Goal: Use online tool/utility: Utilize a website feature to perform a specific function

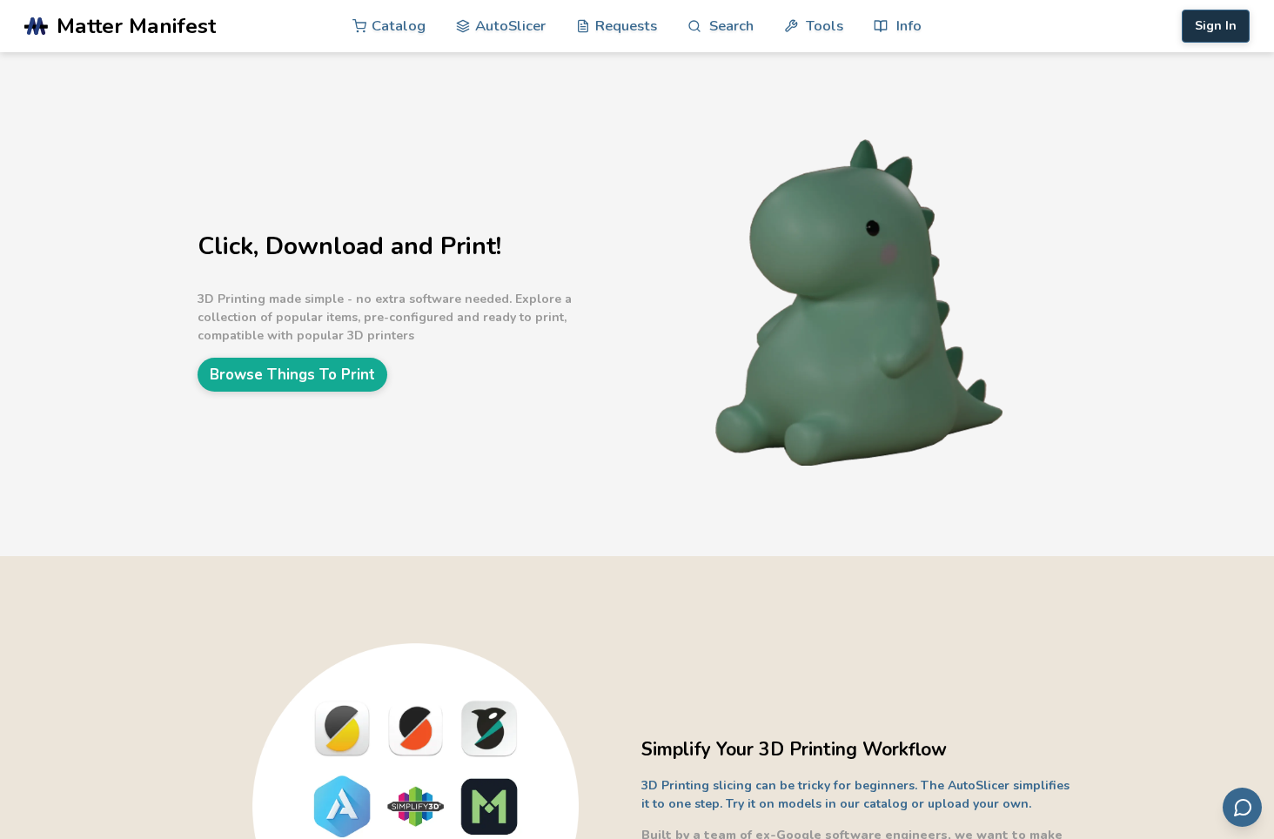
click at [1211, 18] on button "Sign In" at bounding box center [1216, 26] width 68 height 33
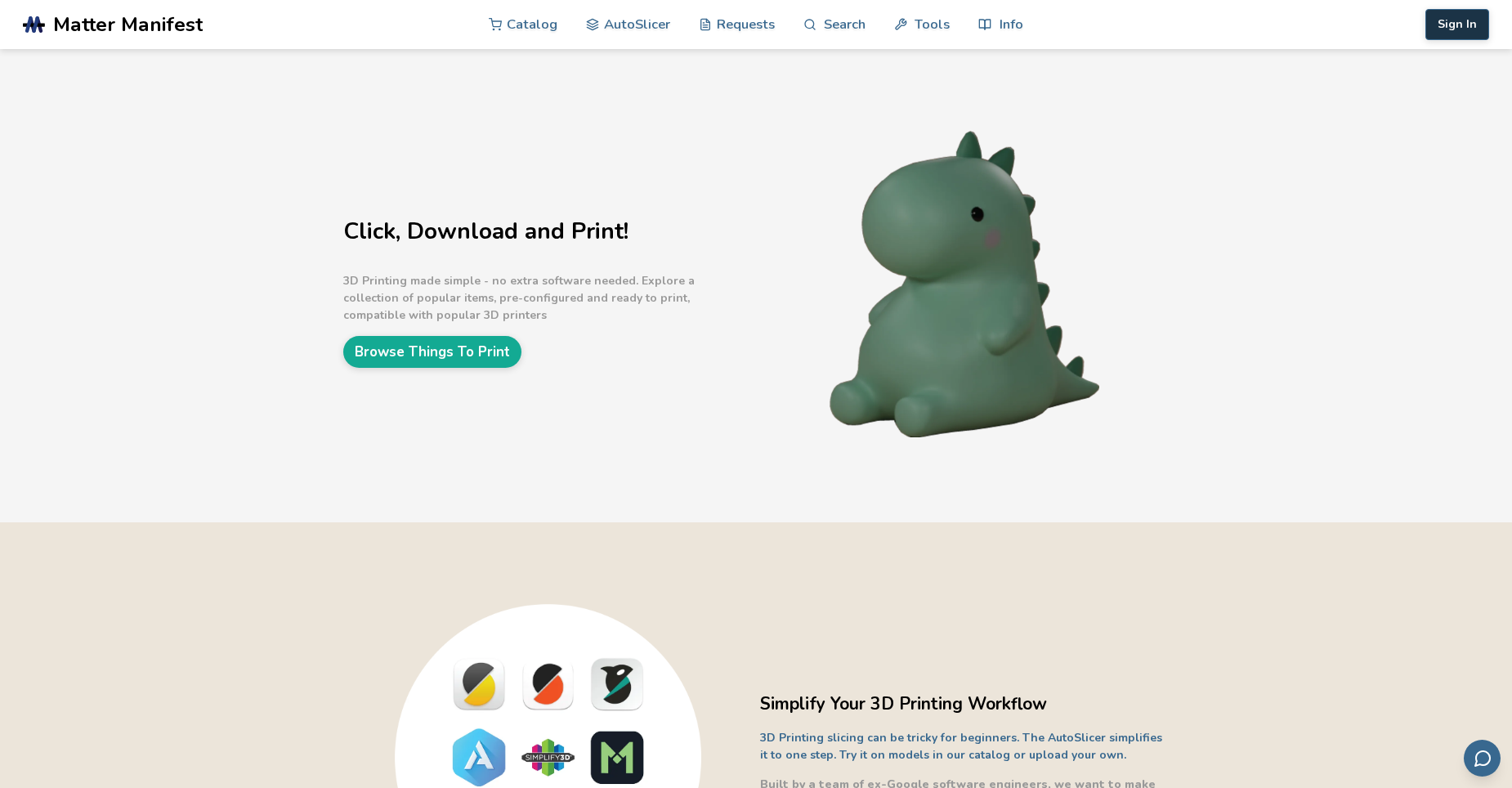
click at [1196, 22] on button "Sign In" at bounding box center [1458, 24] width 64 height 31
click at [643, 12] on link "AutoSlicer" at bounding box center [628, 23] width 85 height 49
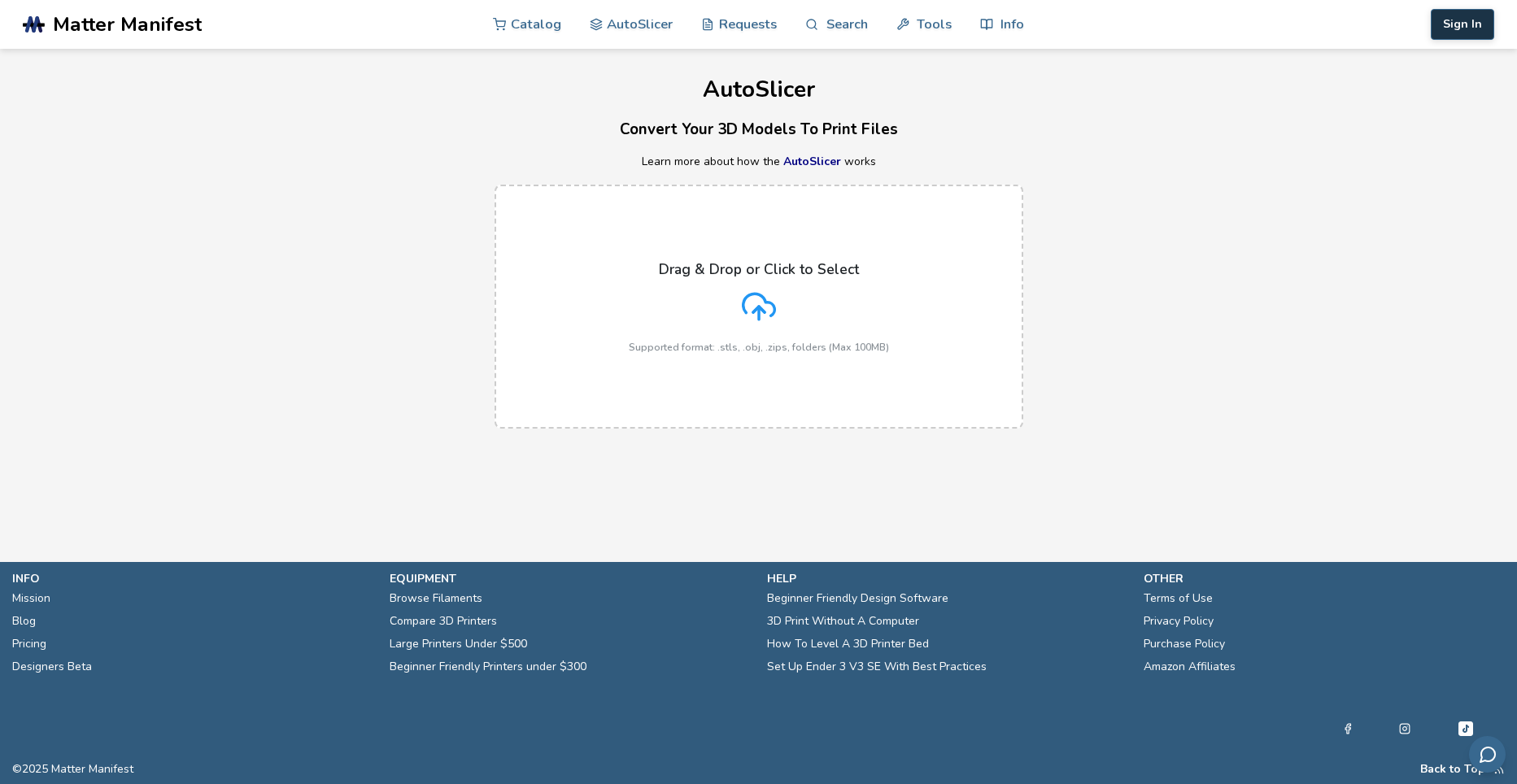
click at [1190, 20] on button "Sign In" at bounding box center [1463, 24] width 64 height 31
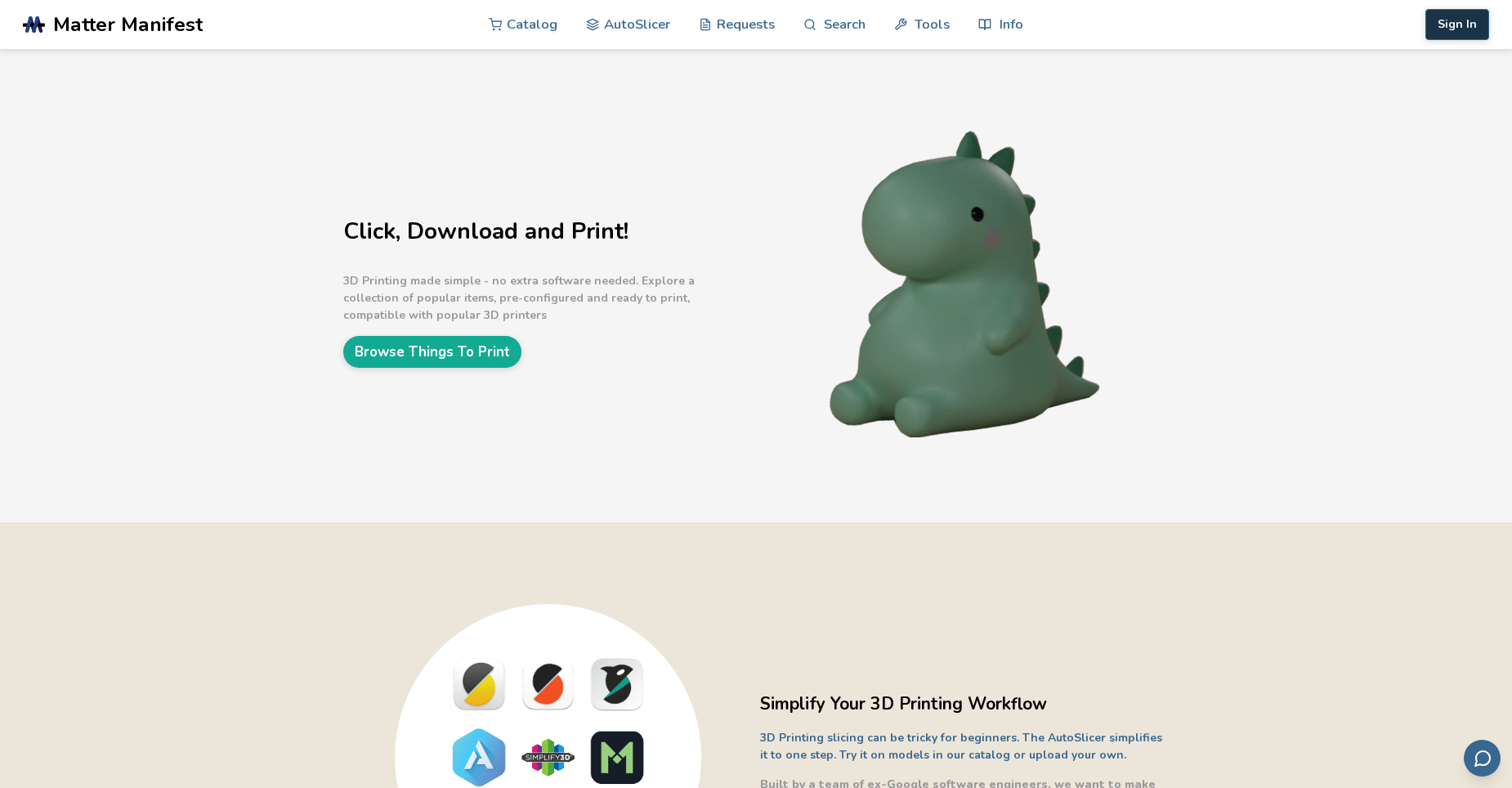
click at [1196, 31] on button "Sign In" at bounding box center [1458, 24] width 64 height 31
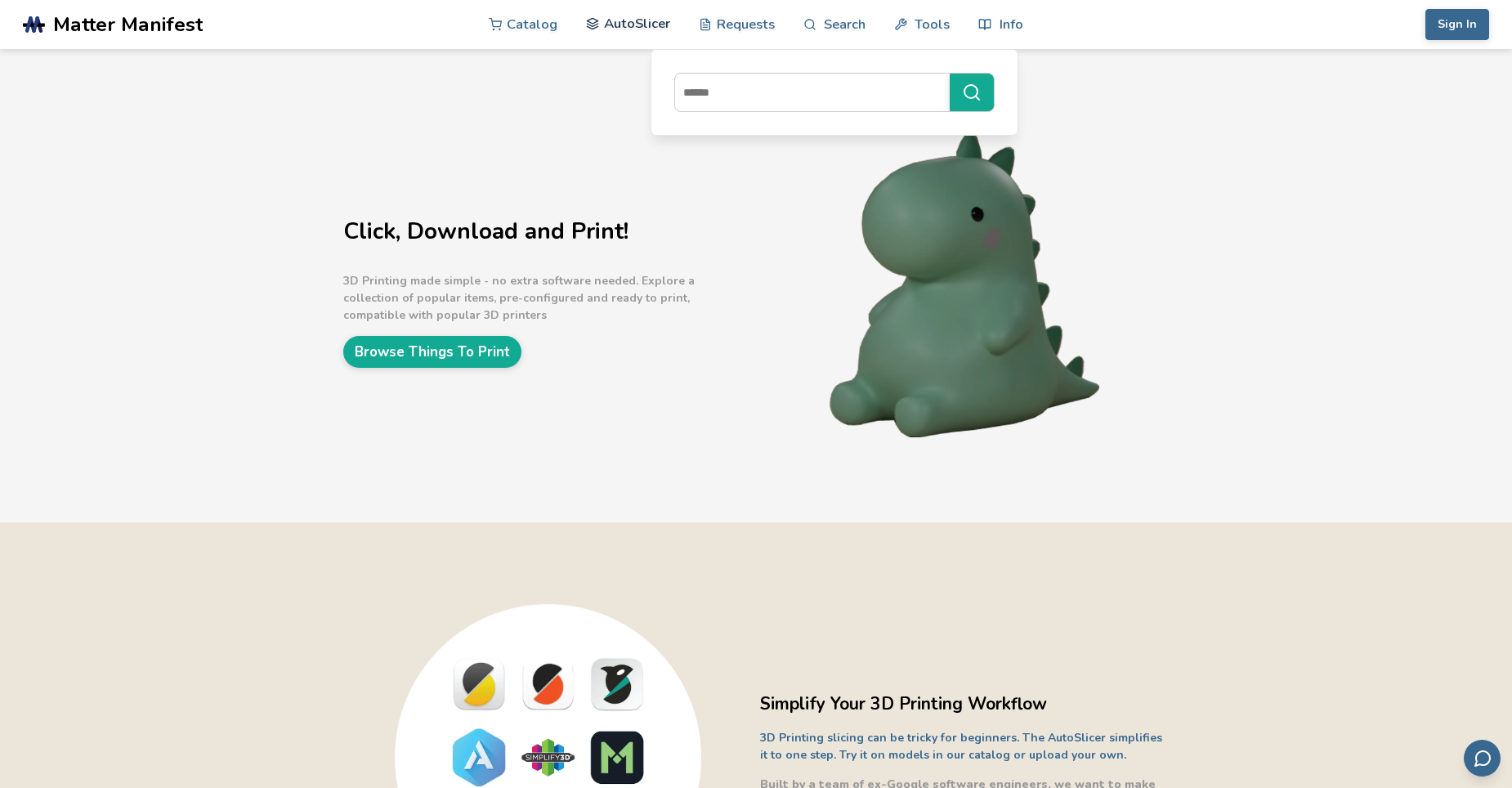
click at [627, 17] on link "AutoSlicer" at bounding box center [628, 23] width 85 height 49
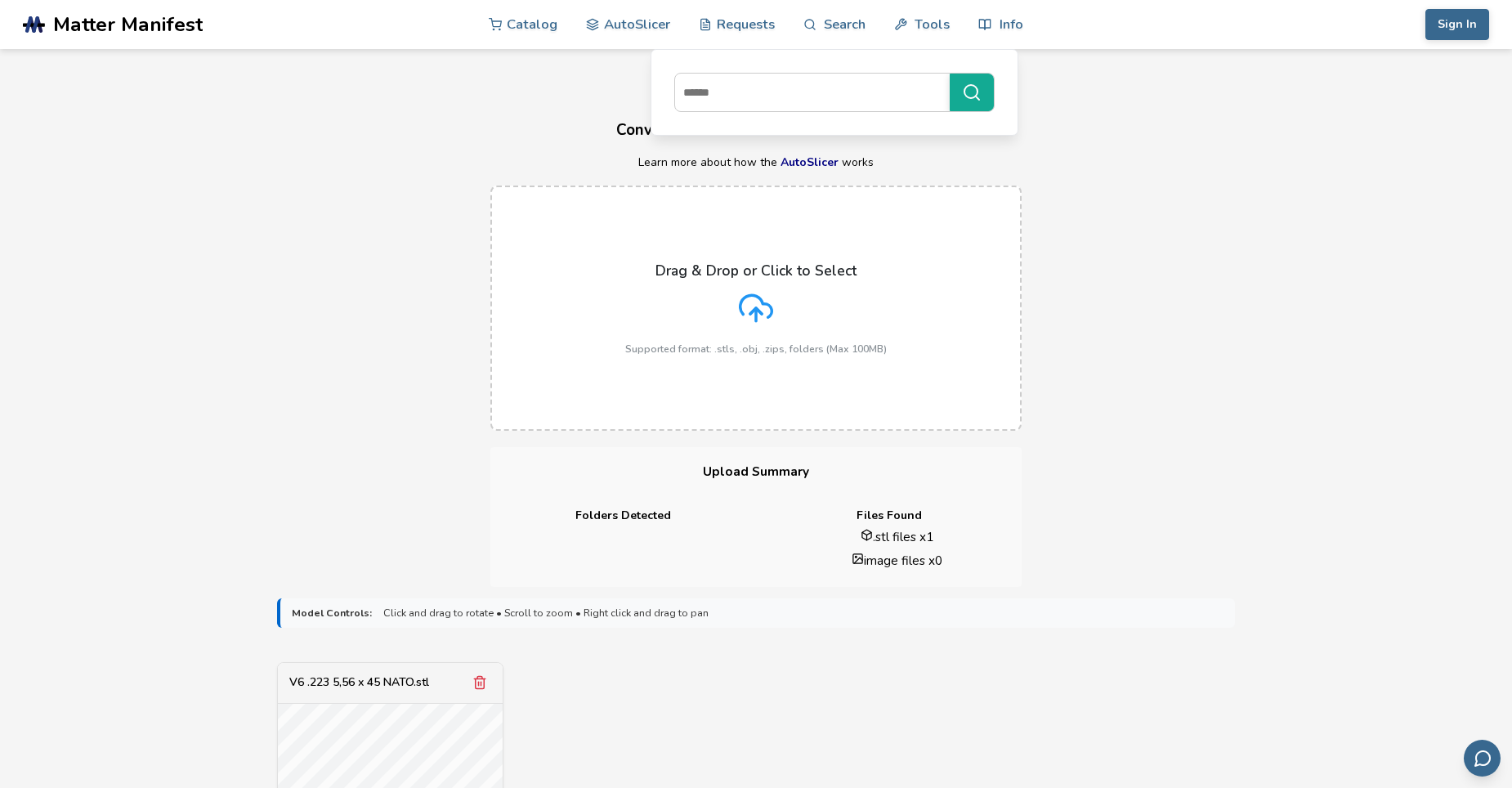
click at [938, 538] on li ".stl files x 1" at bounding box center [897, 536] width 226 height 17
click at [921, 536] on li ".stl files x 1" at bounding box center [897, 536] width 226 height 17
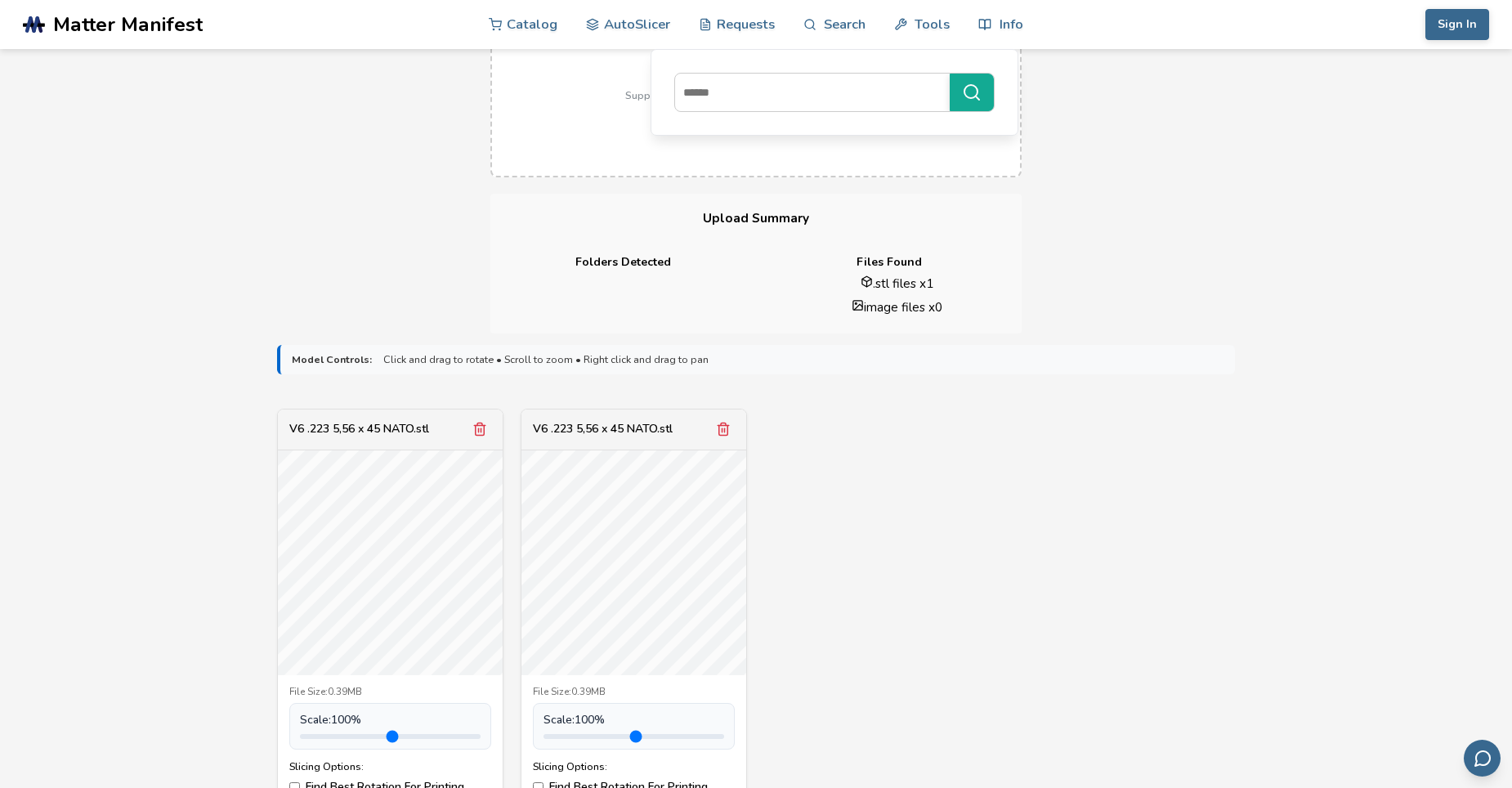
scroll to position [327, 0]
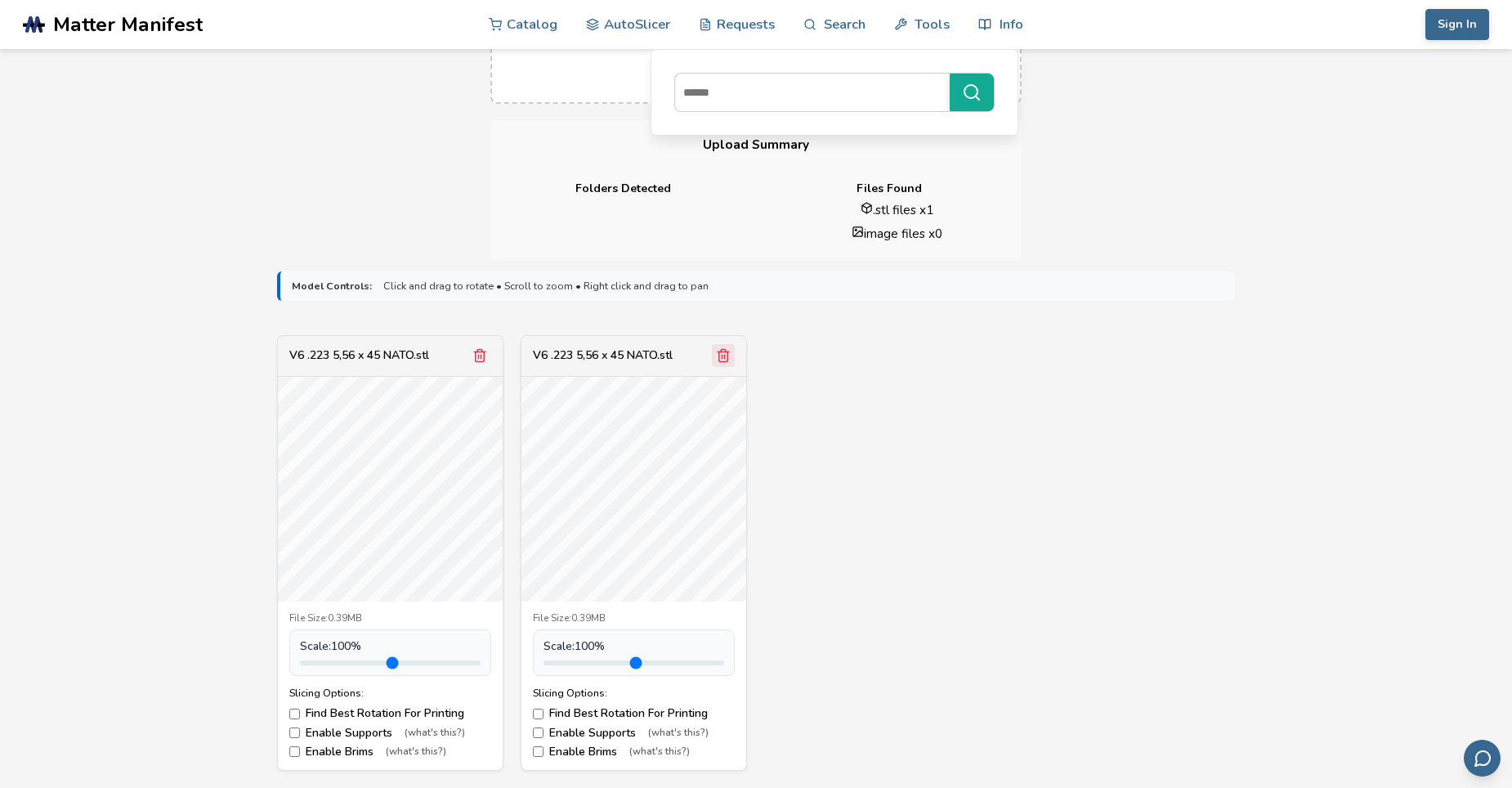
click at [726, 355] on icon "Remove model" at bounding box center [723, 356] width 15 height 15
click at [921, 409] on div "V6 .223 5,56 x 45 NATO.stl File Size: 0.39MB Scale: 100 % Slicing Options: Find…" at bounding box center [756, 553] width 958 height 436
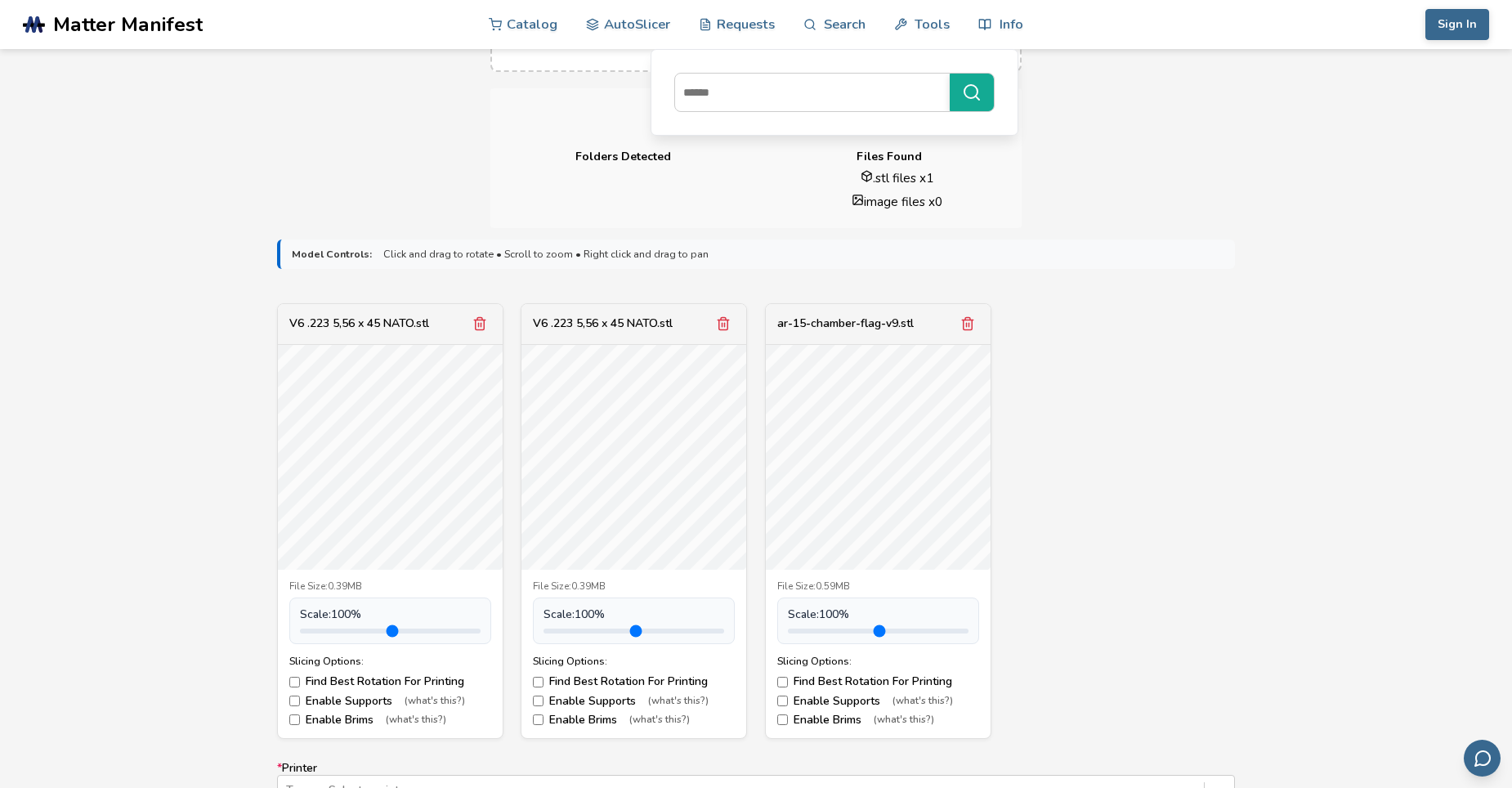
scroll to position [490, 0]
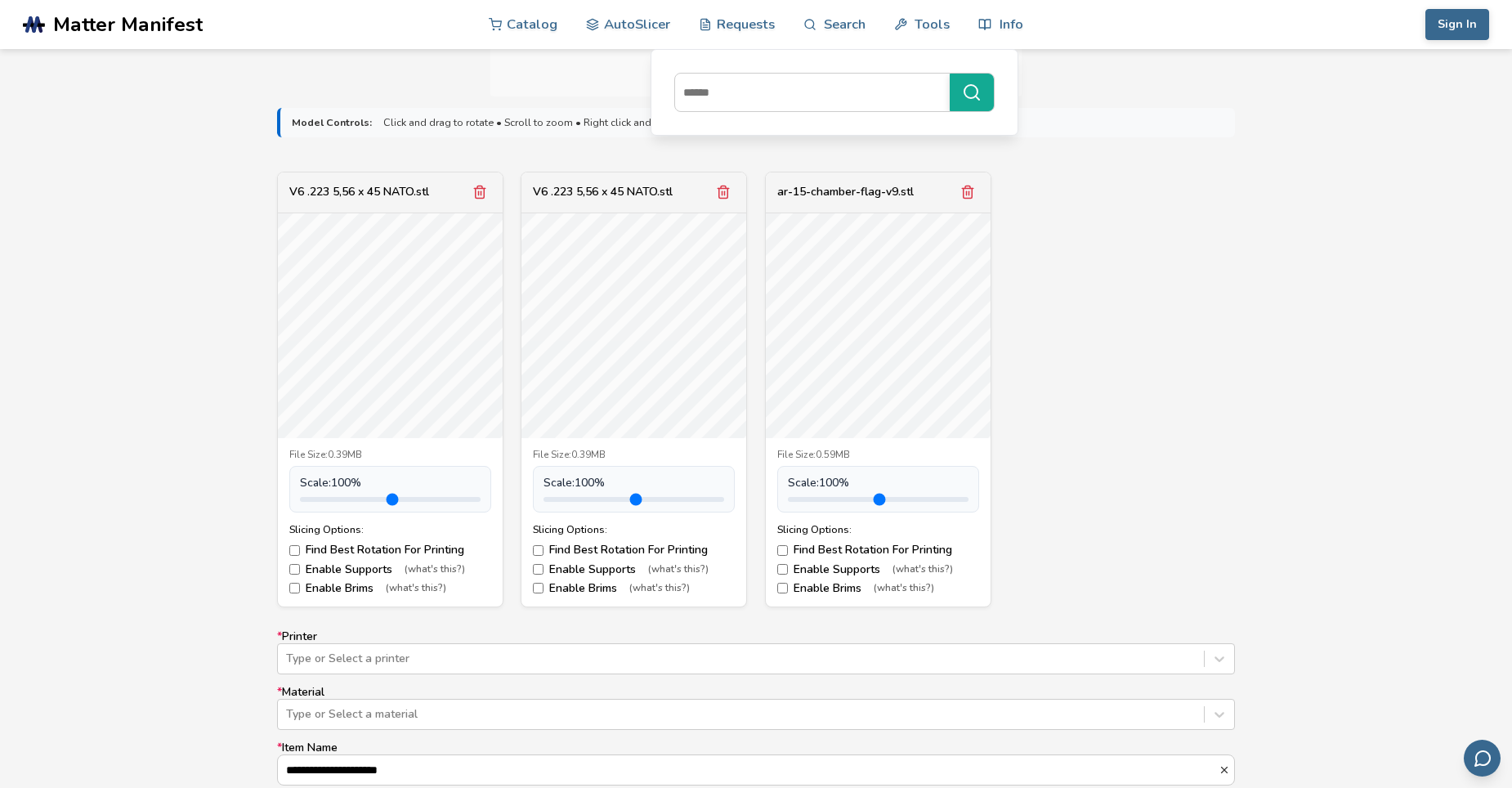
click at [710, 188] on div "V6 .223 5,56 x 45 NATO.stl" at bounding box center [633, 193] width 224 height 41
click at [724, 191] on icon "Remove model" at bounding box center [723, 193] width 15 height 15
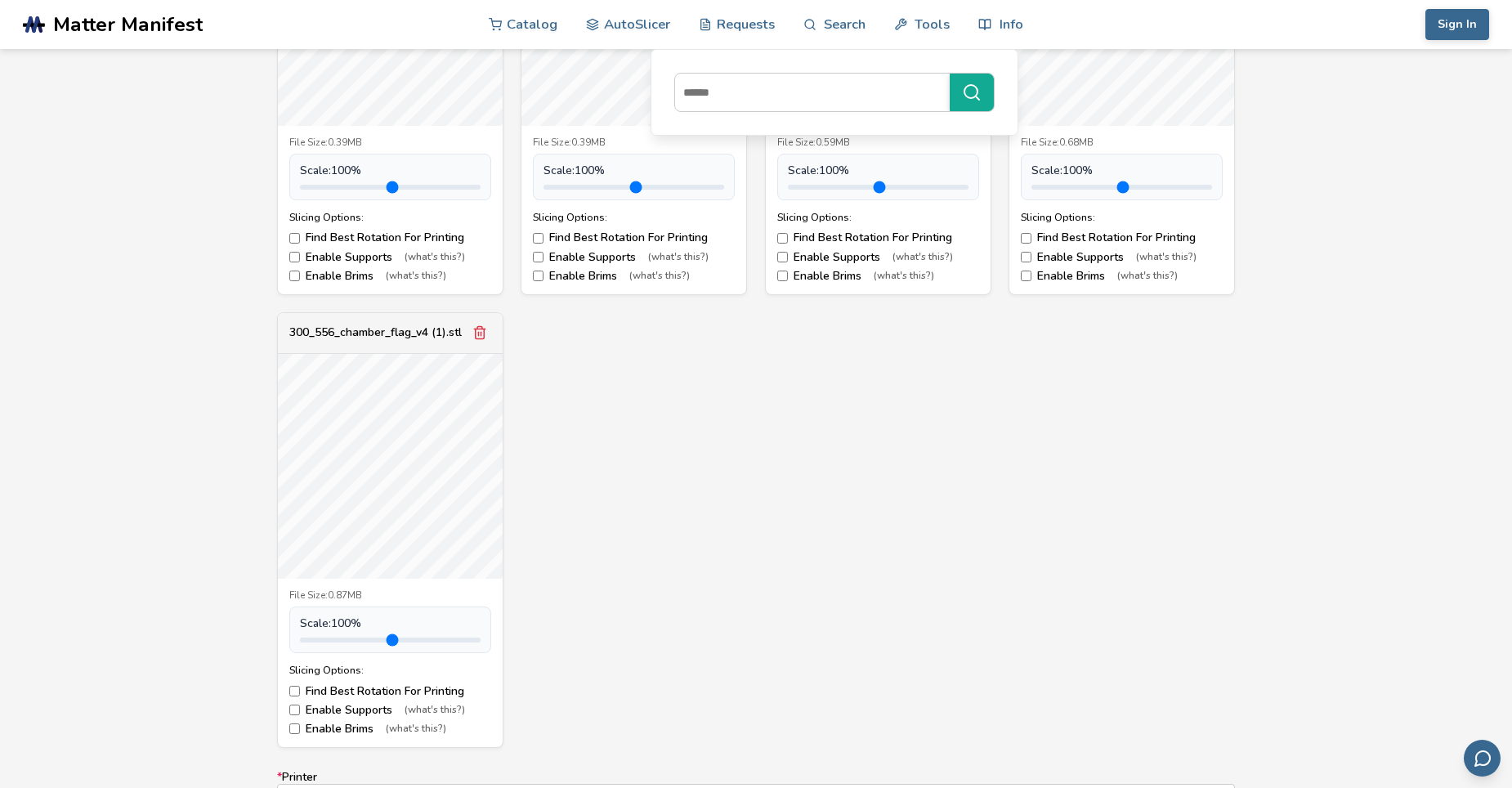
scroll to position [802, 0]
drag, startPoint x: 694, startPoint y: 456, endPoint x: 728, endPoint y: 566, distance: 115.1
click at [728, 566] on div "V6 .223 5,56 x 45 NATO.stl File Size: 0.39MB Scale: 100 % Slicing Options: Find…" at bounding box center [756, 304] width 958 height 888
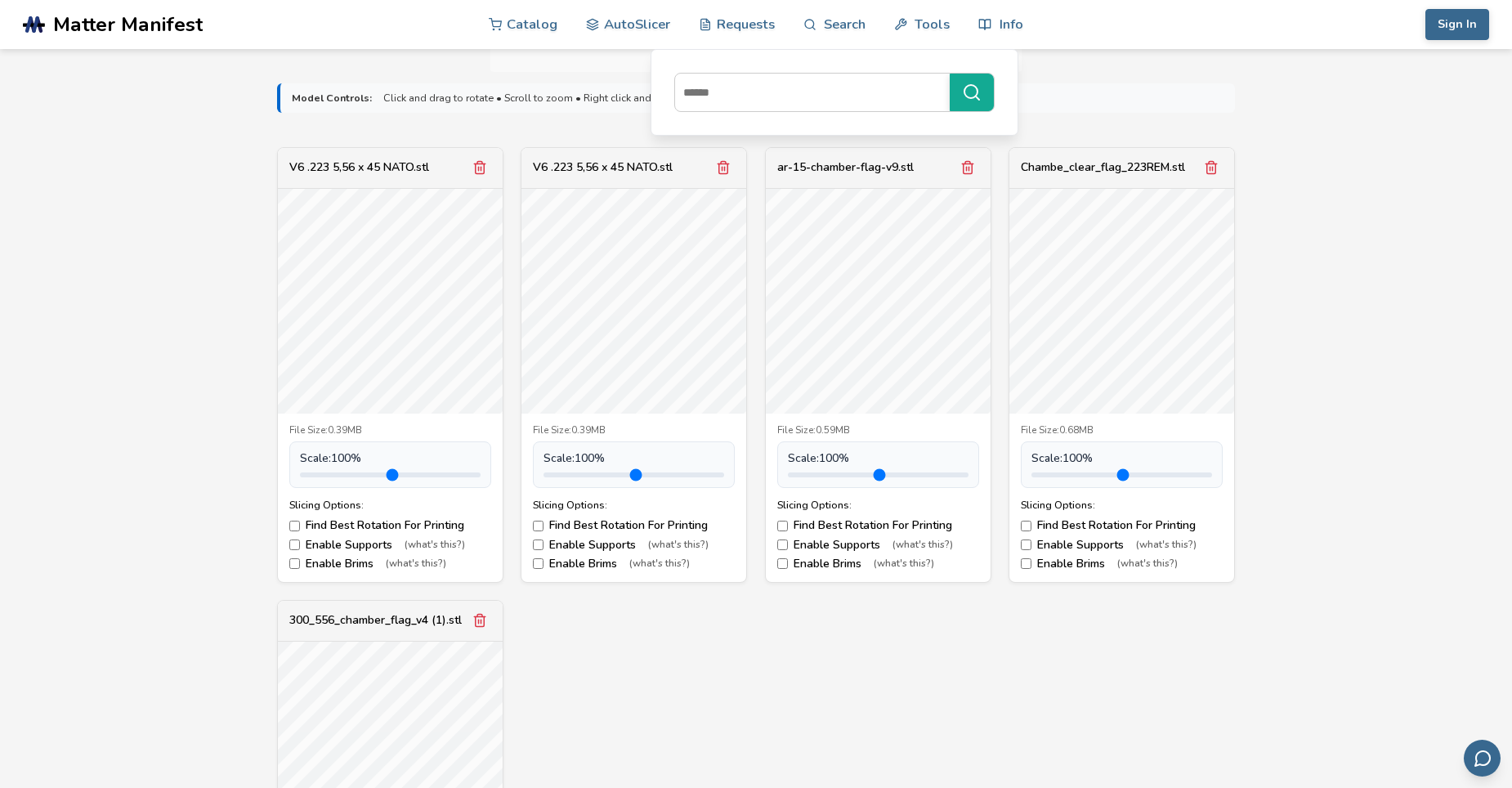
scroll to position [475, 0]
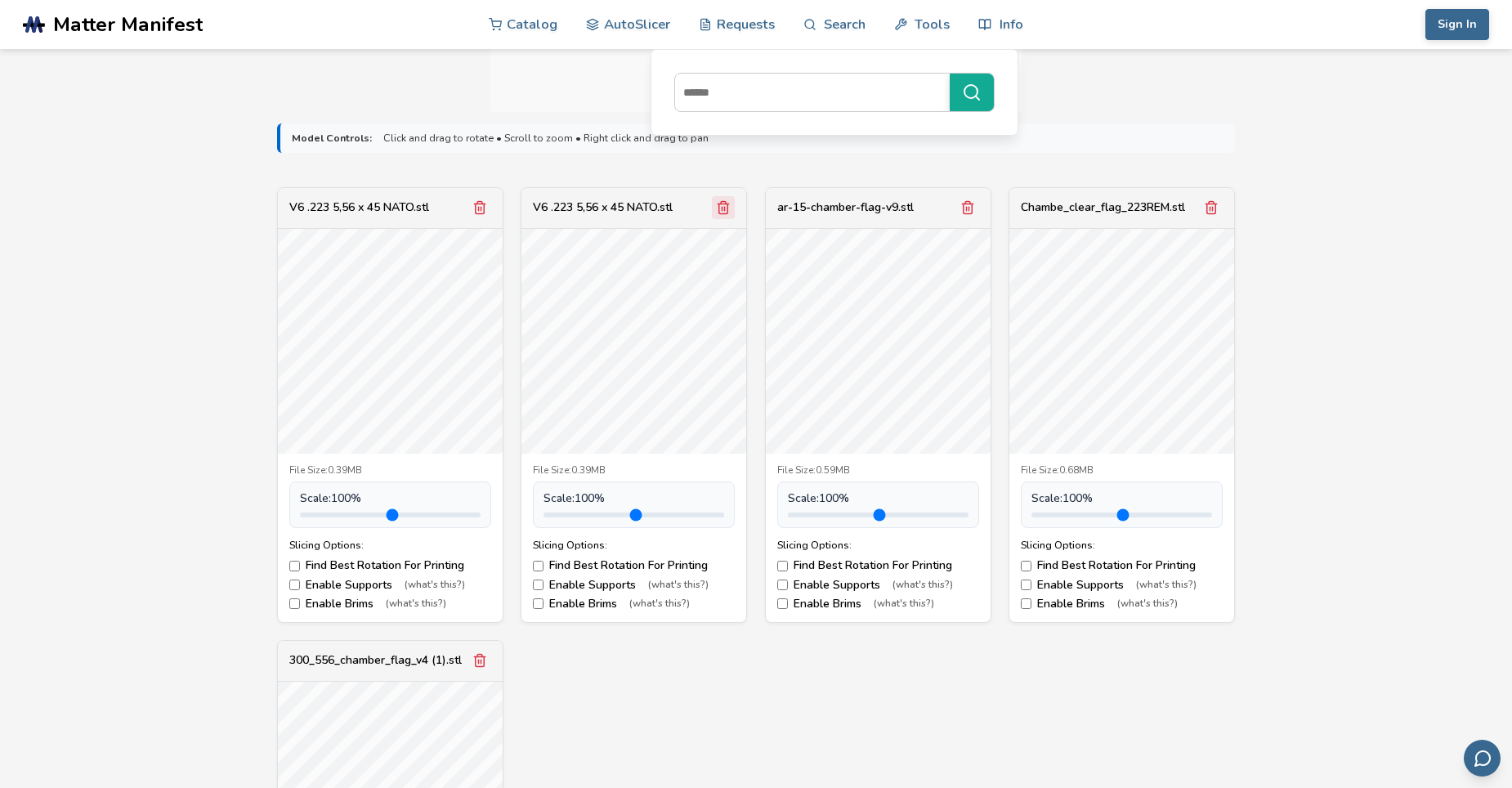
click at [721, 213] on icon "Remove model" at bounding box center [724, 208] width 9 height 12
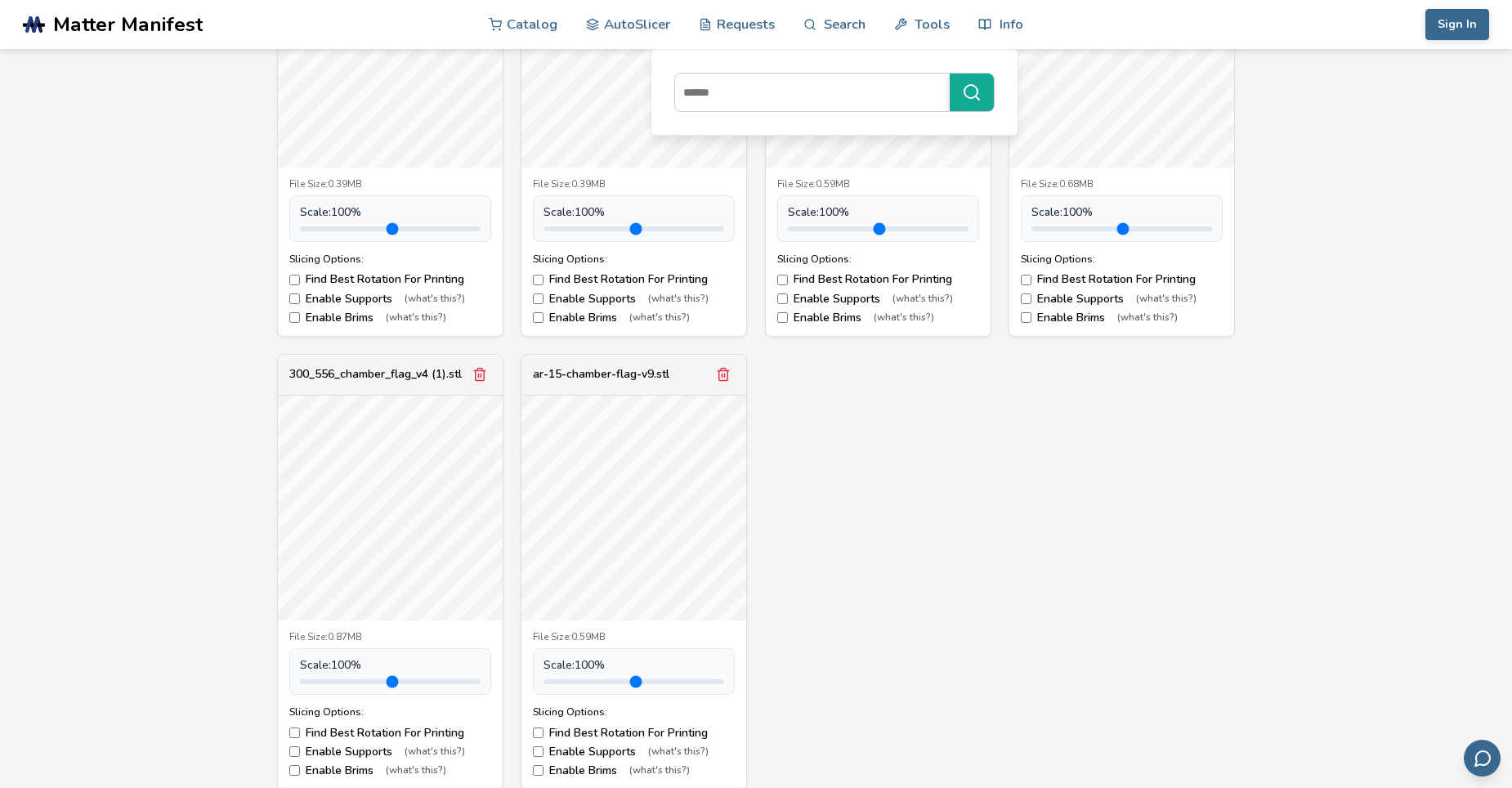
scroll to position [802, 0]
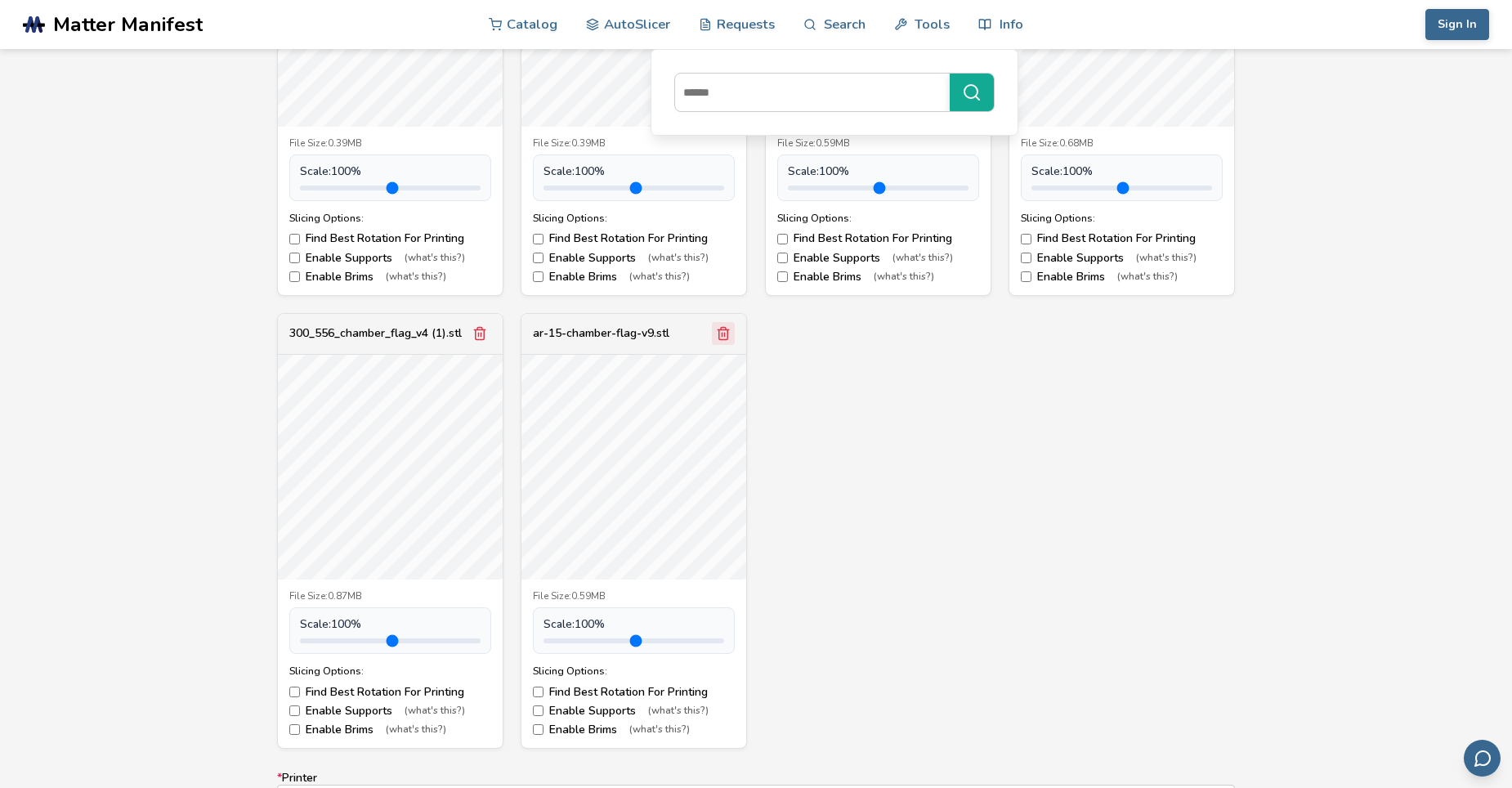
click at [722, 337] on icon "Remove model" at bounding box center [723, 333] width 15 height 15
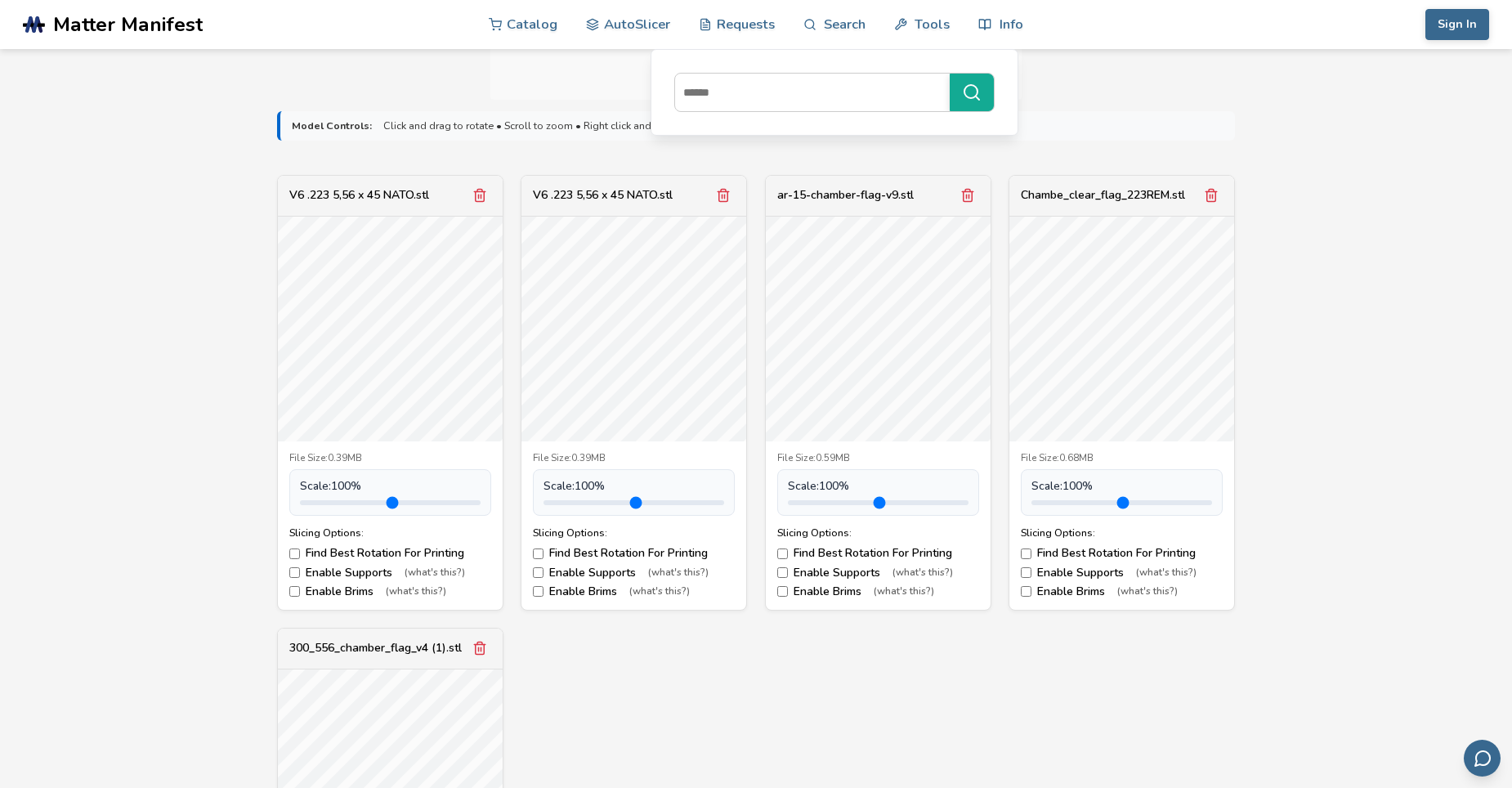
scroll to position [475, 0]
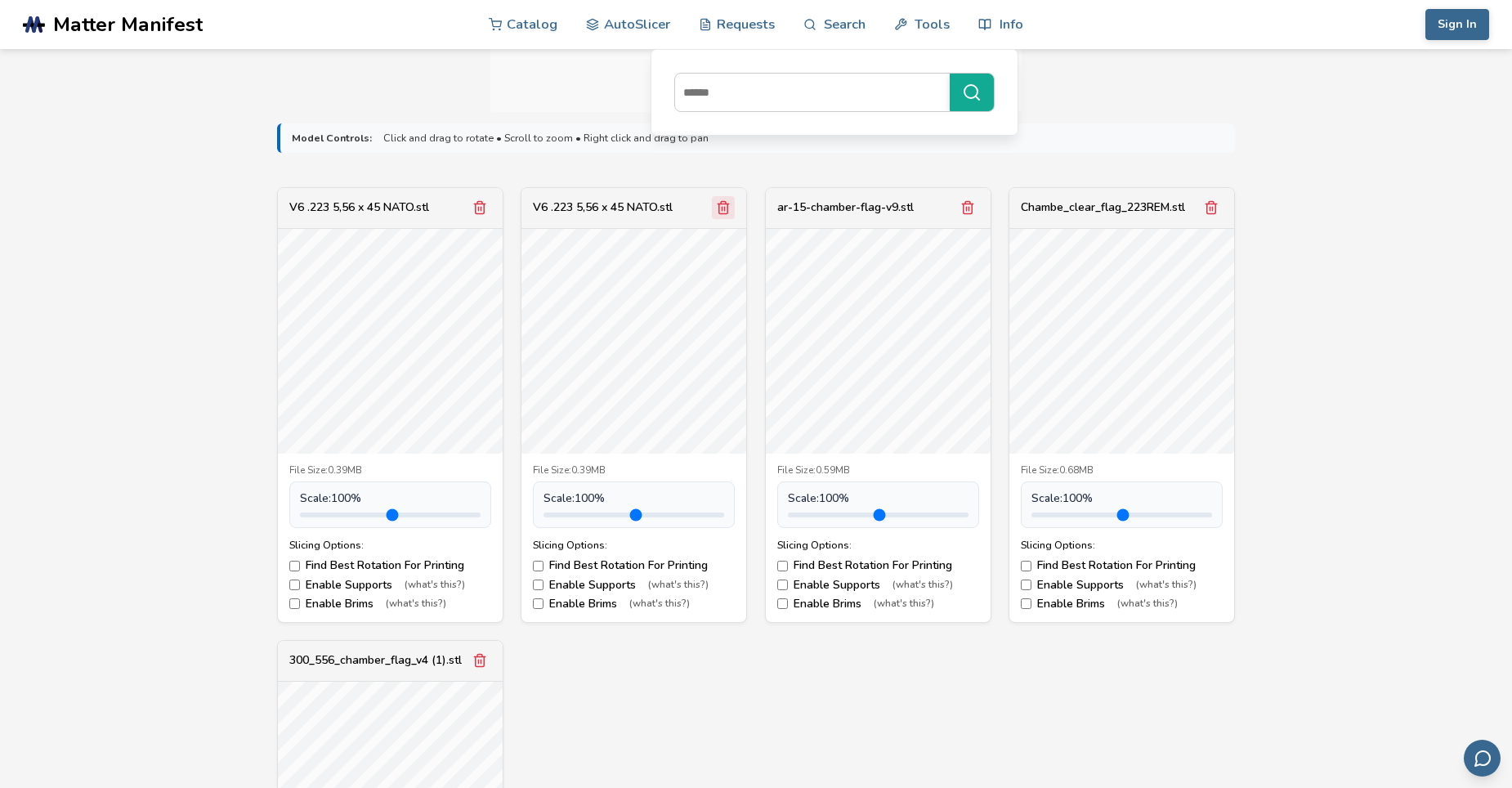
click at [727, 206] on icon "Remove model" at bounding box center [723, 208] width 15 height 15
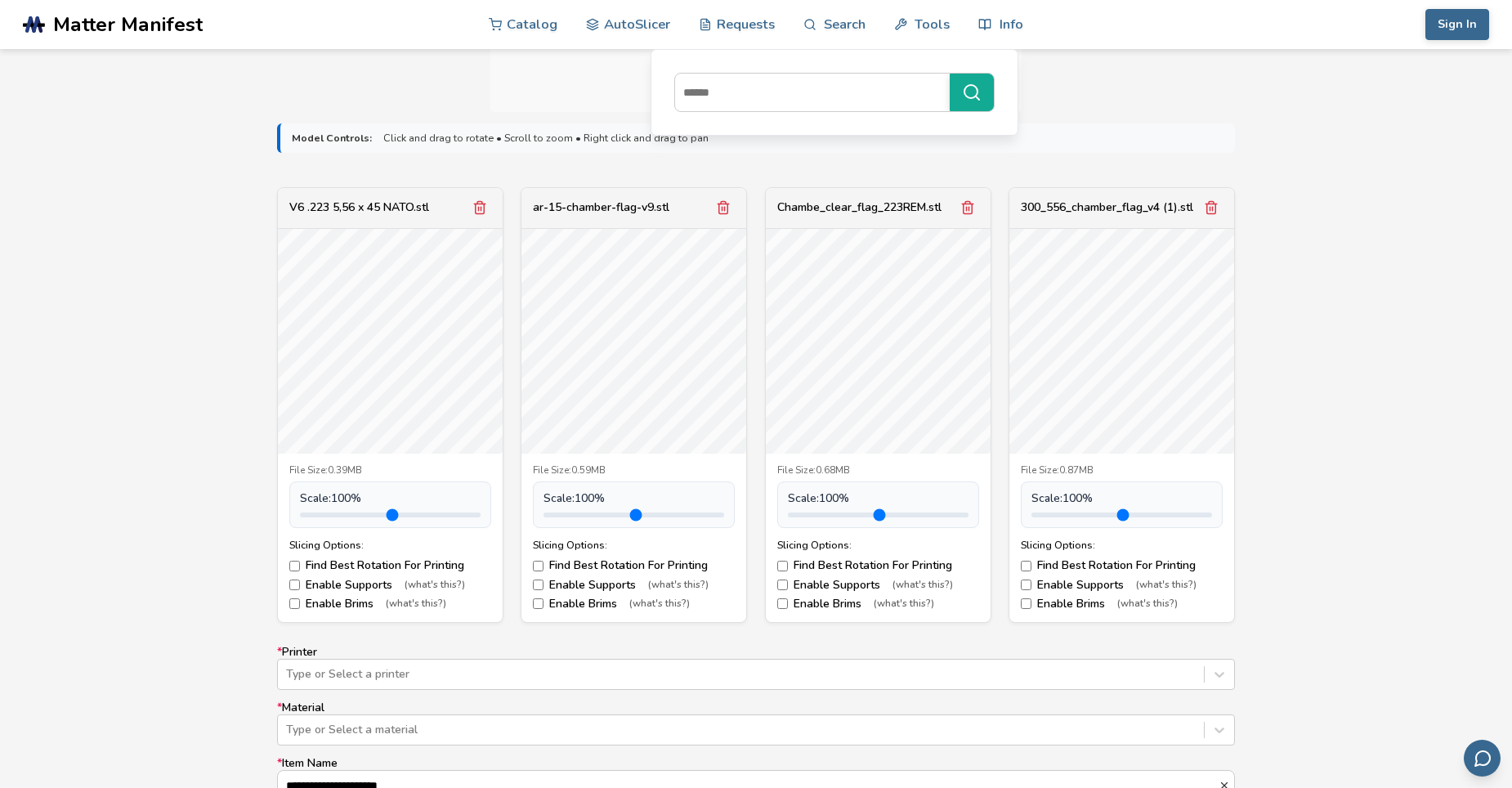
drag, startPoint x: 1350, startPoint y: 307, endPoint x: 1334, endPoint y: 316, distance: 18.4
click at [1196, 325] on div "**********" at bounding box center [756, 595] width 1512 height 968
drag, startPoint x: 1324, startPoint y: 303, endPoint x: 1327, endPoint y: 361, distance: 58.1
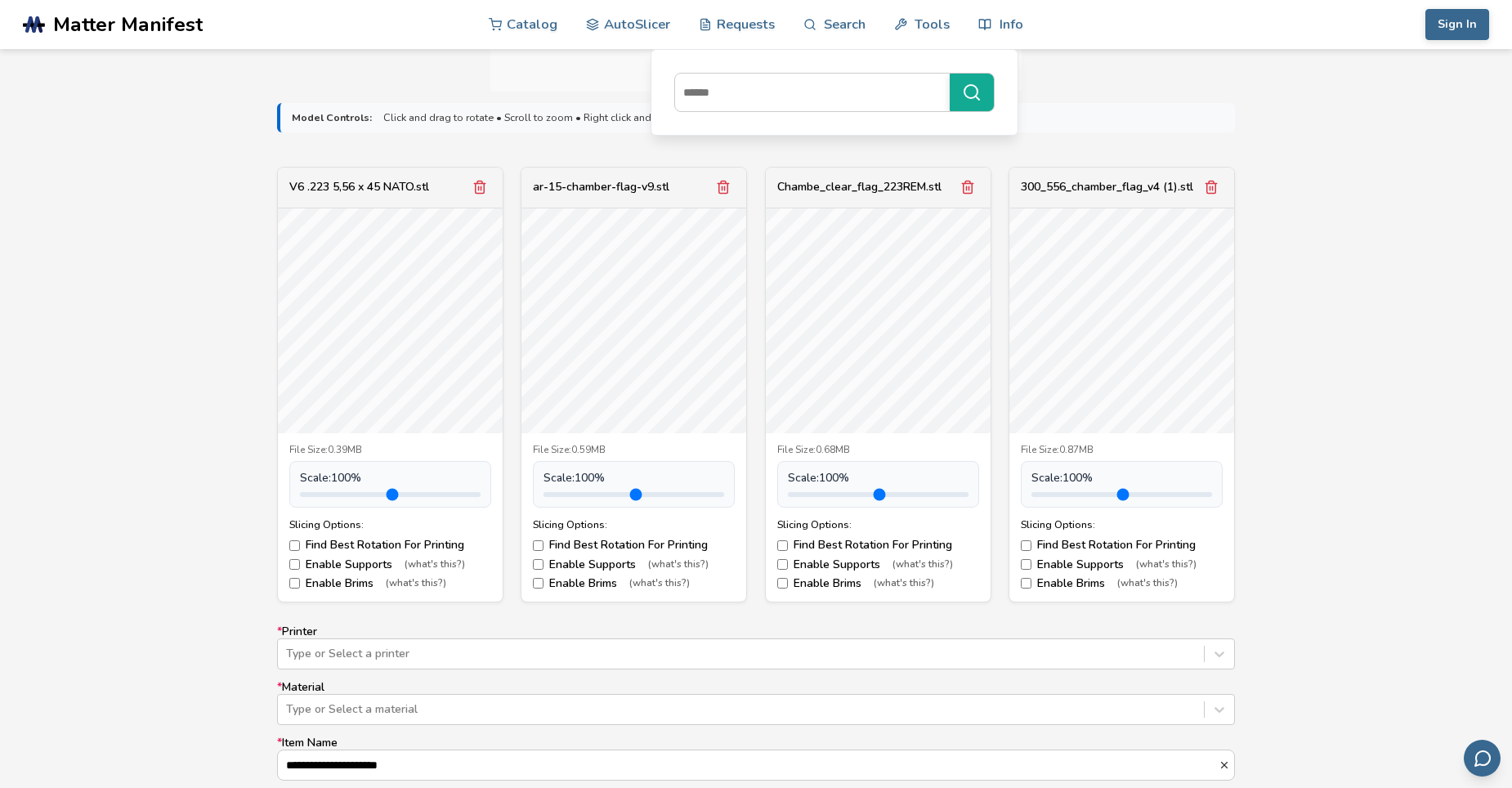
drag, startPoint x: 1327, startPoint y: 361, endPoint x: 1340, endPoint y: 353, distance: 15.3
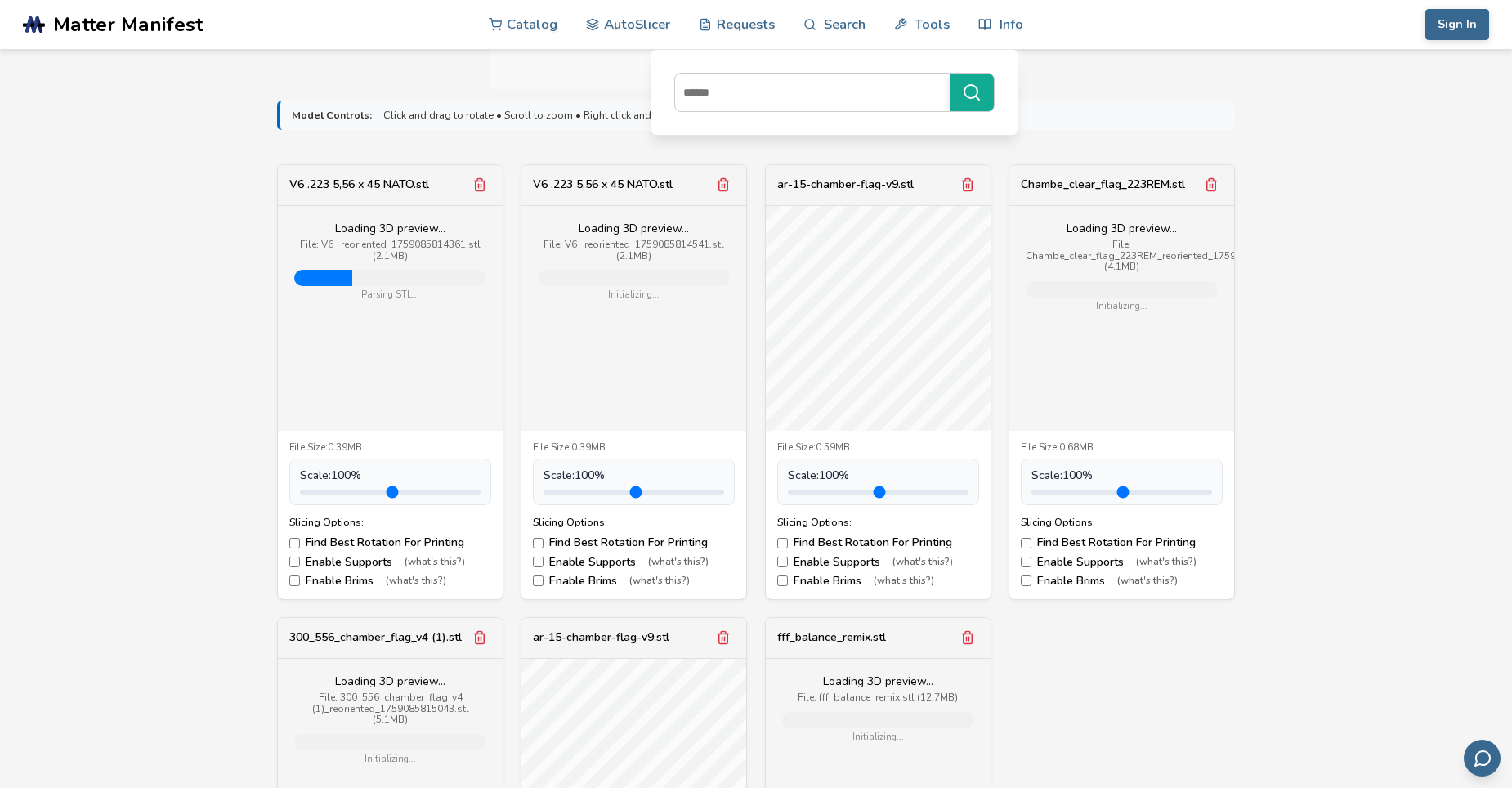
scroll to position [825, 0]
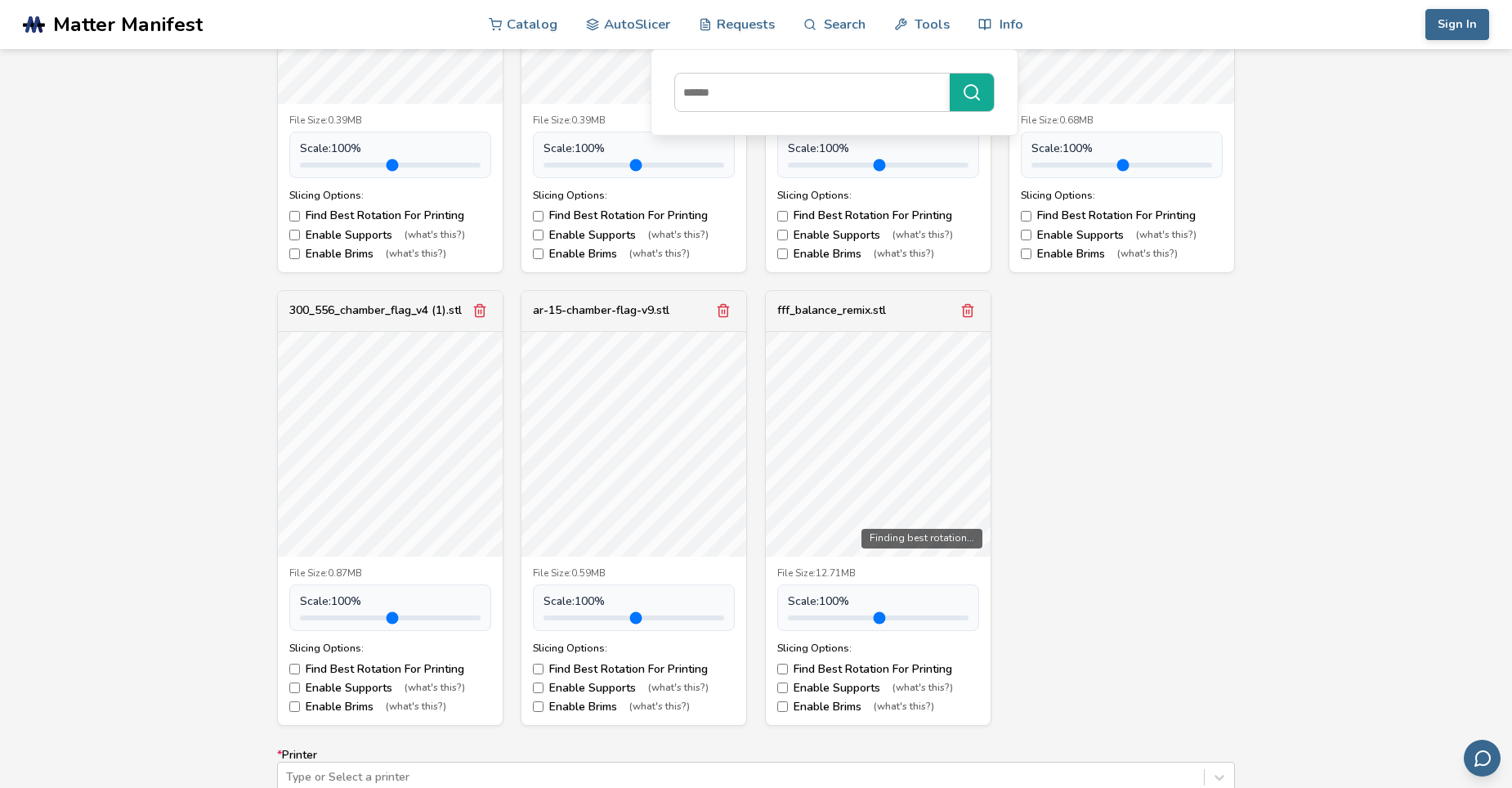
click at [964, 311] on icon "Remove model" at bounding box center [967, 311] width 9 height 12
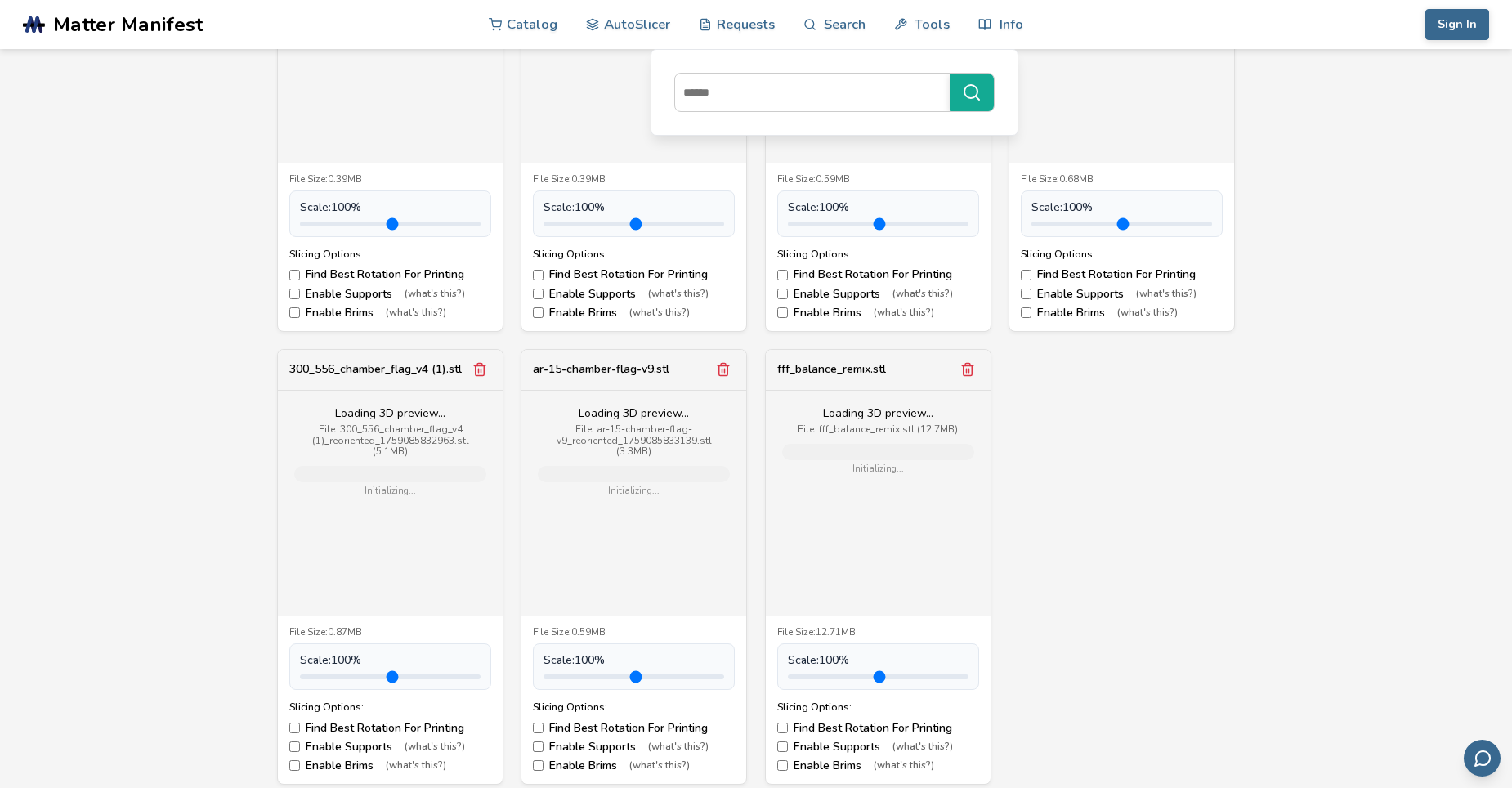
scroll to position [906, 0]
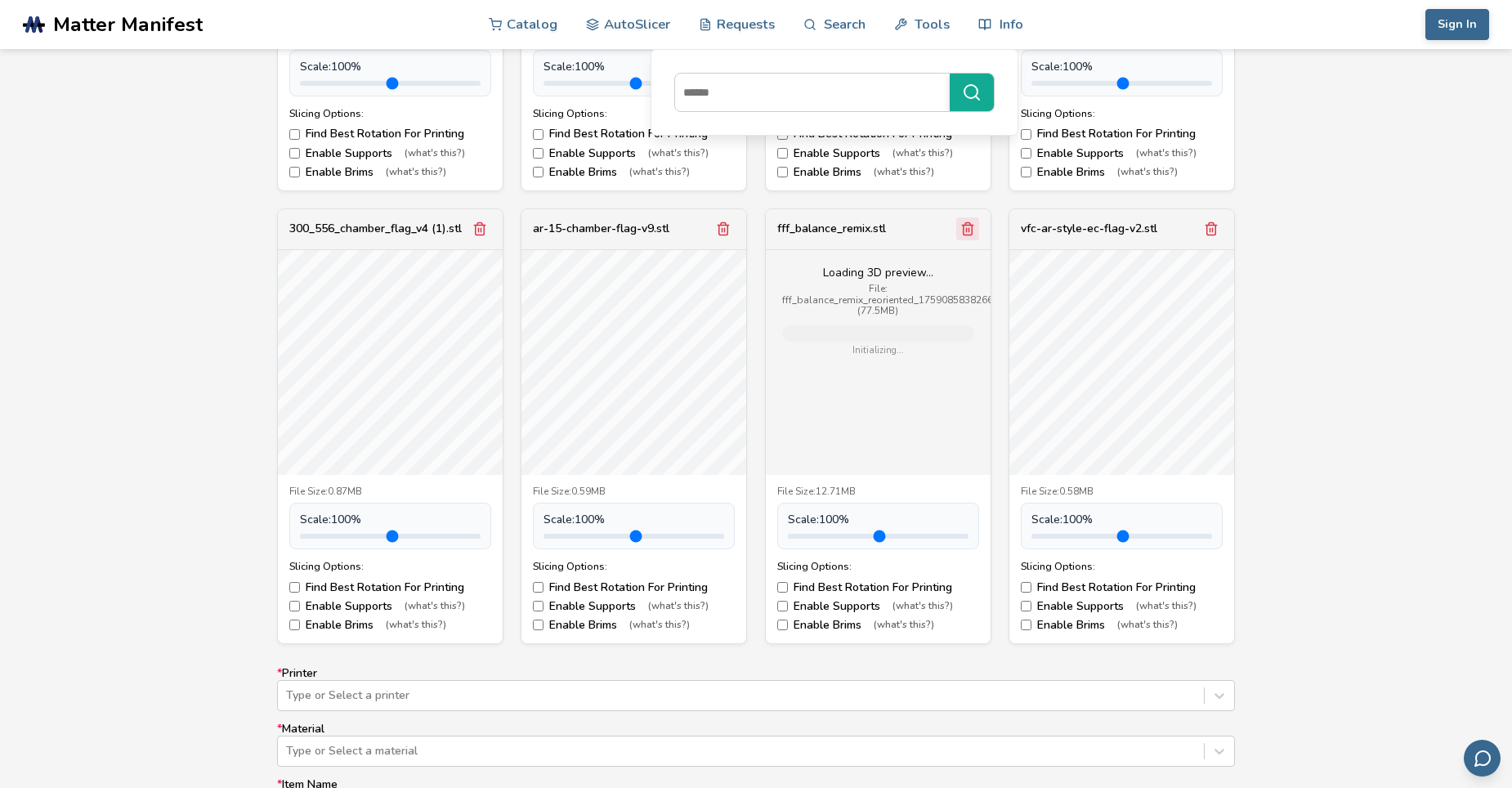
click at [968, 230] on icon "Remove model" at bounding box center [968, 229] width 15 height 15
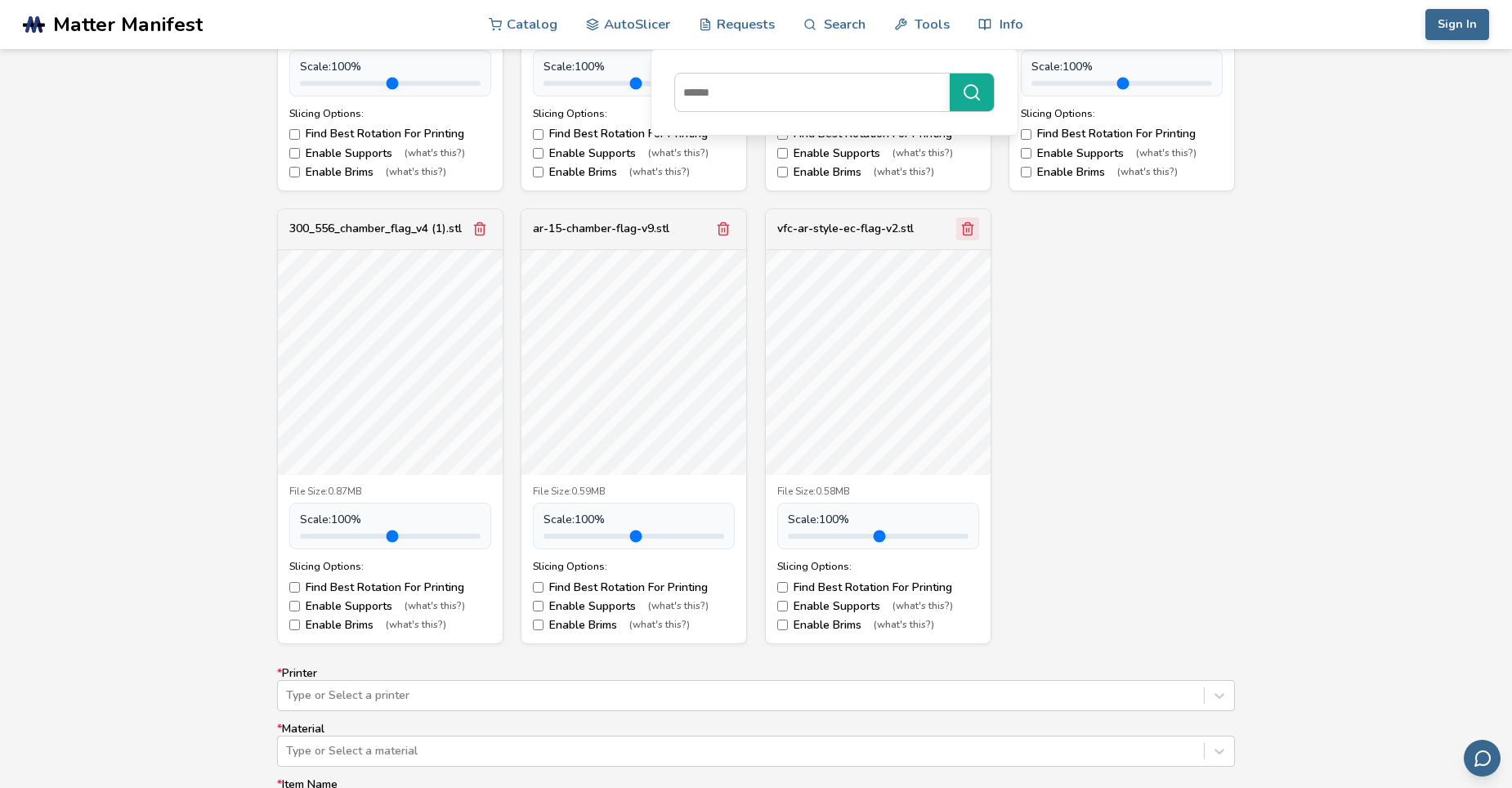
click at [968, 231] on icon "Remove model" at bounding box center [968, 229] width 15 height 15
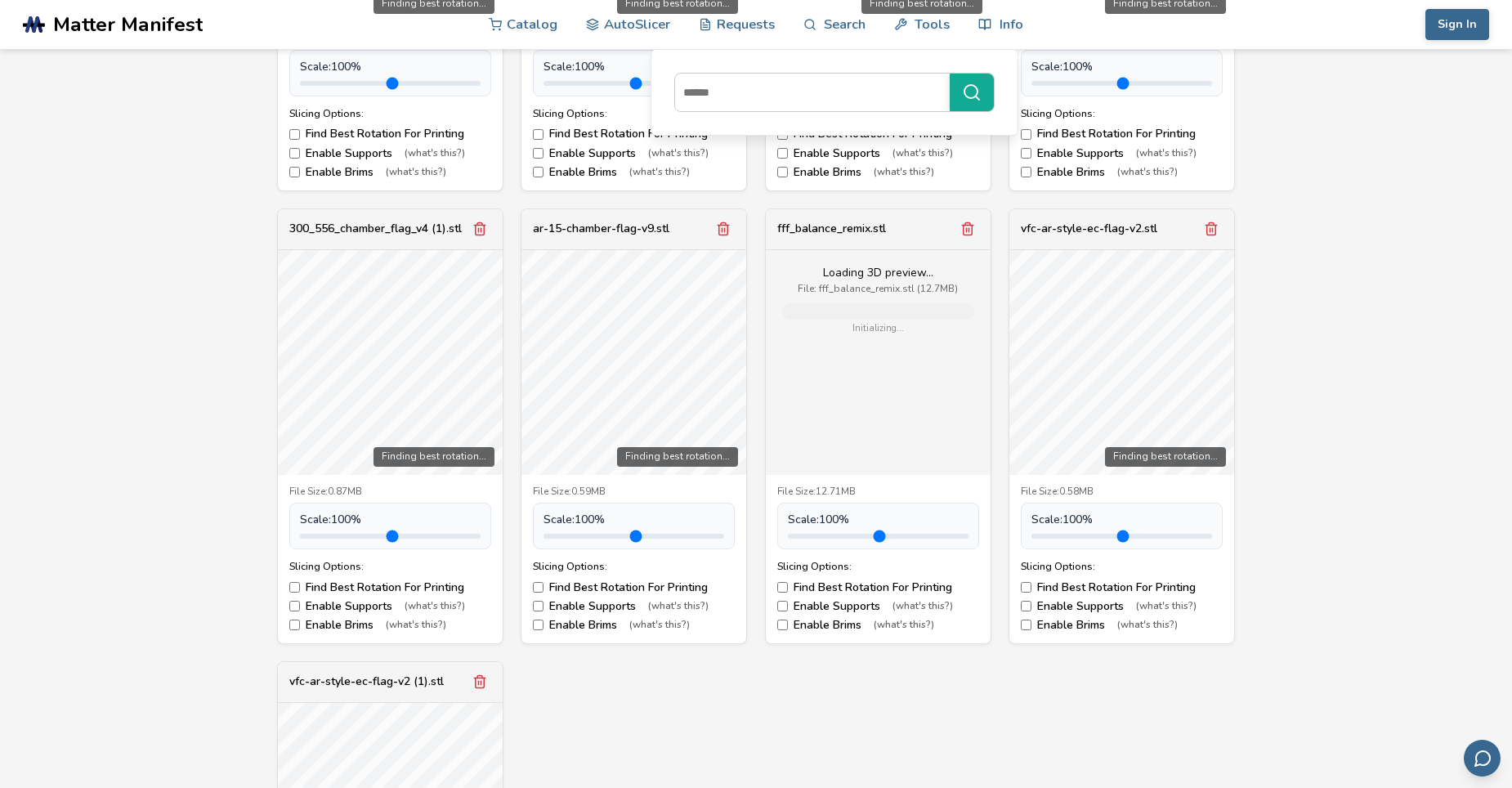
scroll to position [988, 0]
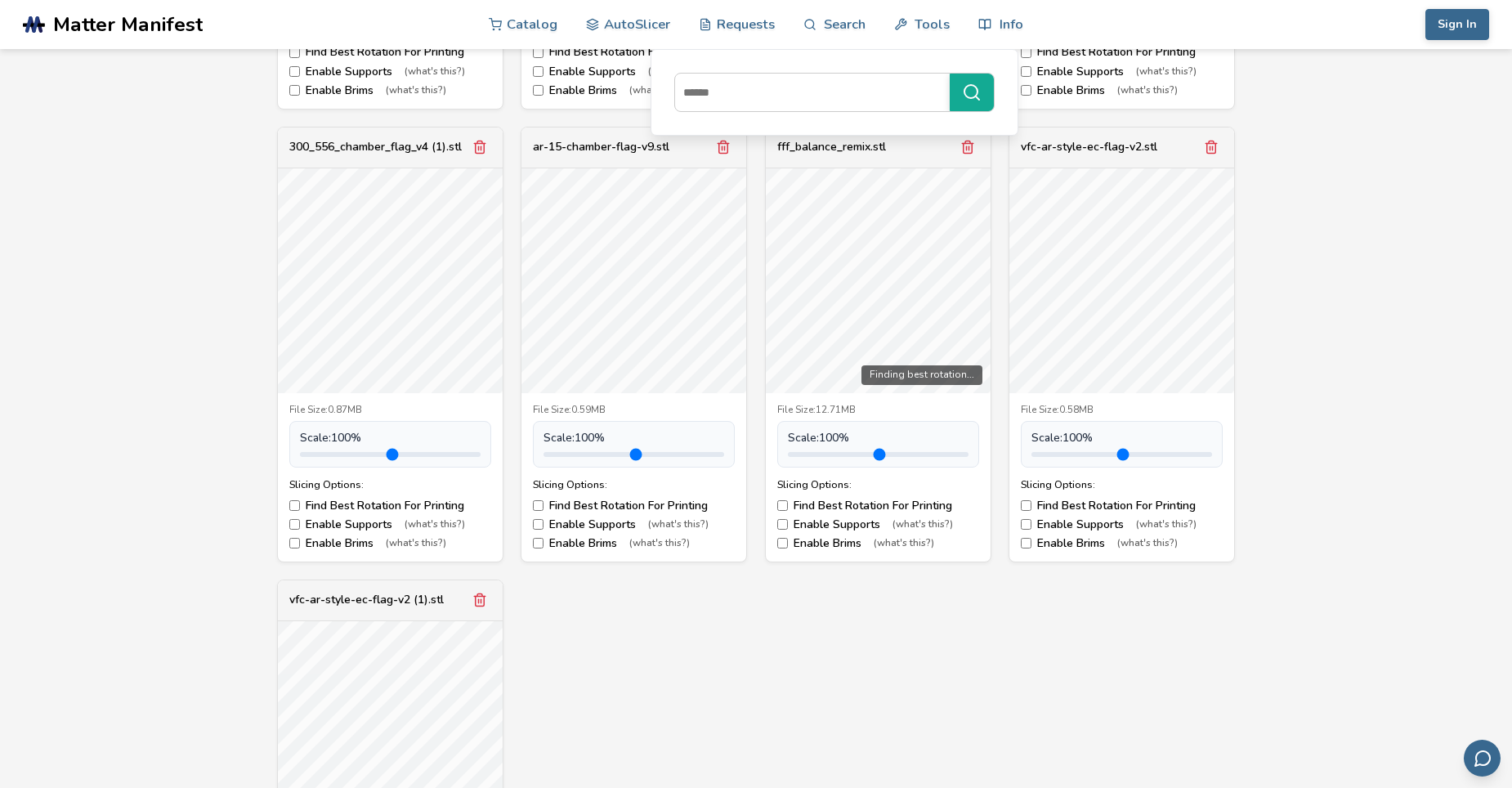
click at [477, 602] on icon "Remove model" at bounding box center [480, 600] width 15 height 15
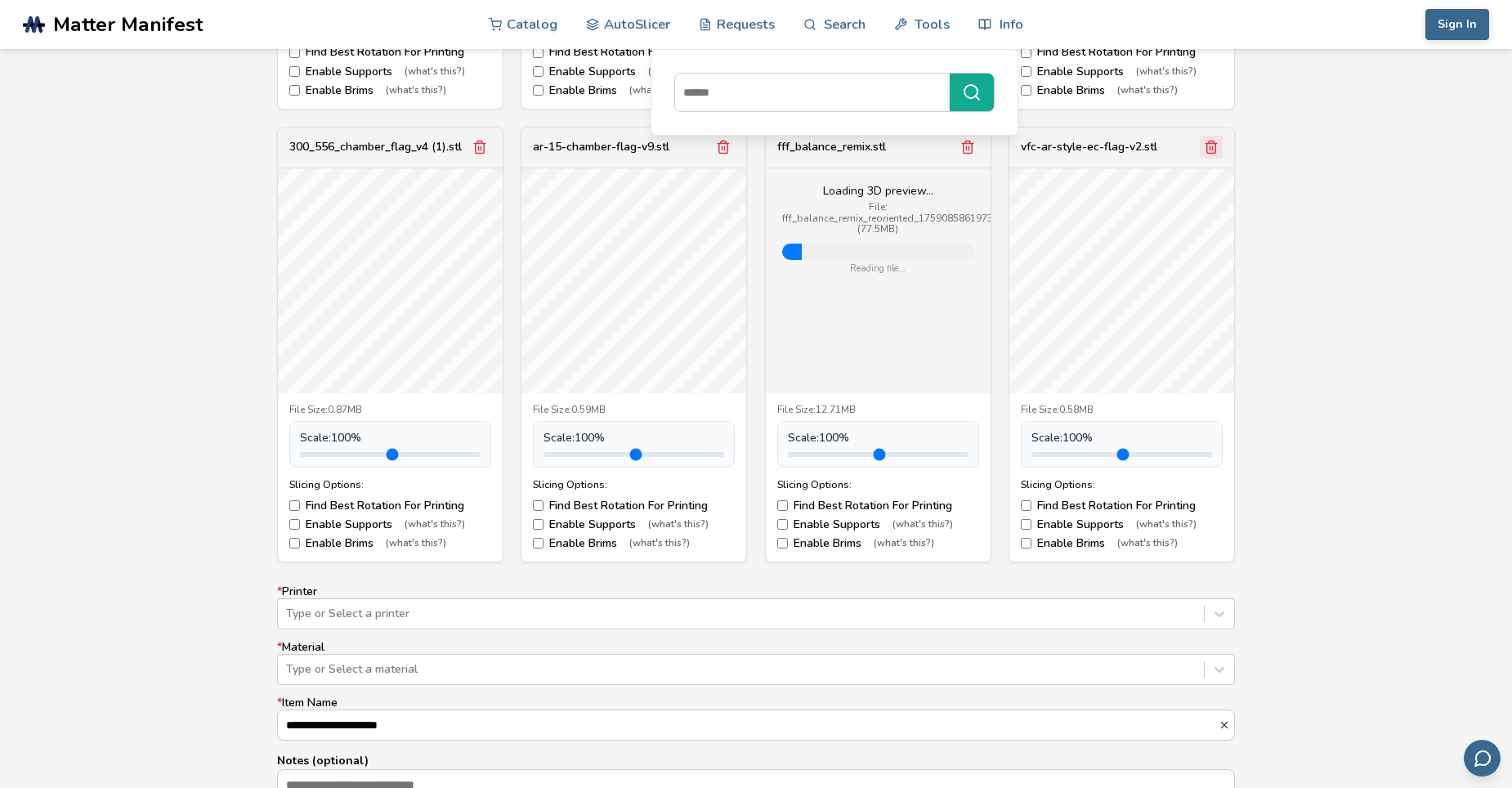
click at [968, 142] on icon "Remove model" at bounding box center [967, 147] width 9 height 12
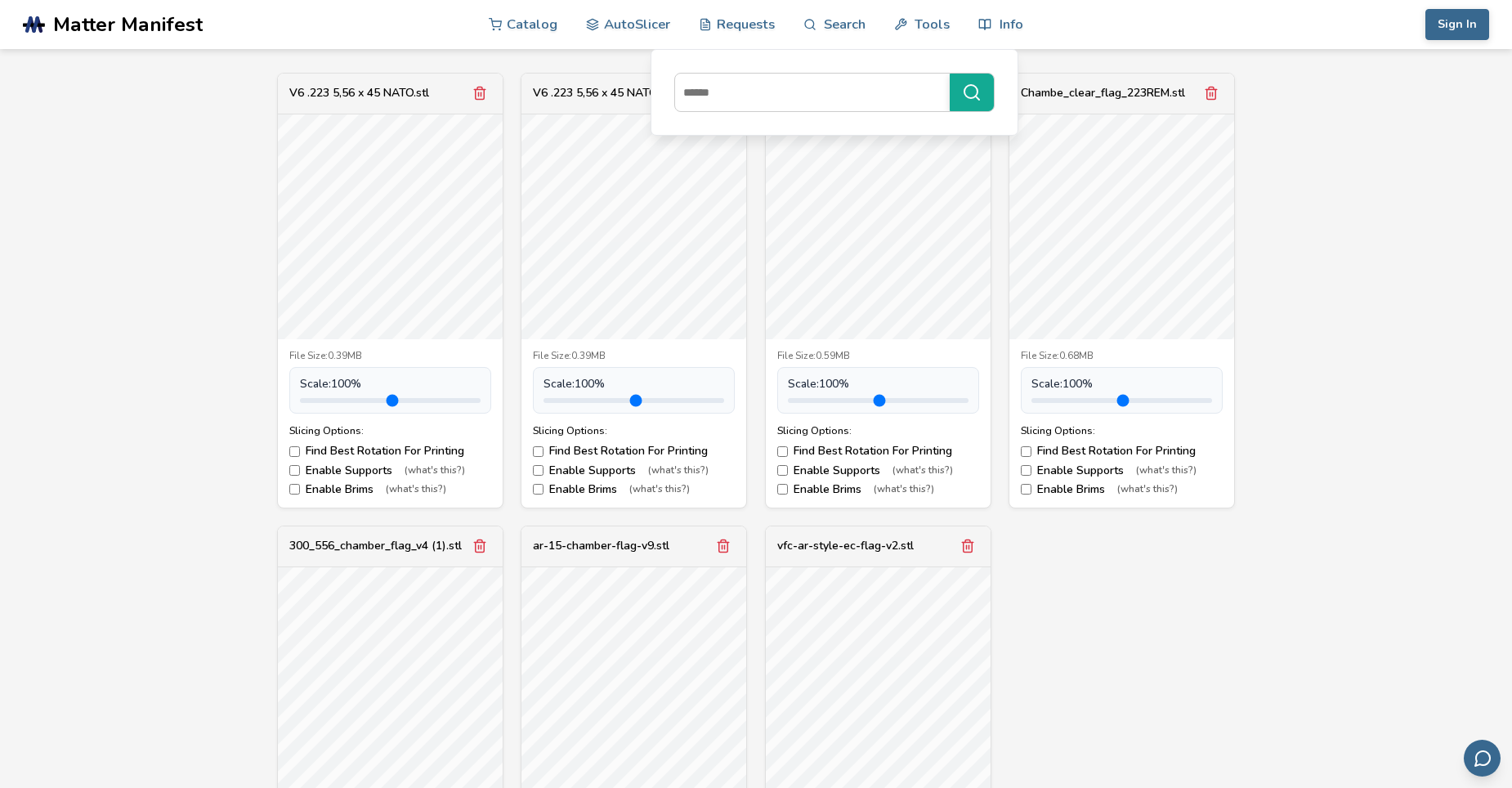
scroll to position [579, 0]
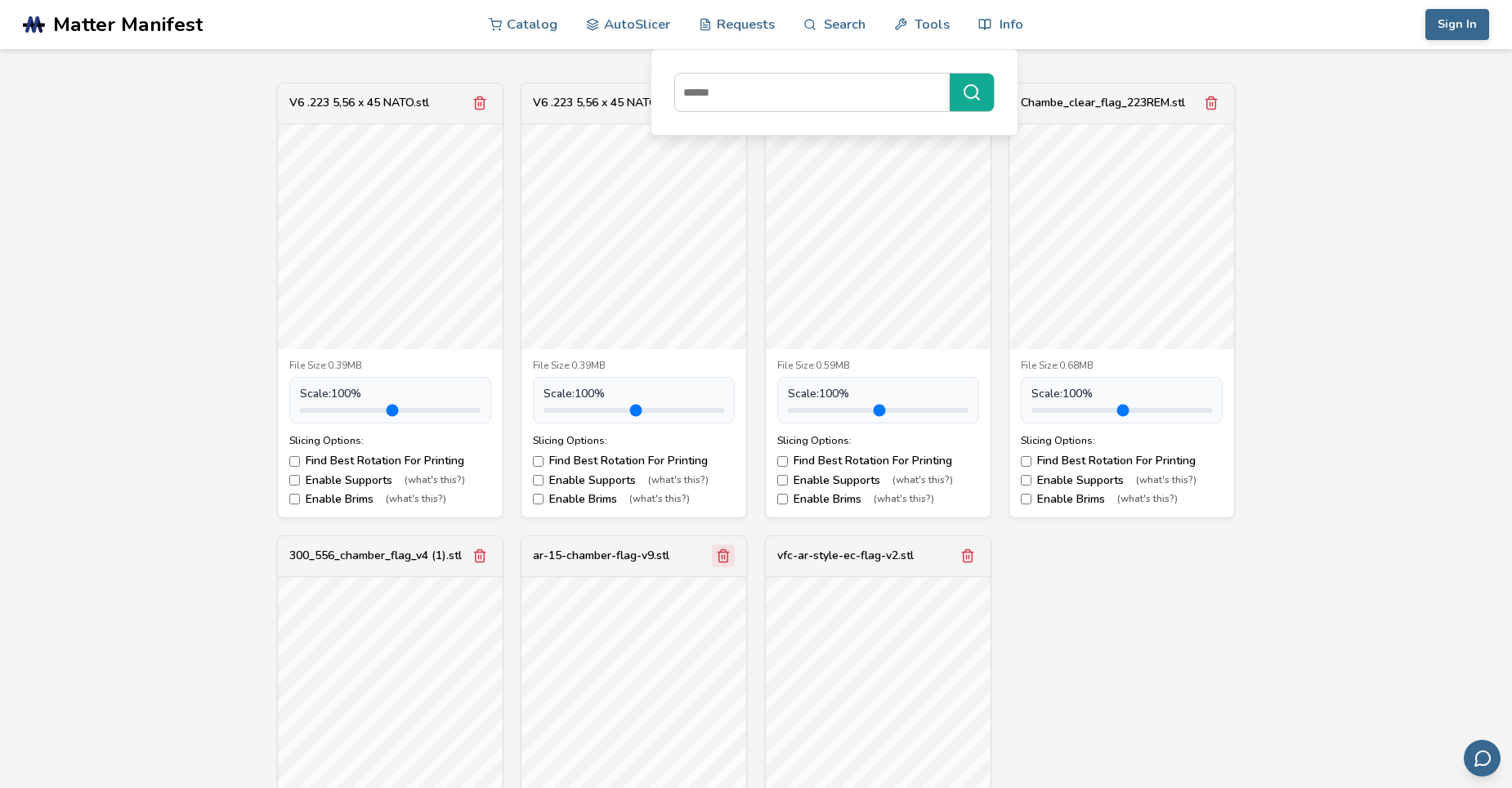
click at [720, 556] on icon "Remove model" at bounding box center [723, 556] width 15 height 15
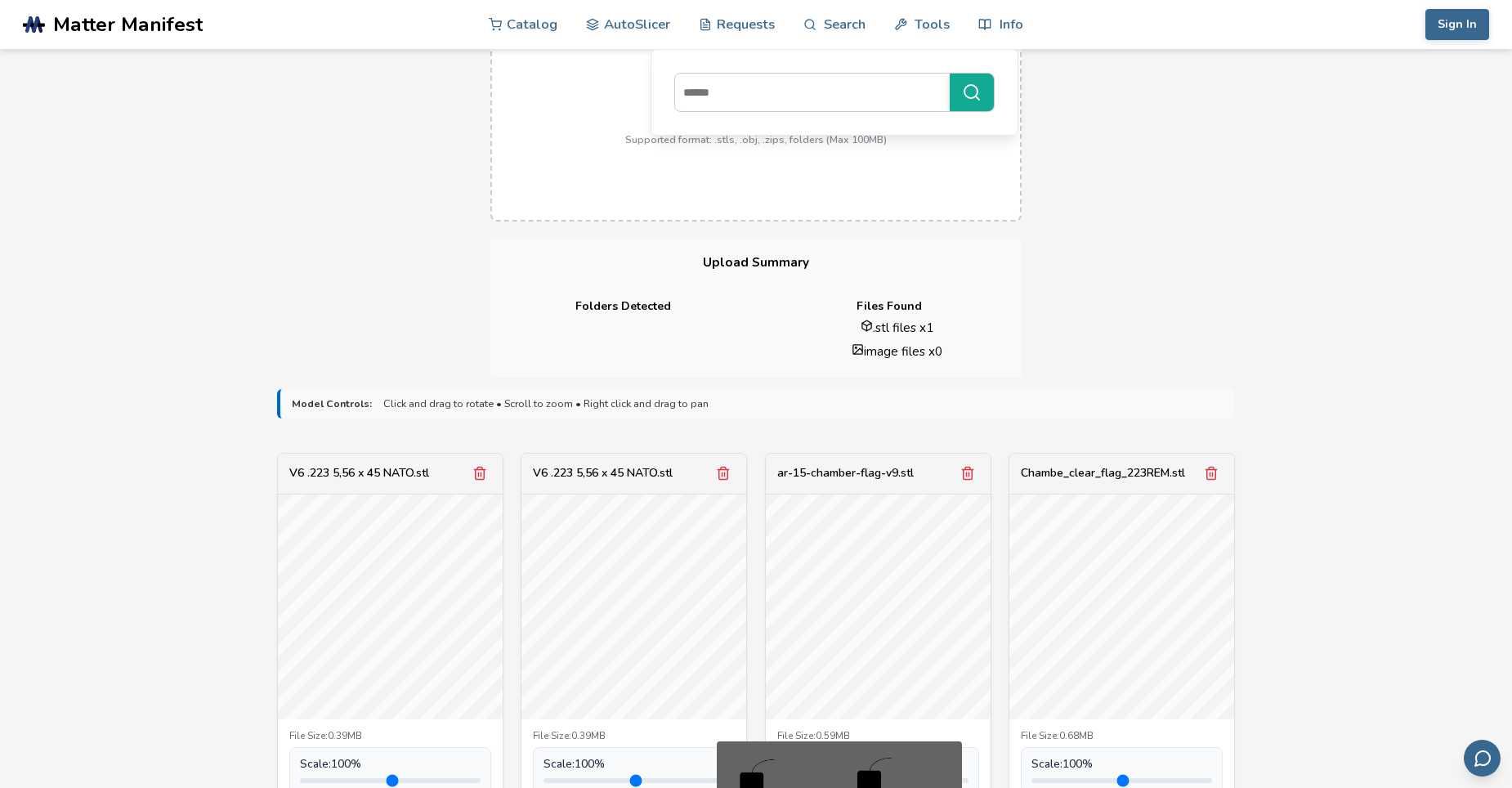
scroll to position [171, 0]
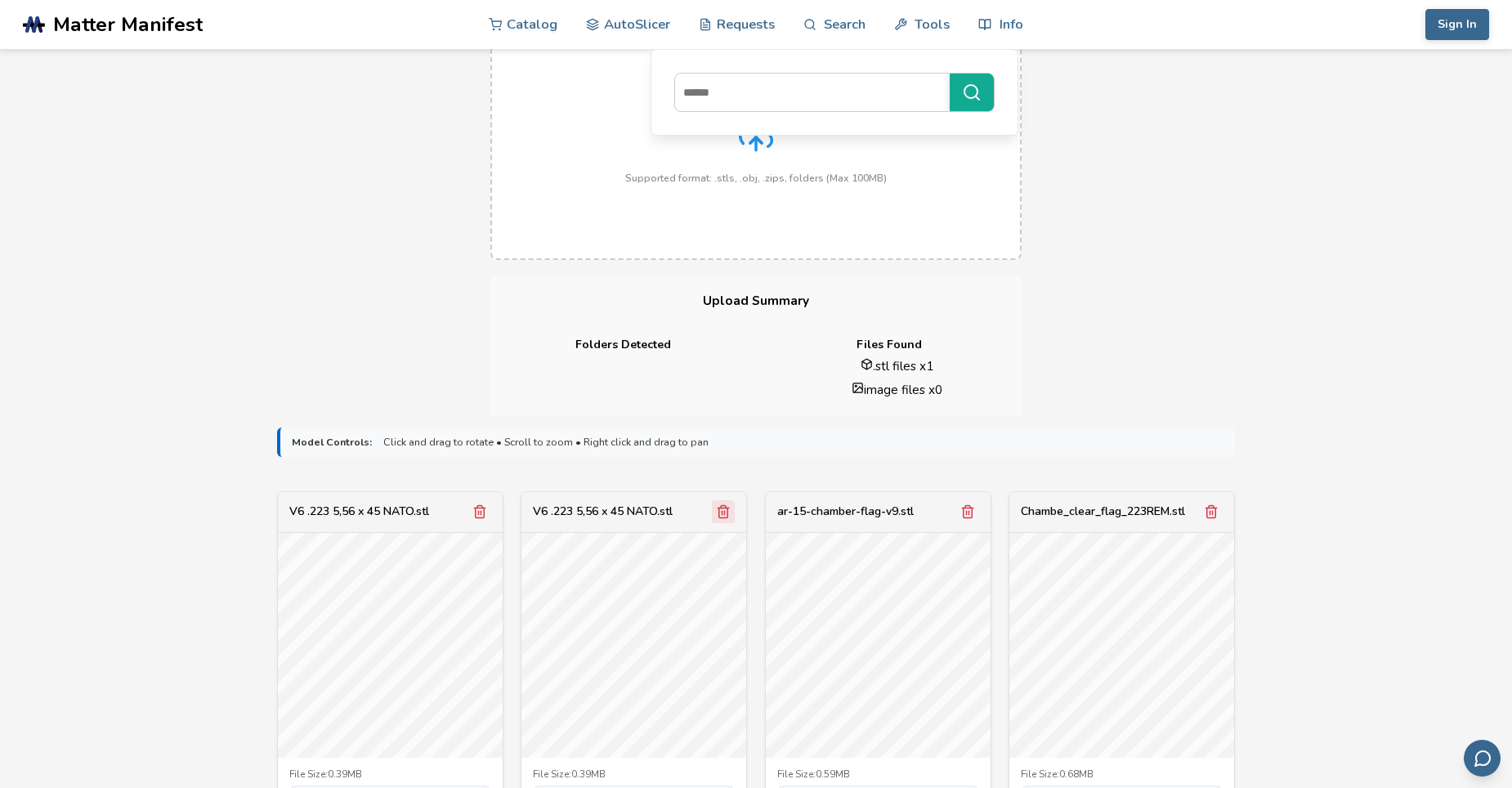
click at [729, 512] on icon "Remove model" at bounding box center [724, 512] width 9 height 12
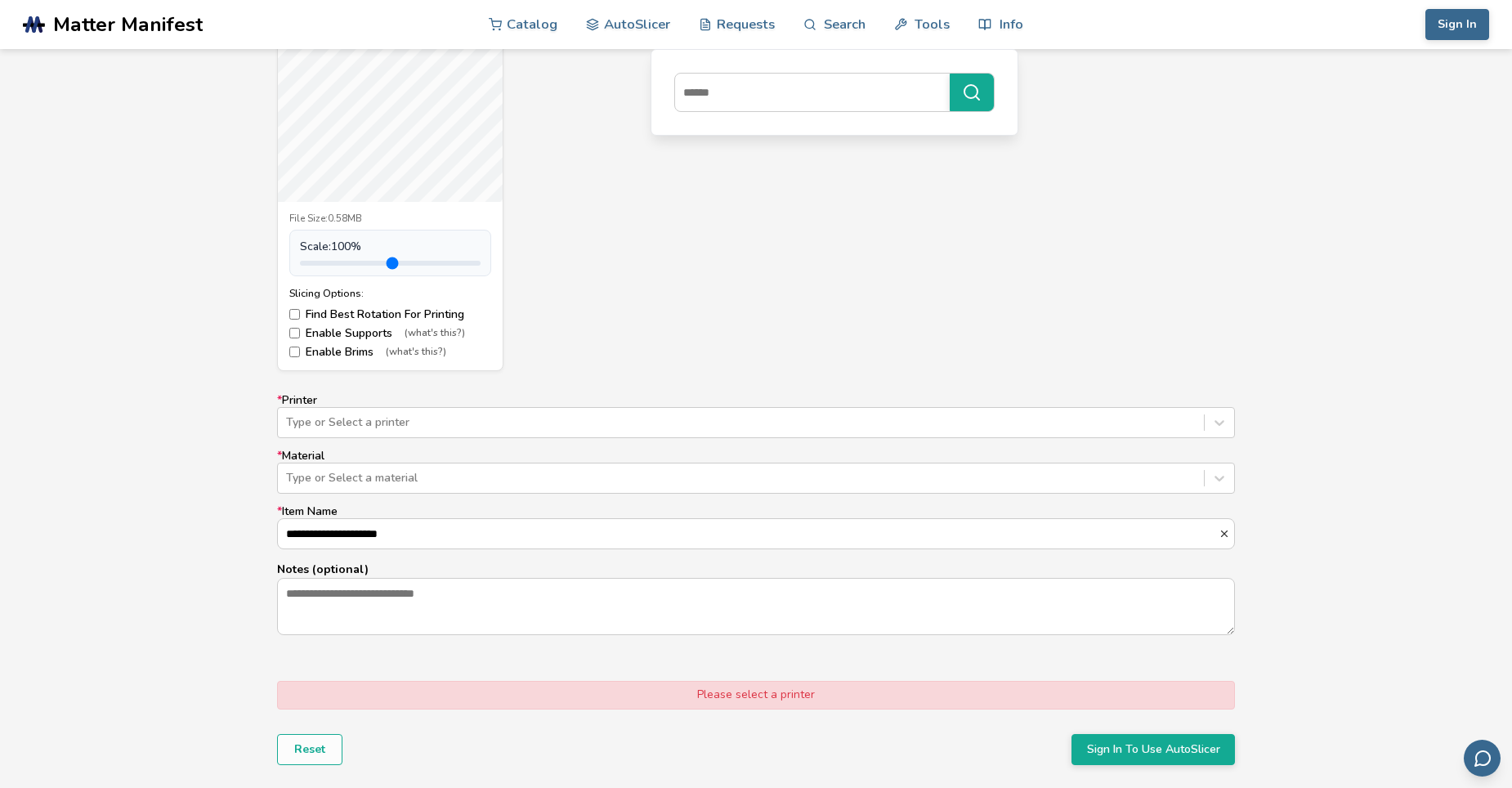
scroll to position [1398, 0]
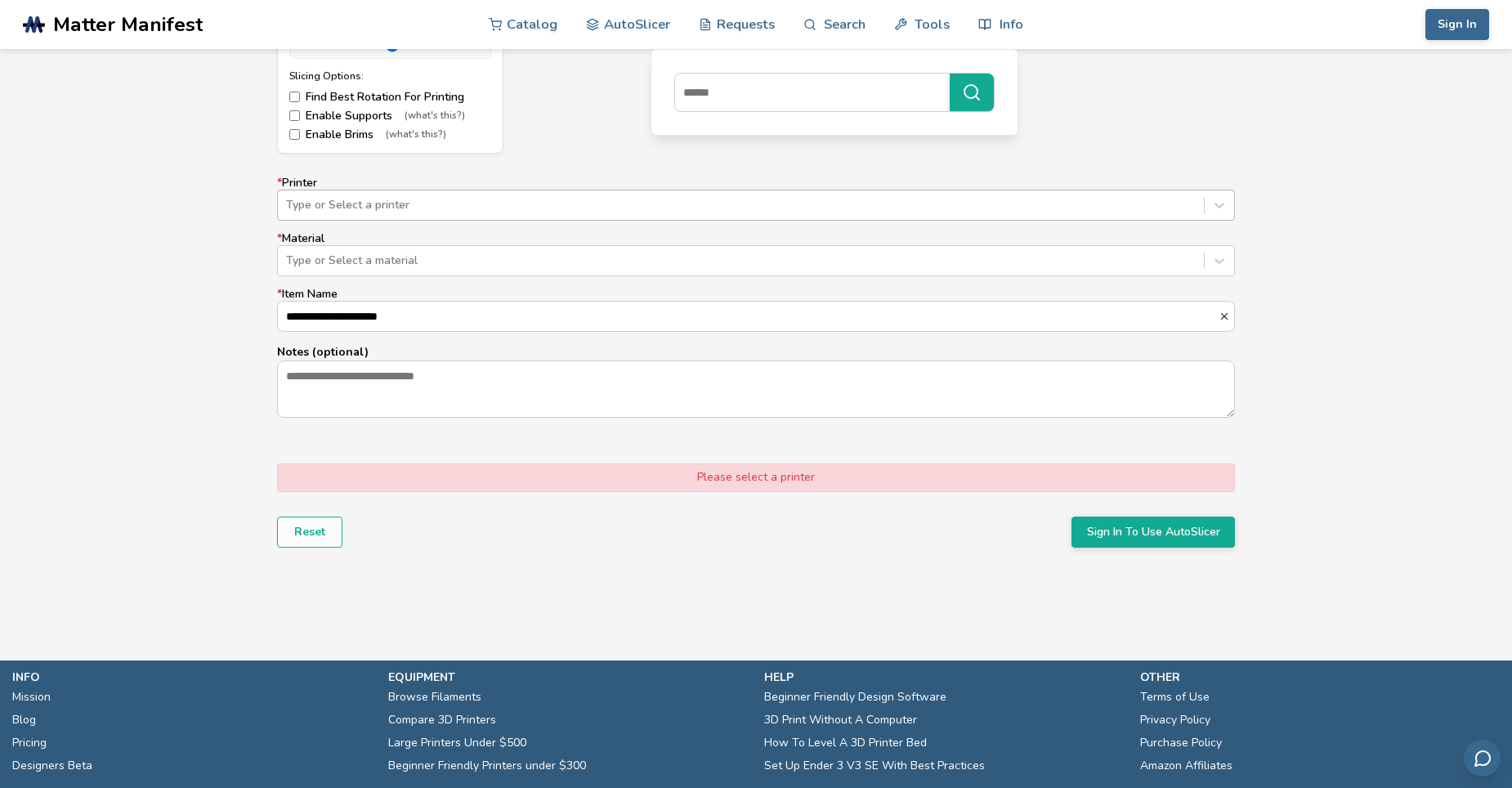
click at [615, 195] on div "Type or Select a printer" at bounding box center [741, 205] width 926 height 23
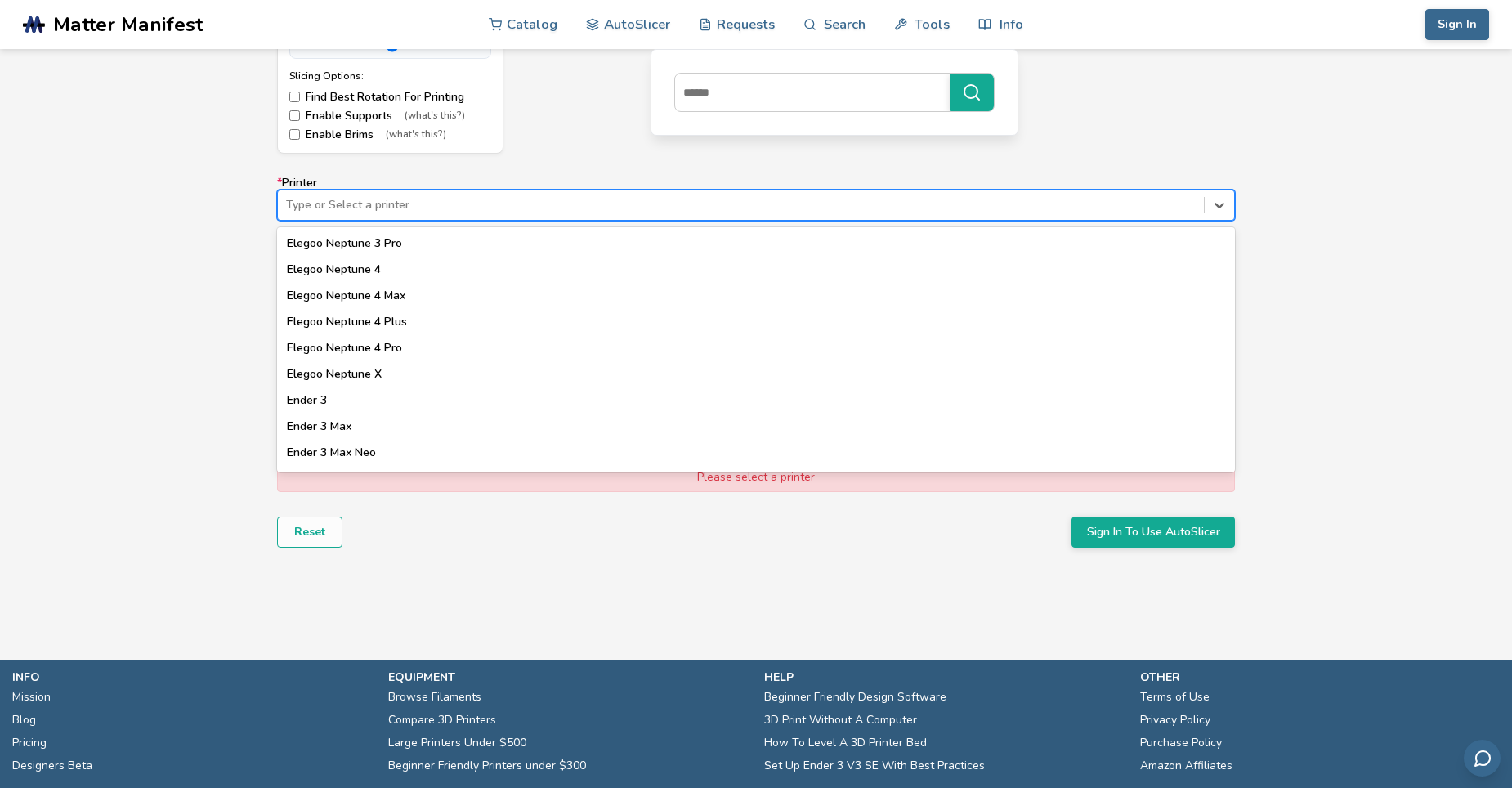
scroll to position [1063, 0]
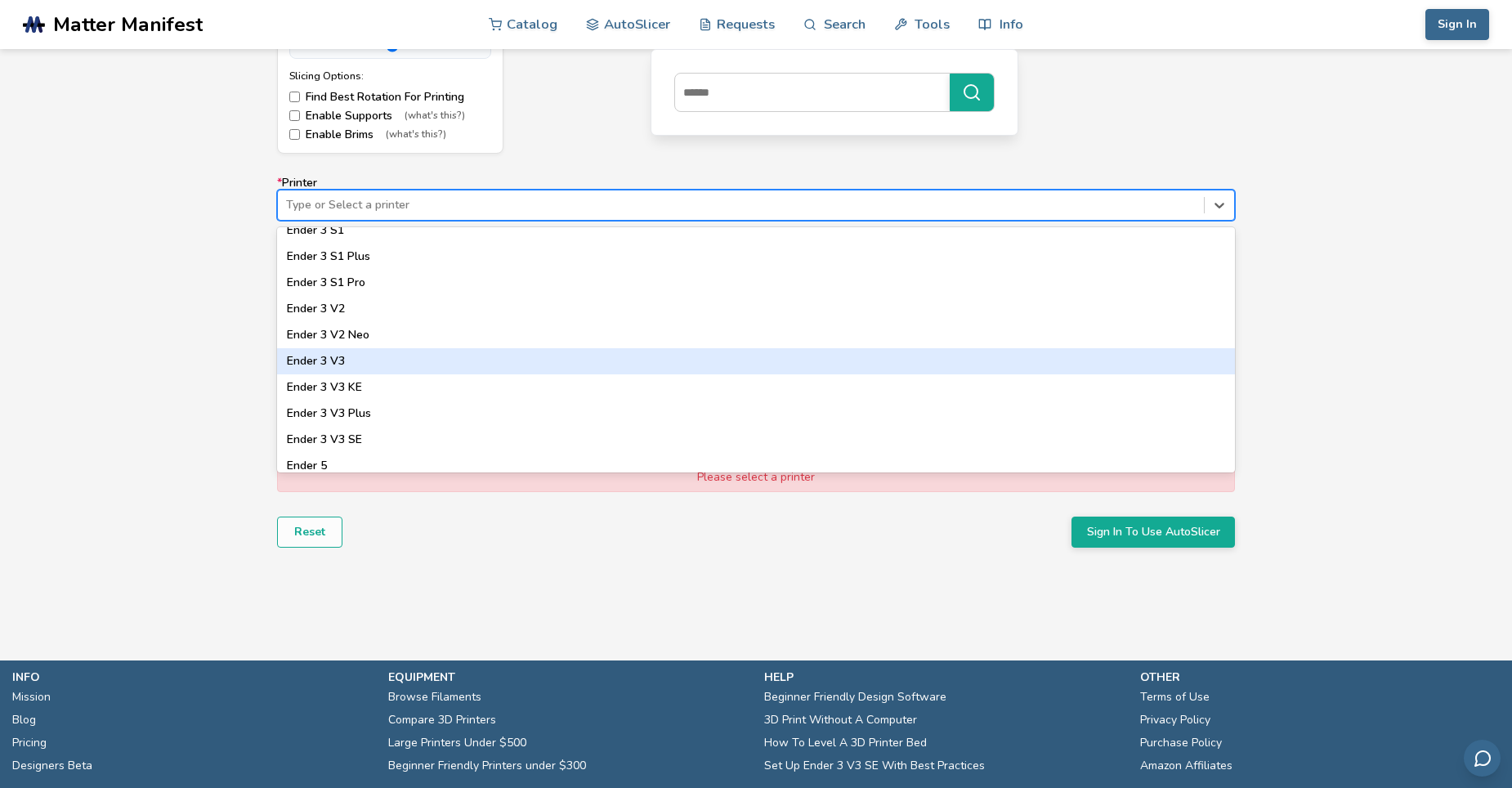
click at [508, 366] on div "Ender 3 V3" at bounding box center [756, 362] width 958 height 26
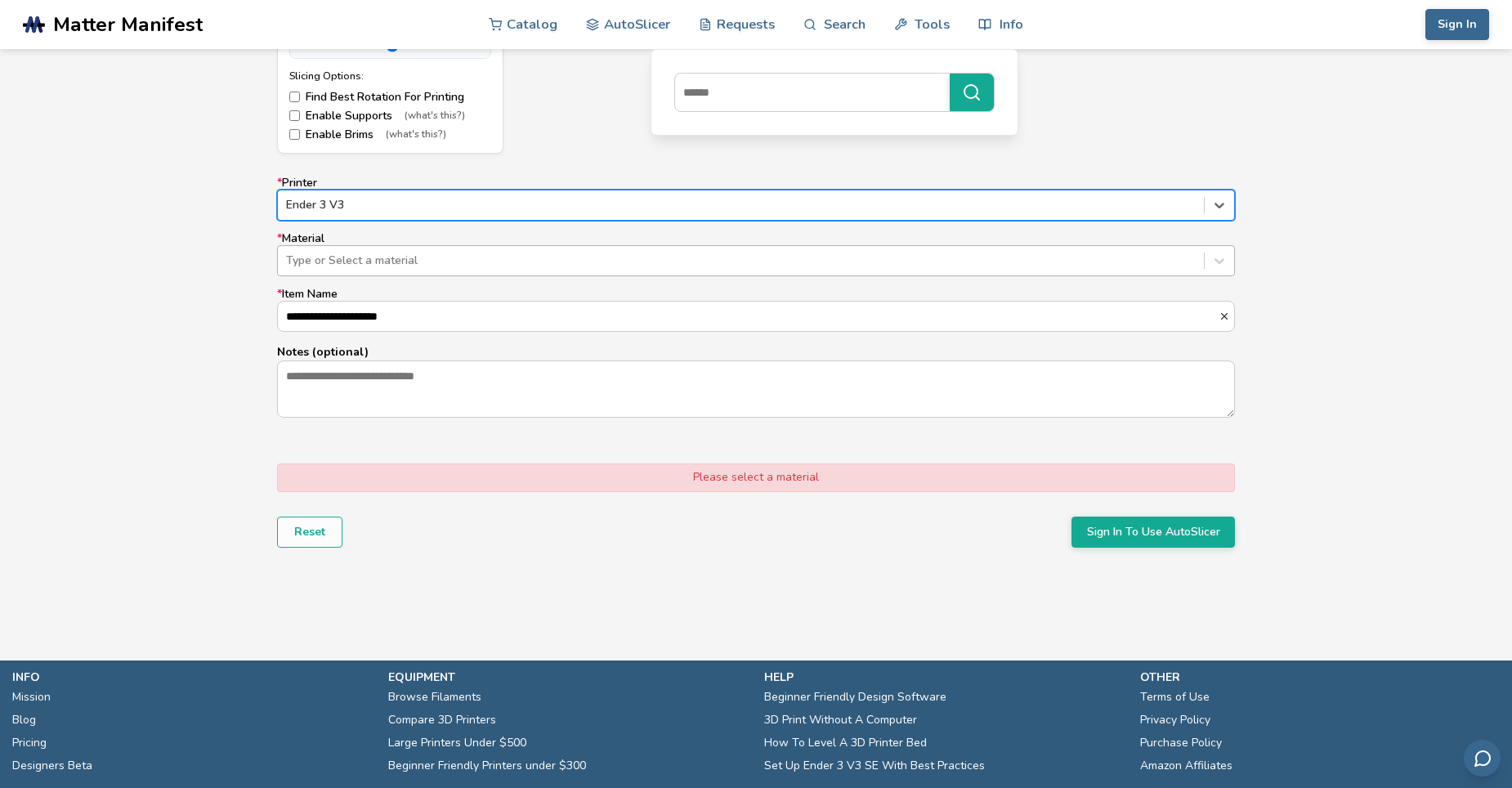
click at [525, 255] on div at bounding box center [741, 260] width 910 height 16
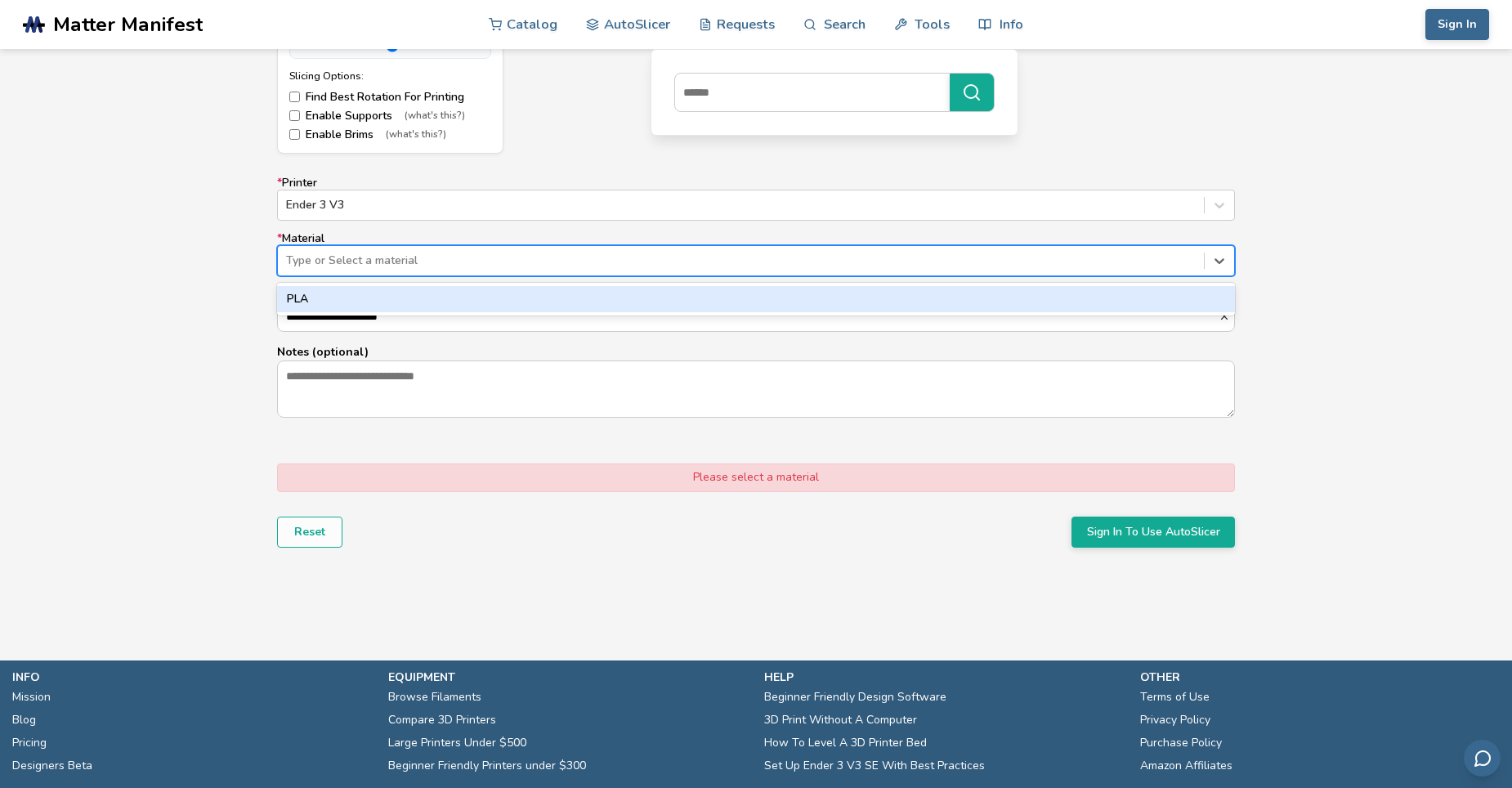
click at [512, 297] on div "PLA" at bounding box center [756, 300] width 958 height 26
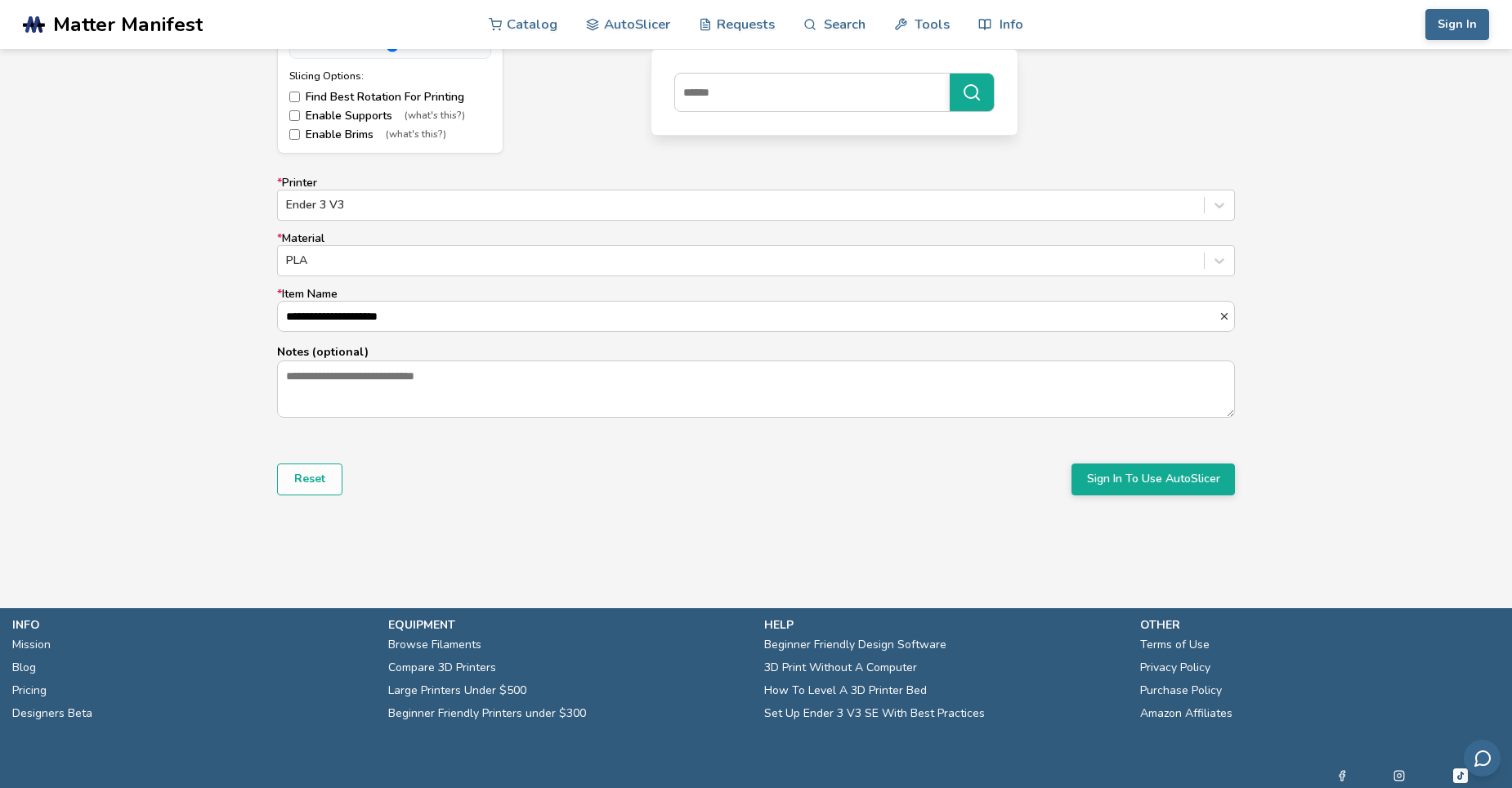
drag, startPoint x: 489, startPoint y: 321, endPoint x: 215, endPoint y: 290, distance: 275.7
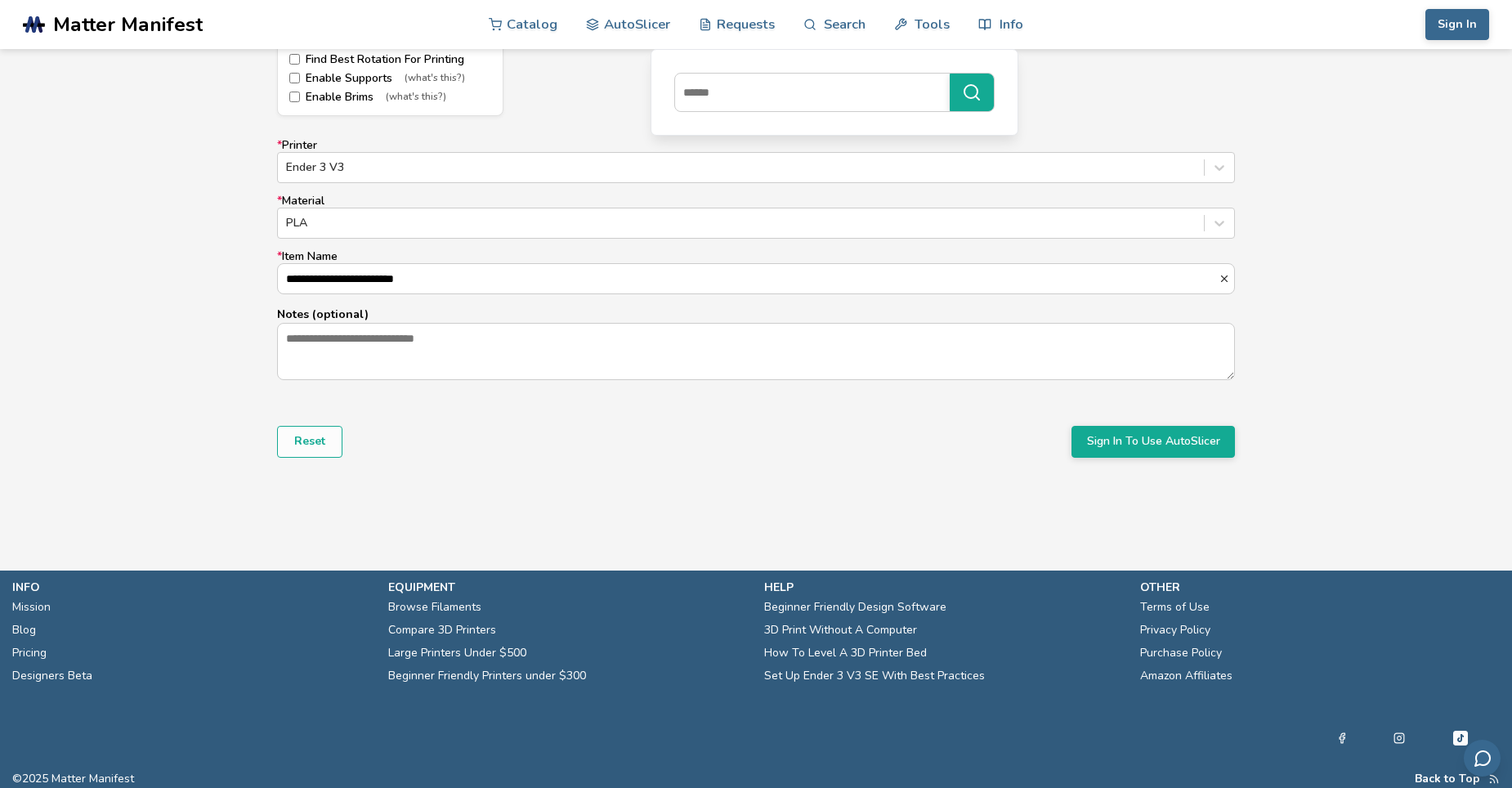
scroll to position [1441, 0]
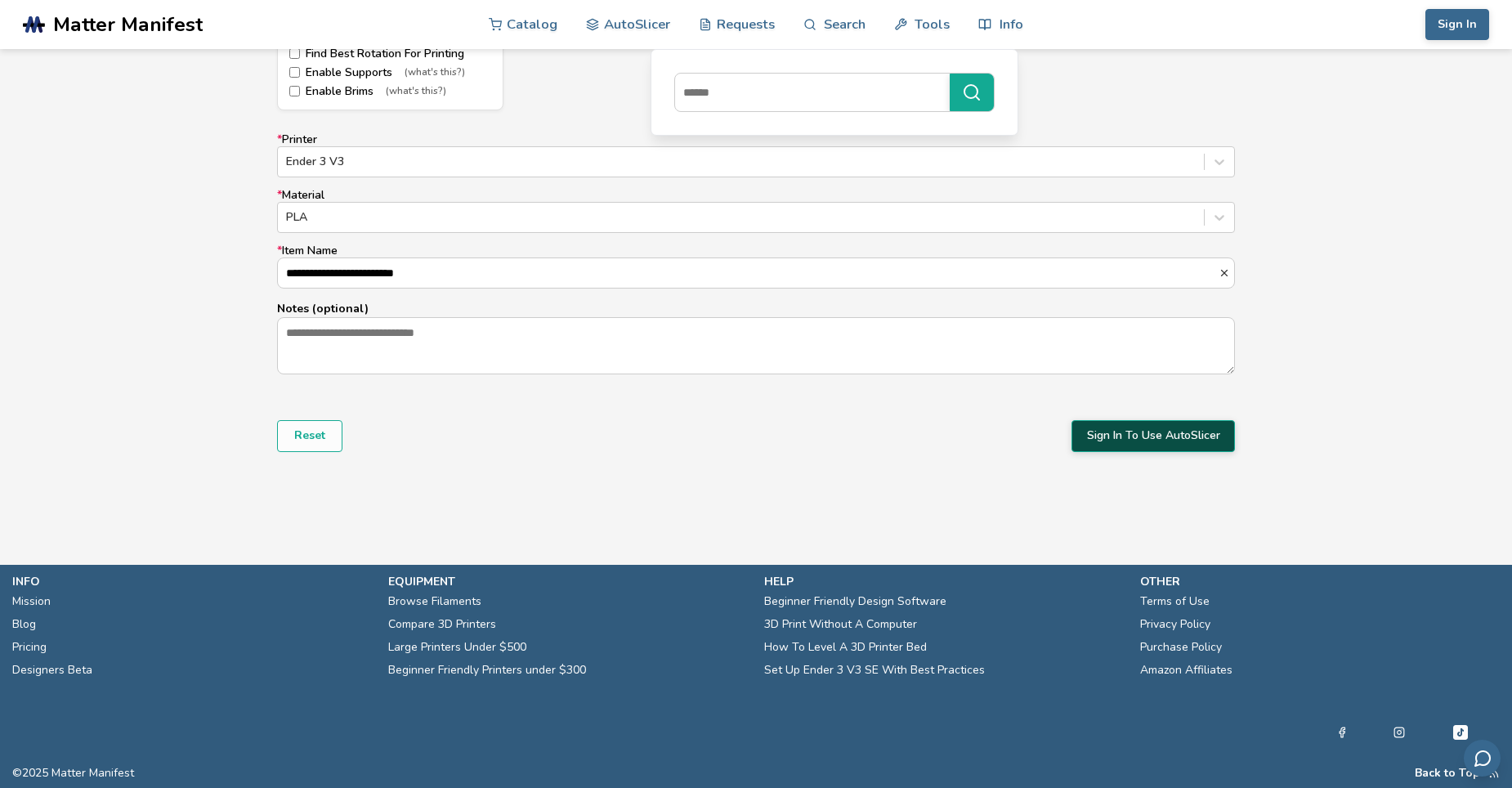
type input "**********"
click at [1167, 436] on button "Sign In To Use AutoSlicer" at bounding box center [1153, 435] width 163 height 31
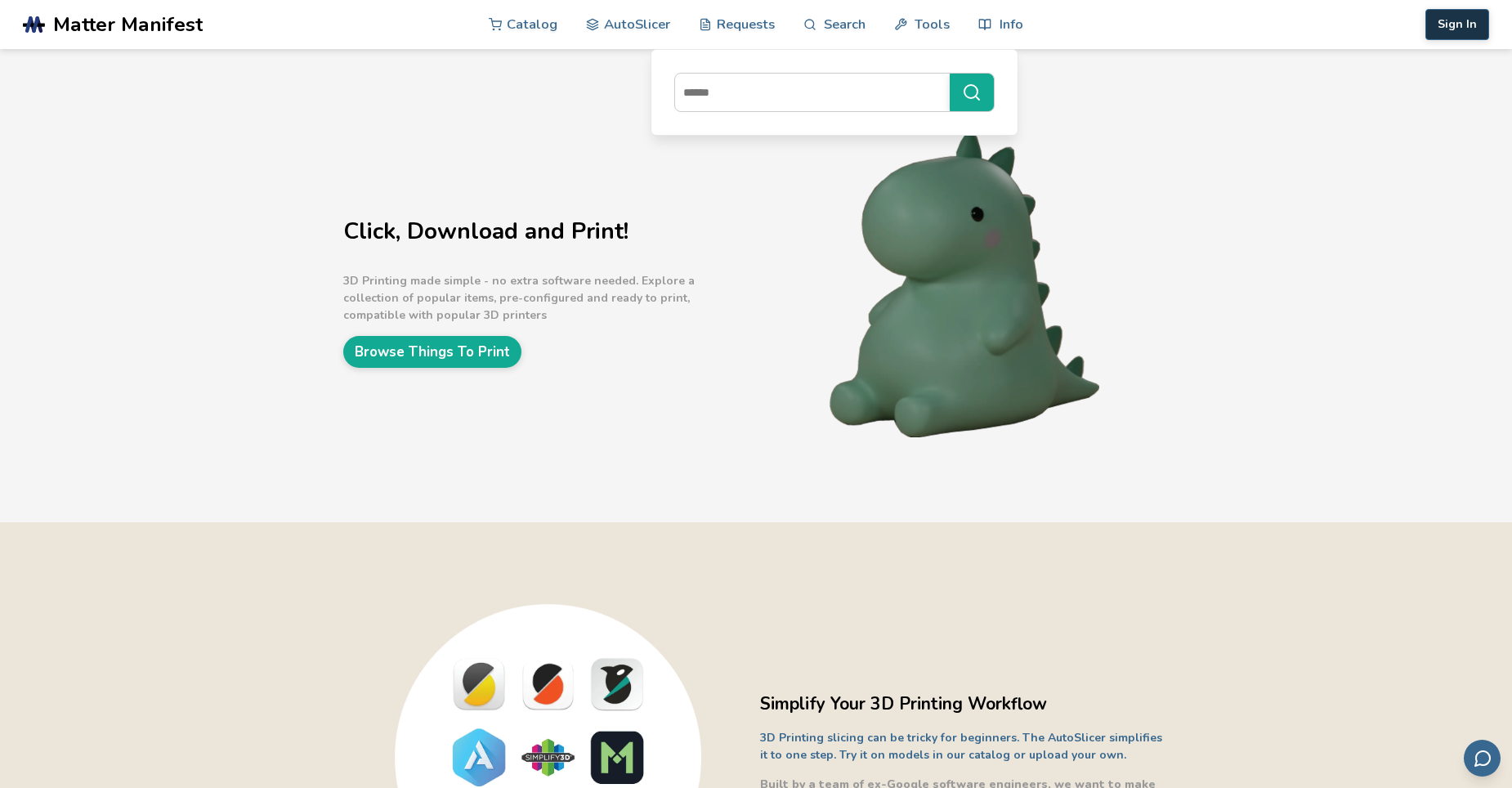
click at [1196, 23] on button "Sign In" at bounding box center [1458, 24] width 64 height 31
click at [1196, 23] on button "Sign In" at bounding box center [1458, 24] width 64 height 31
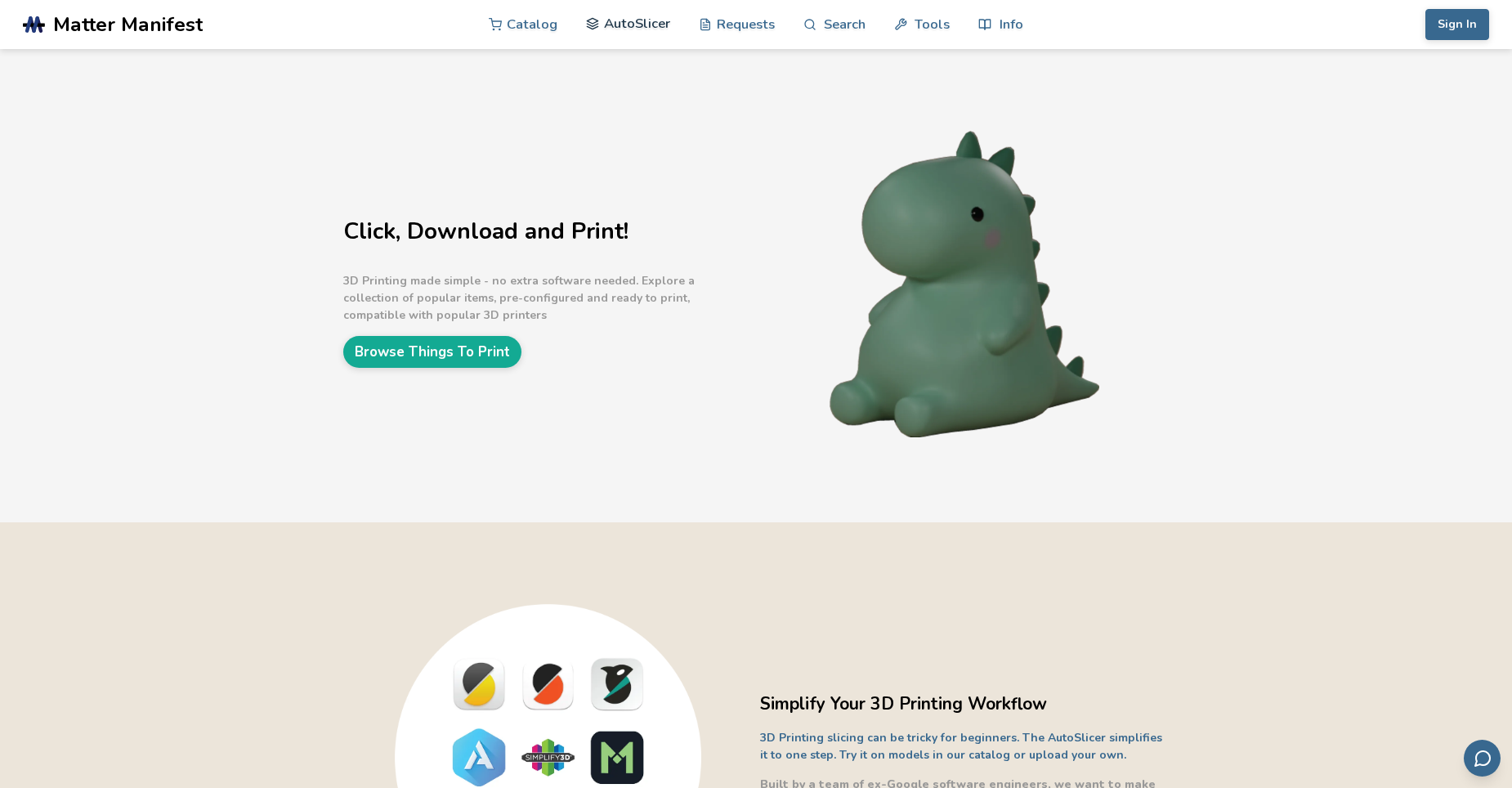
click at [646, 28] on link "AutoSlicer" at bounding box center [628, 23] width 85 height 49
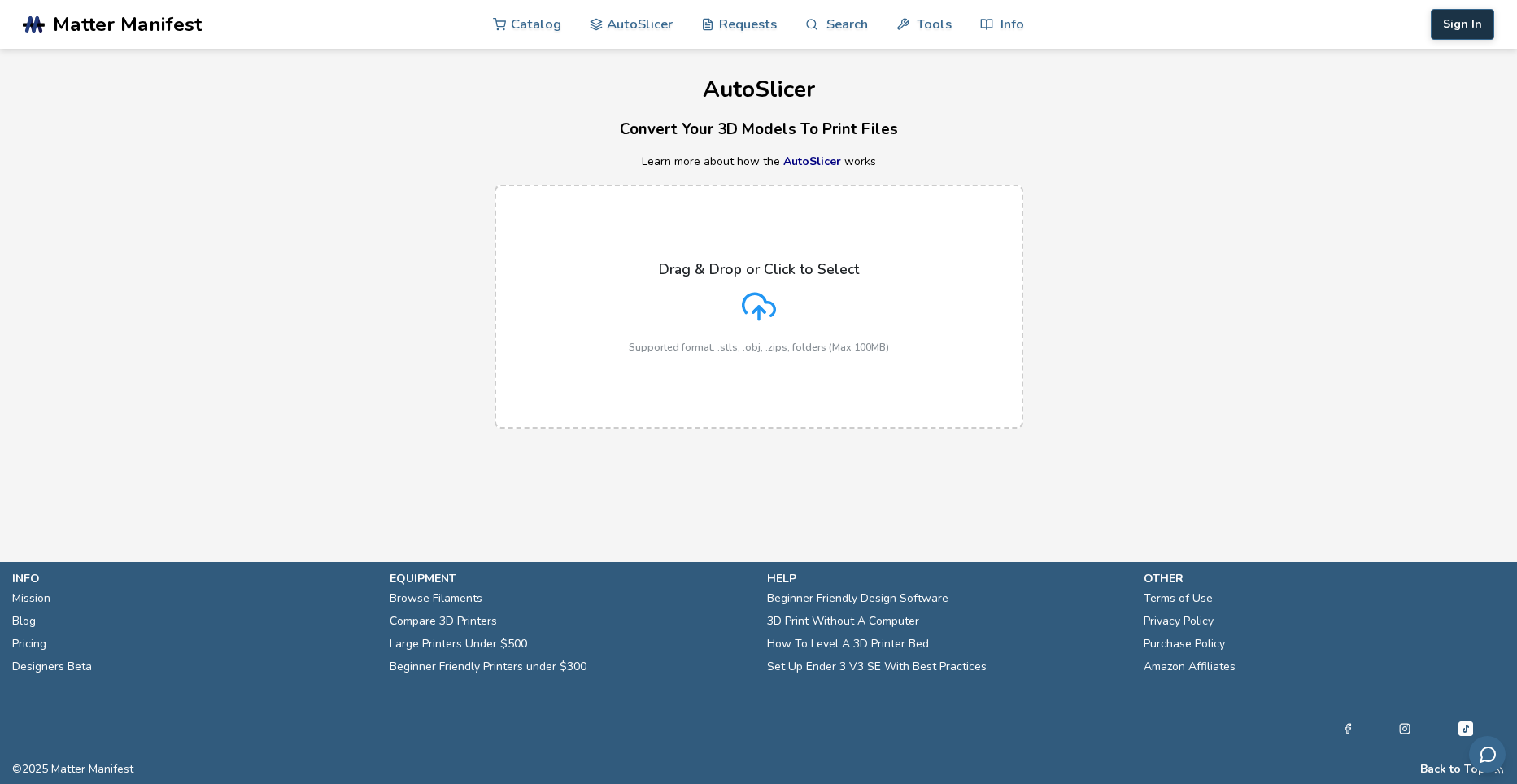
click at [1190, 18] on button "Sign In" at bounding box center [1463, 24] width 64 height 31
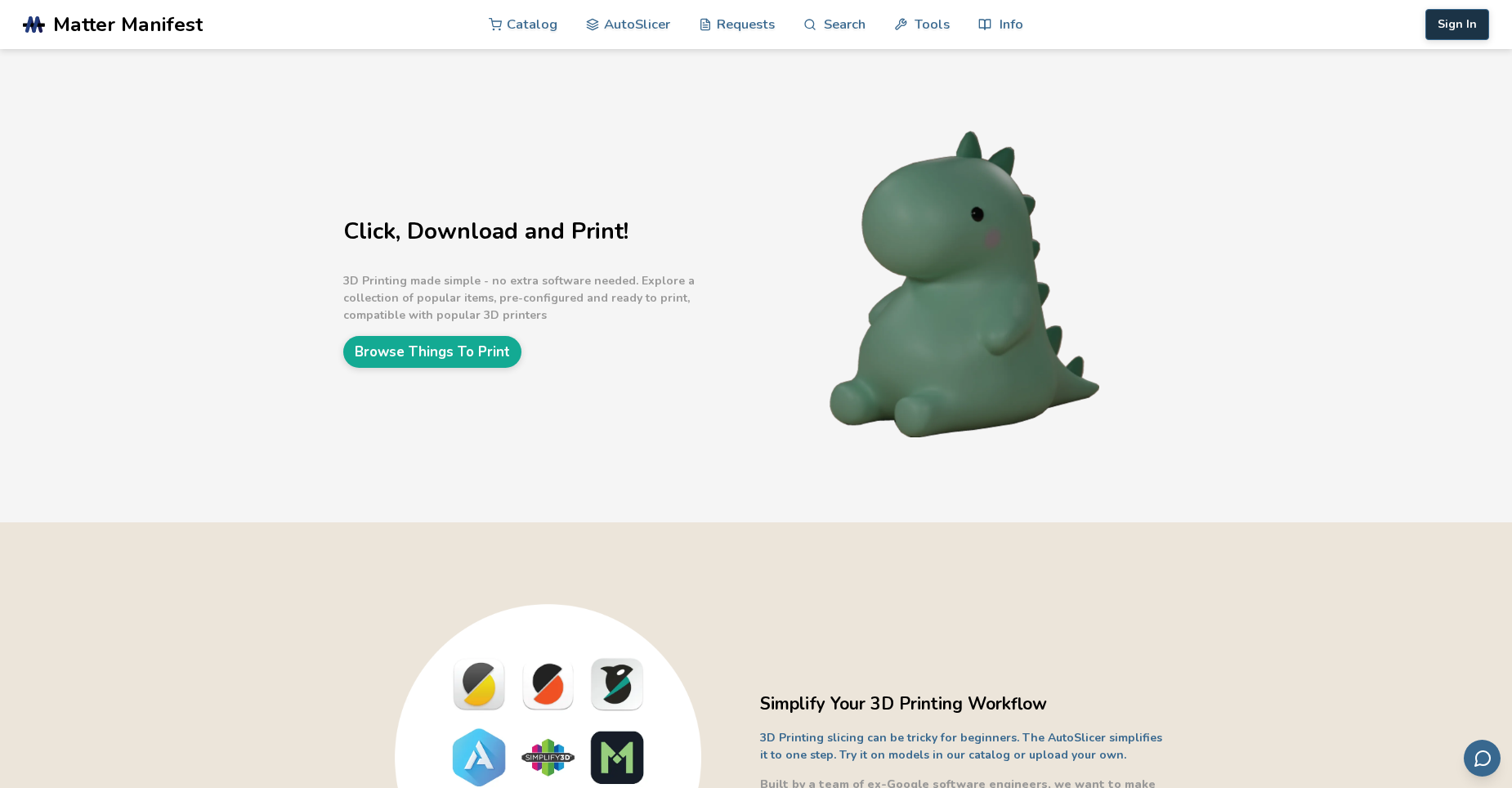
click at [1196, 18] on button "Sign In" at bounding box center [1458, 24] width 64 height 31
click at [1196, 22] on button "Sign In" at bounding box center [1458, 24] width 64 height 31
click at [1196, 26] on button "Sign In" at bounding box center [1458, 24] width 64 height 31
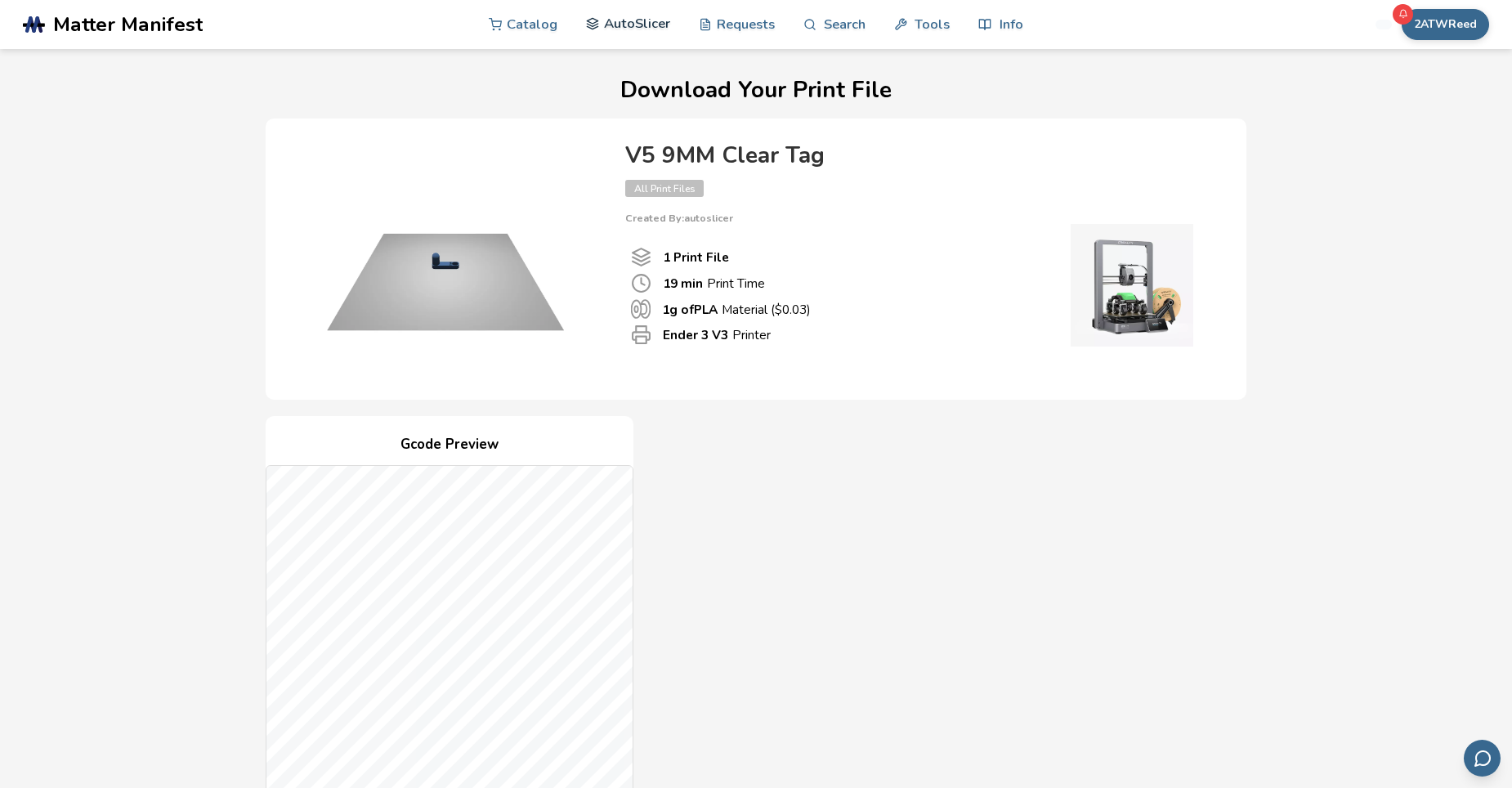
click at [622, 21] on link "AutoSlicer" at bounding box center [628, 23] width 85 height 49
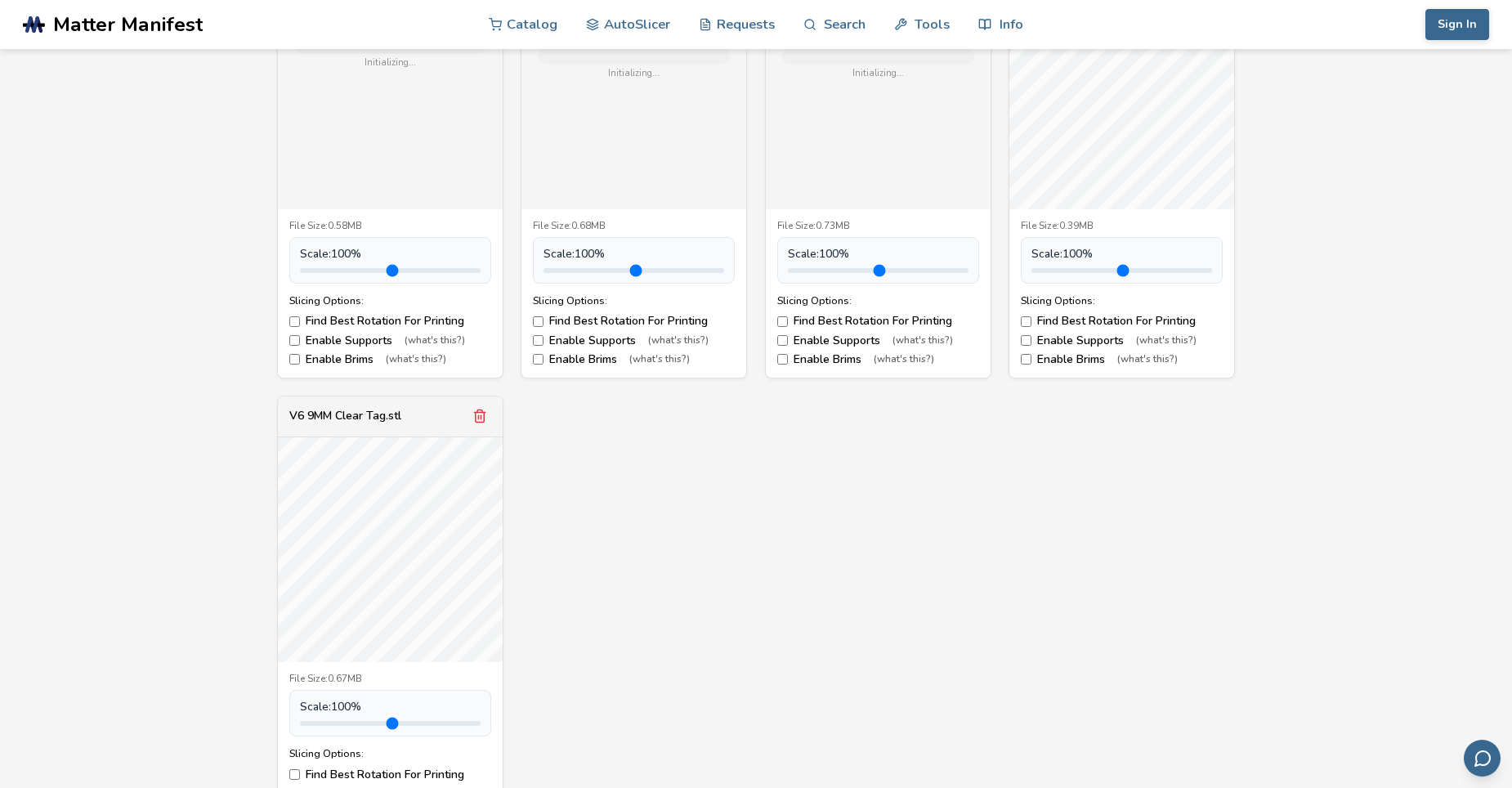
scroll to position [735, 0]
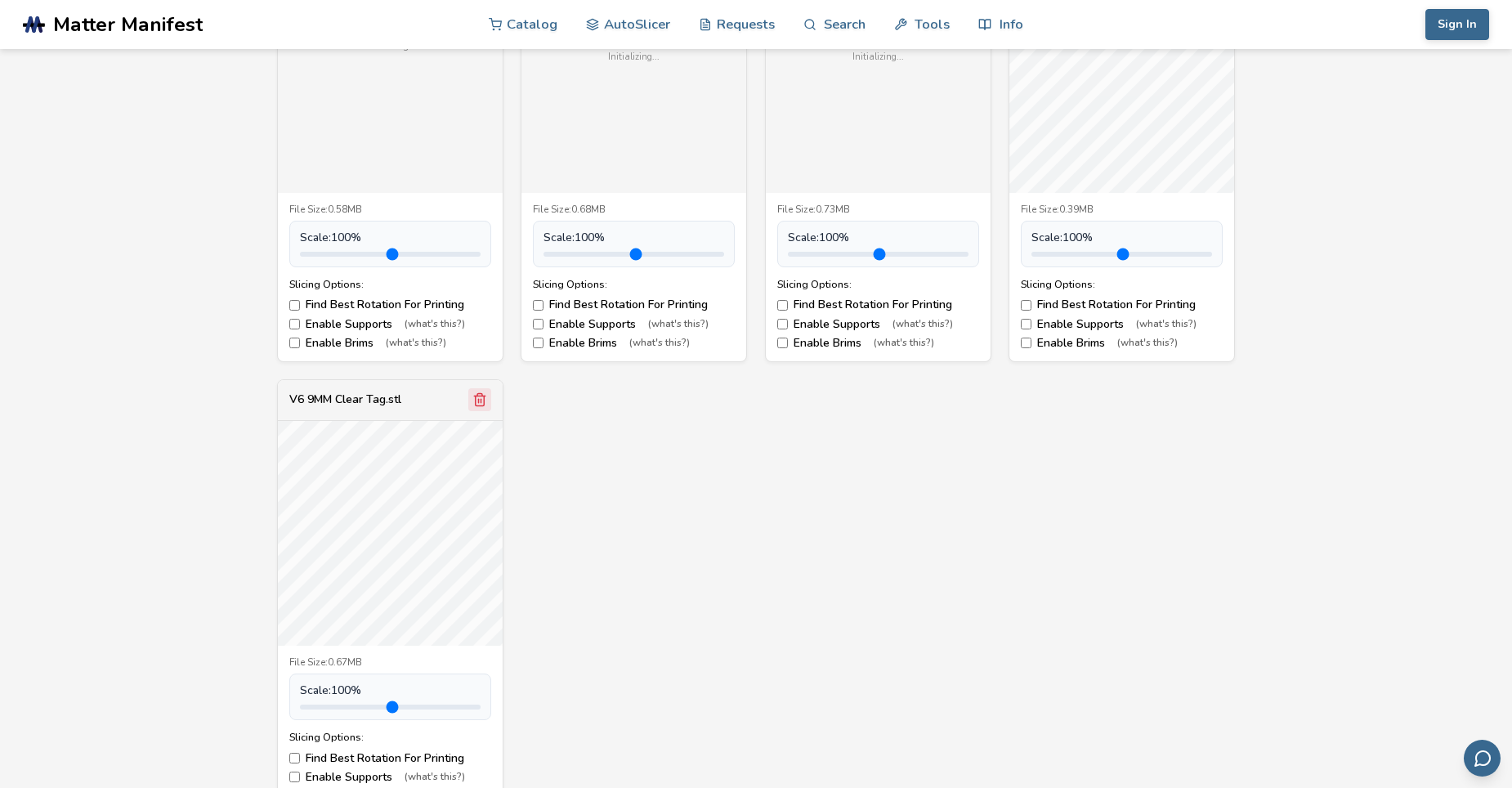
click at [484, 400] on icon "Remove model" at bounding box center [481, 400] width 9 height 12
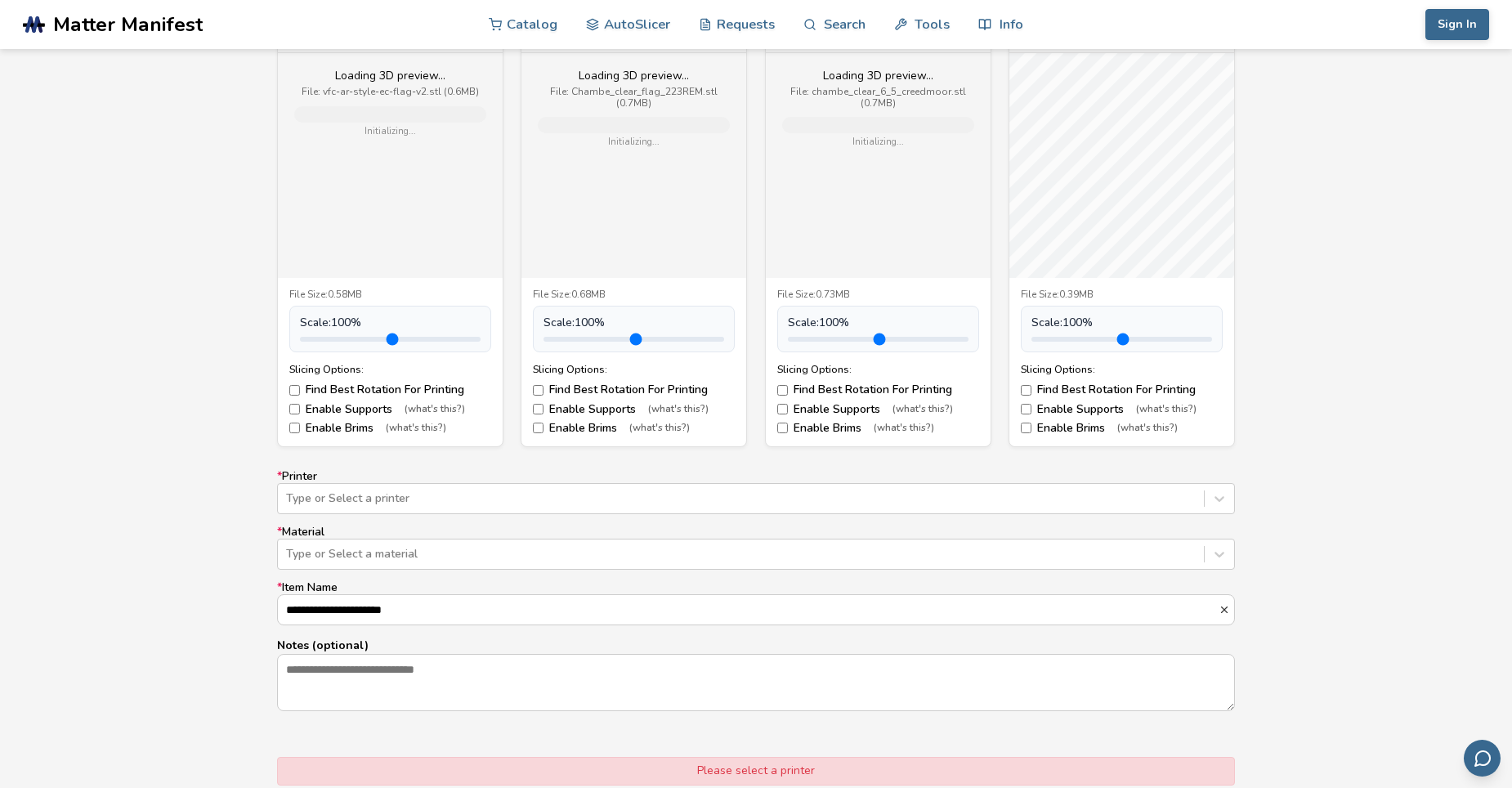
scroll to position [409, 0]
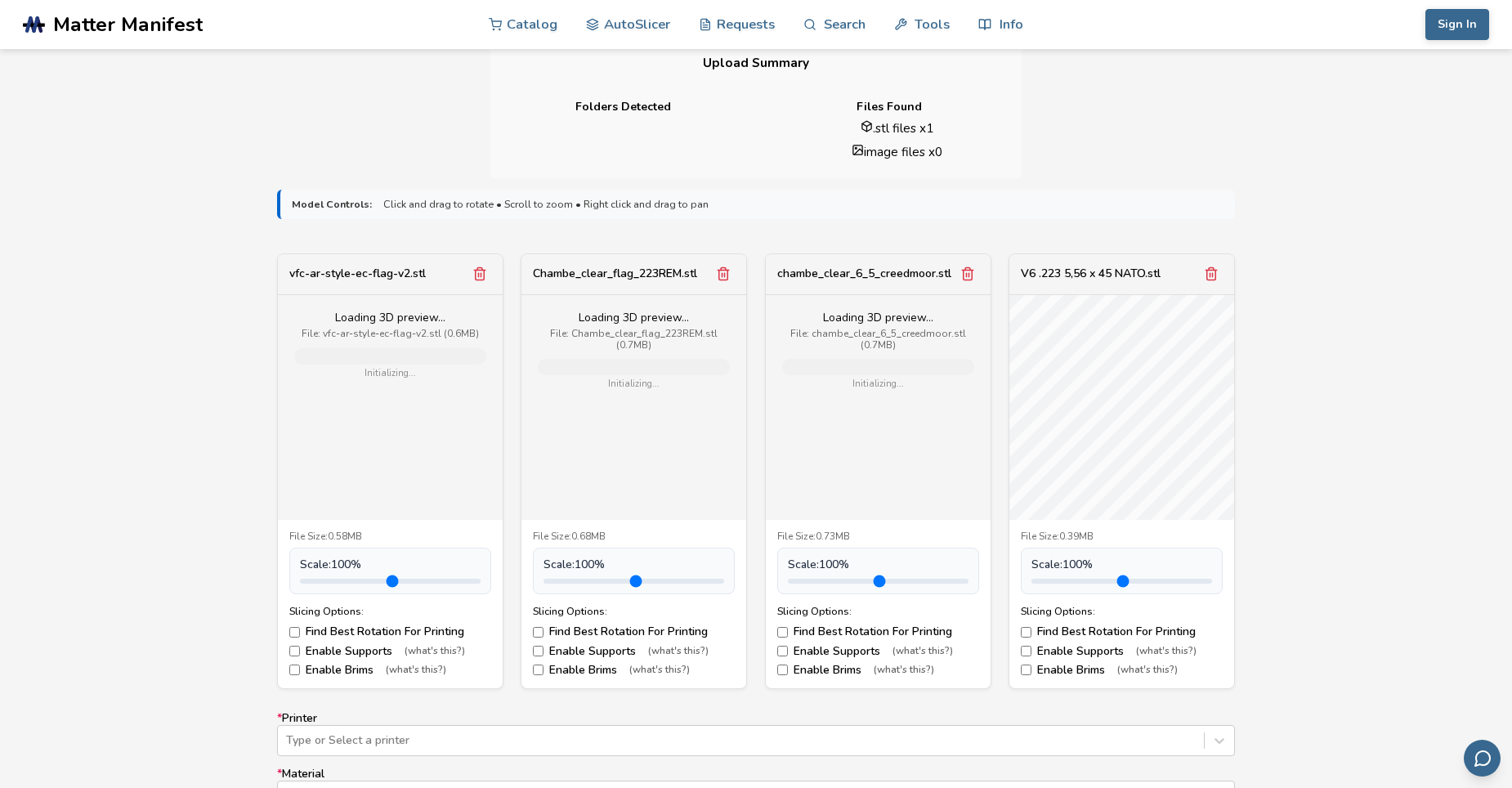
click at [850, 420] on div "Loading 3D preview... File: chambe_clear_6_5_creedmoor.stl (0.7MB) Initializing…" at bounding box center [878, 407] width 224 height 224
click at [653, 420] on div "Loading 3D preview... File: Chambe_clear_flag_223REM.stl (0.7MB) Initializing..." at bounding box center [633, 407] width 224 height 224
click at [443, 423] on div "Loading 3D preview... File: vfc-ar-style-ec-flag-v2.stl (0.6MB) Initializing..." at bounding box center [390, 407] width 224 height 224
click at [1328, 329] on div "Model Controls: Click and drag to rotate • Scroll to zoom • Right click and dra…" at bounding box center [756, 662] width 1512 height 968
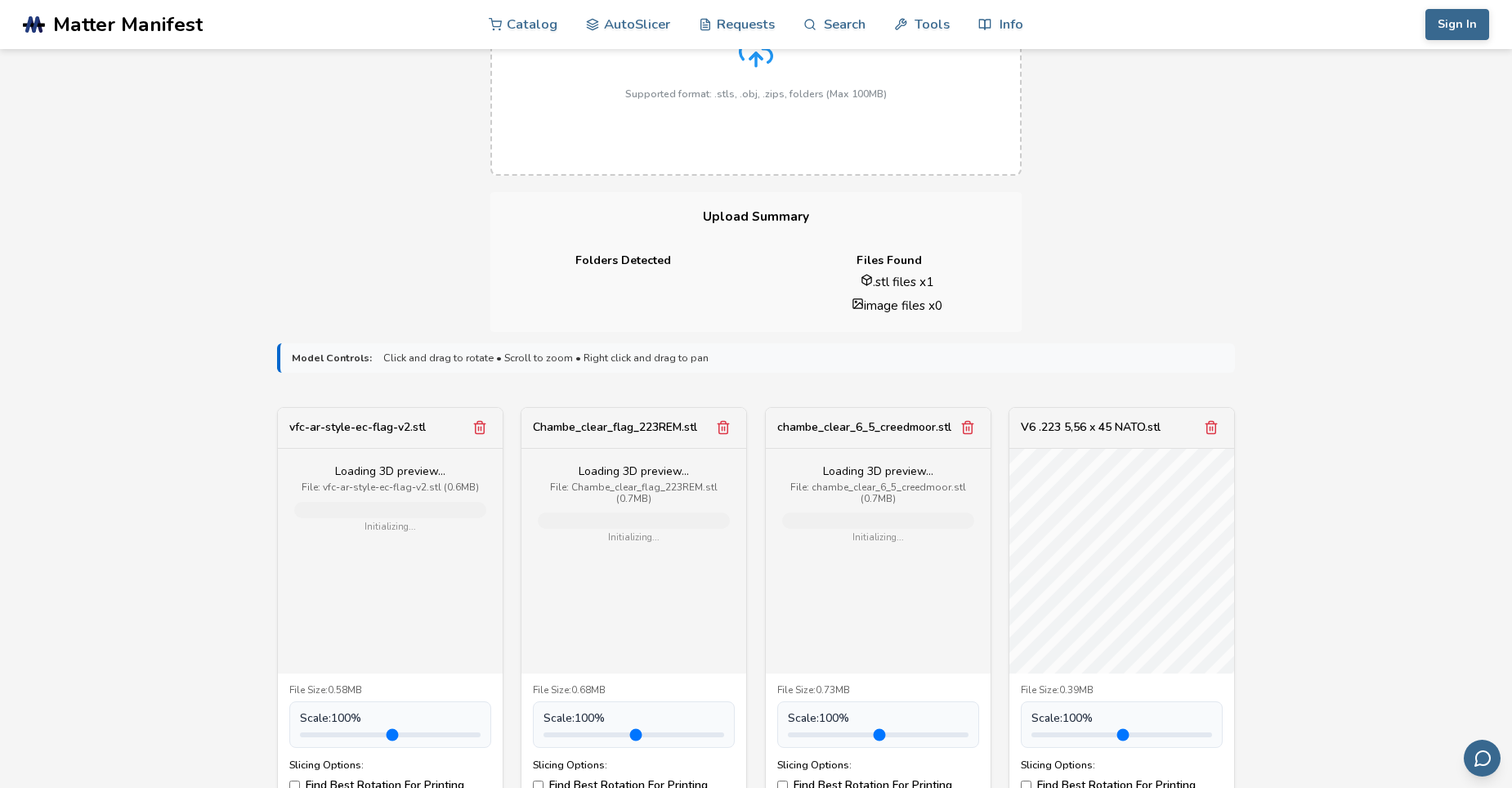
scroll to position [245, 0]
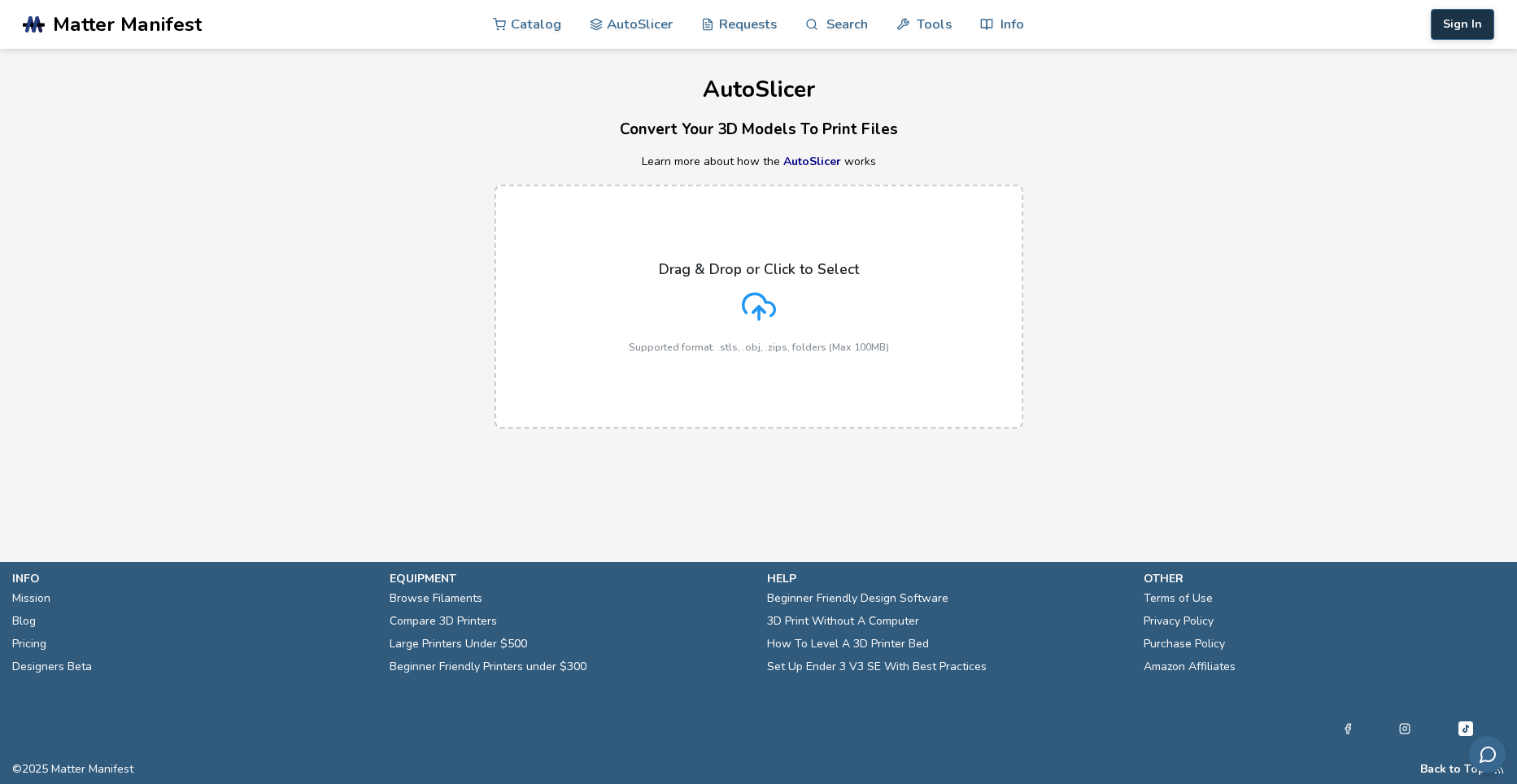
click at [1464, 30] on button "Sign In" at bounding box center [1463, 24] width 64 height 31
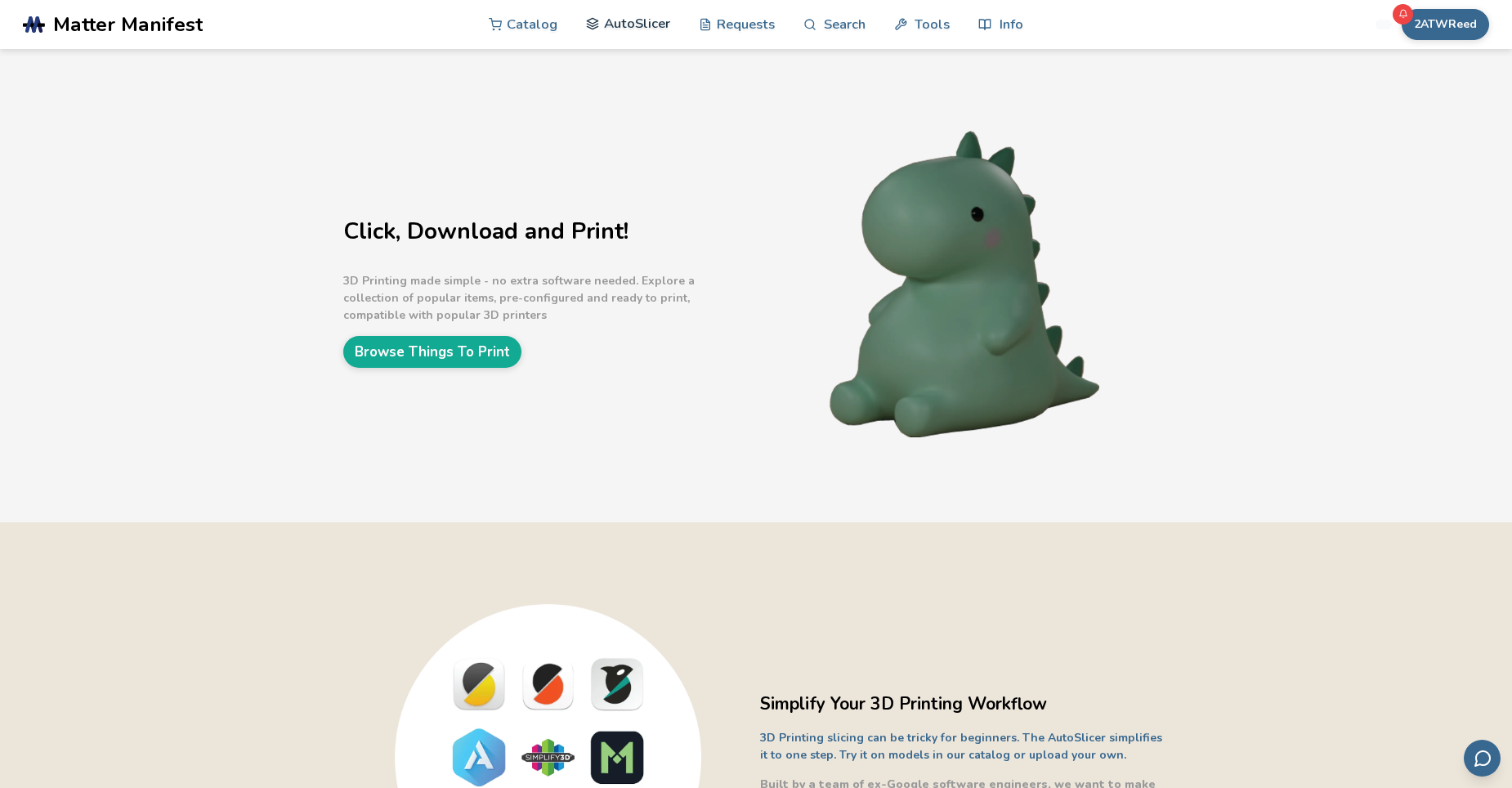
click at [634, 20] on link "AutoSlicer" at bounding box center [628, 23] width 85 height 49
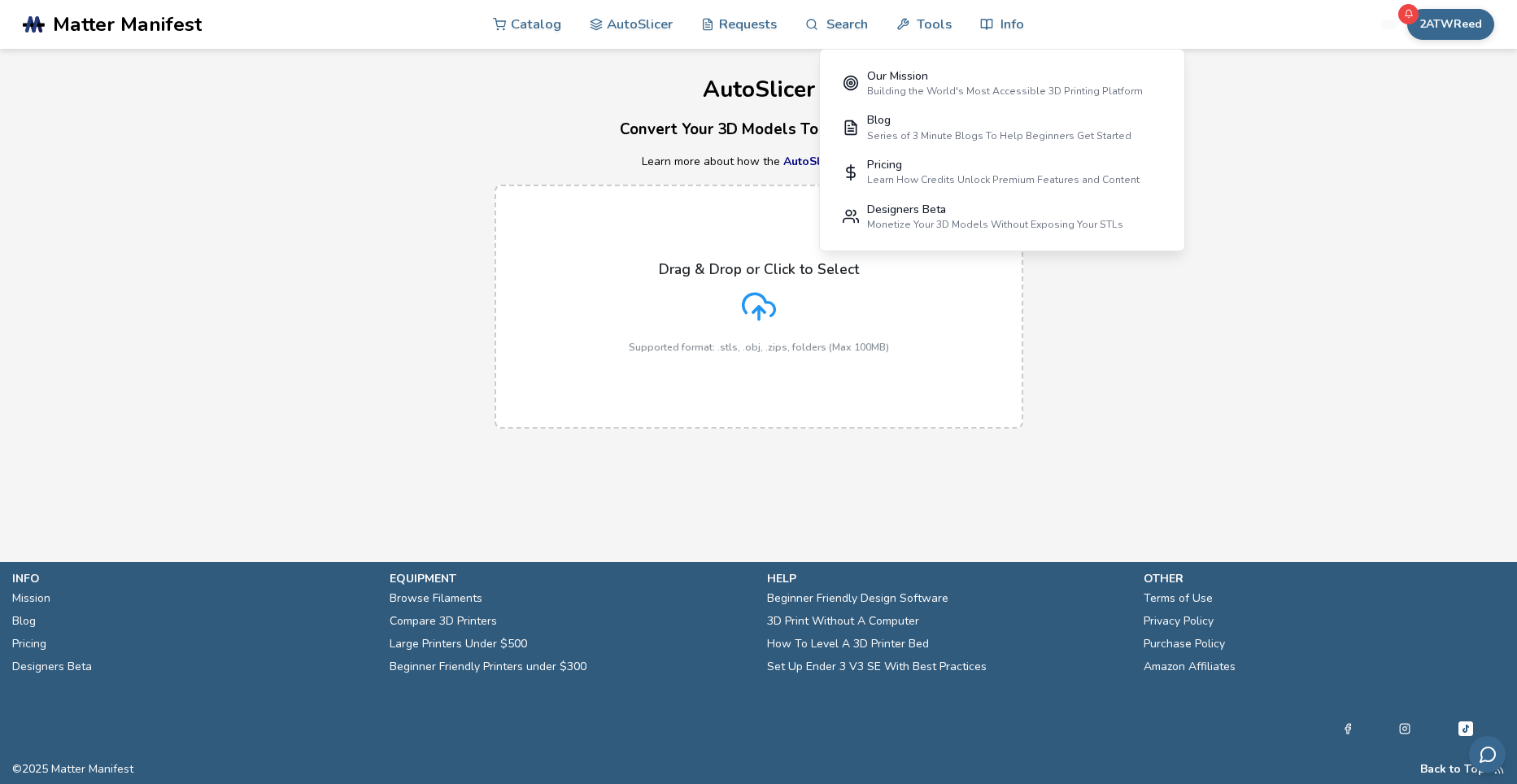
drag, startPoint x: 1199, startPoint y: 356, endPoint x: 1209, endPoint y: 348, distance: 12.8
click at [1190, 356] on div "Drag & Drop or Click to Select Supported format: .stls, .obj, .zips, folders (M…" at bounding box center [758, 306] width 1517 height 277
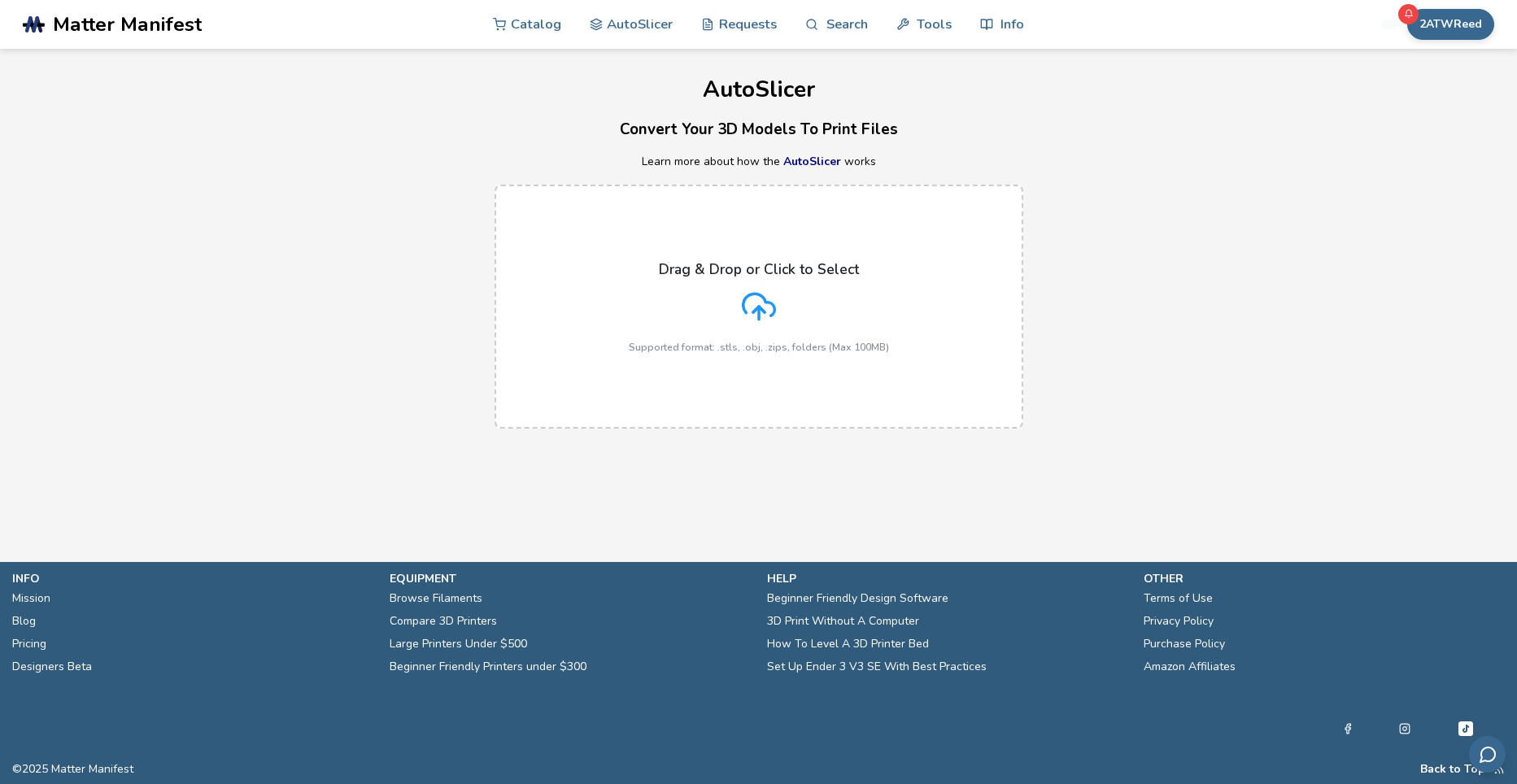
click at [1190, 299] on div "Drag & Drop or Click to Select Supported format: .stls, .obj, .zips, folders (M…" at bounding box center [758, 306] width 1517 height 277
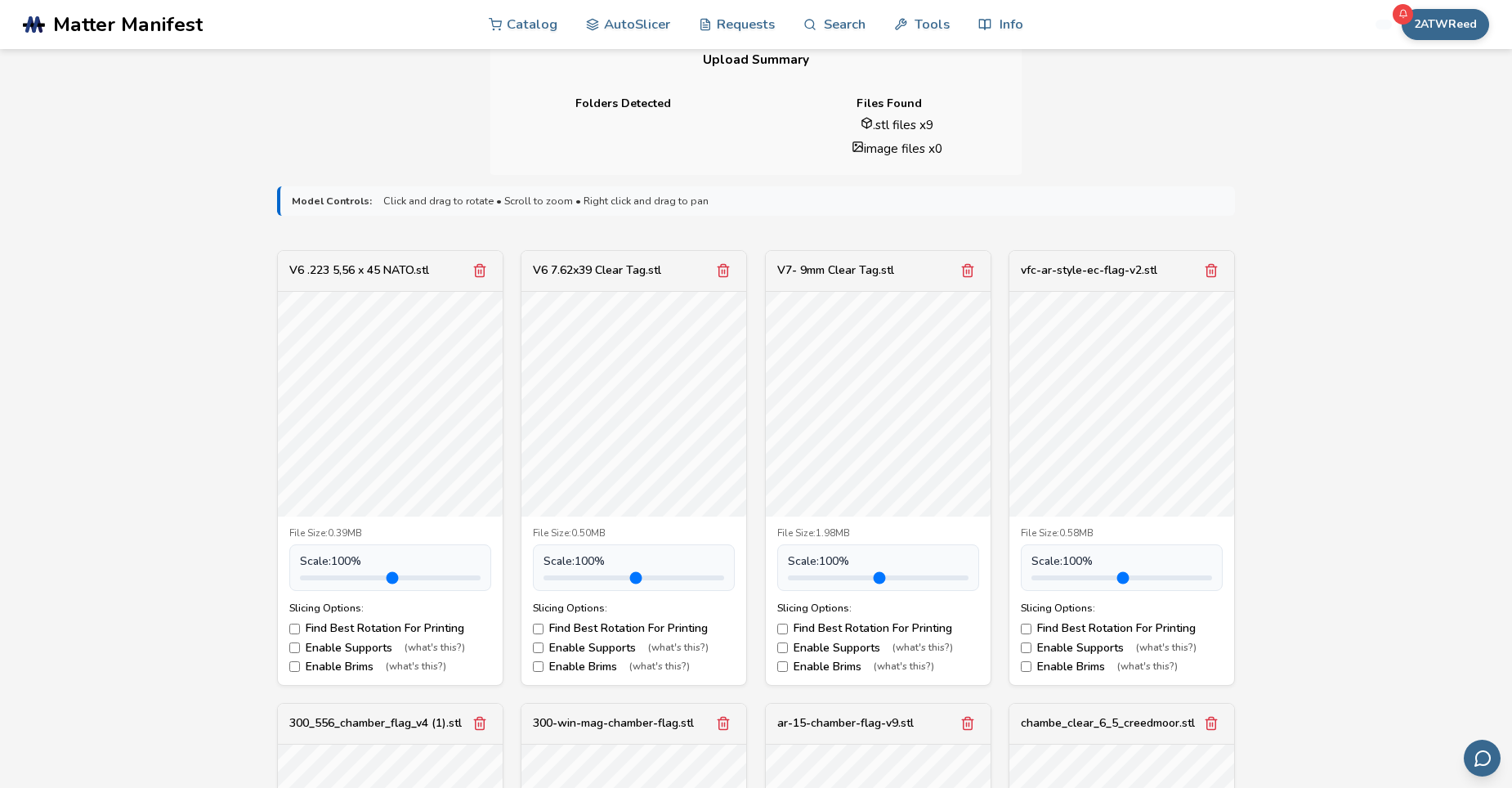
scroll to position [409, 0]
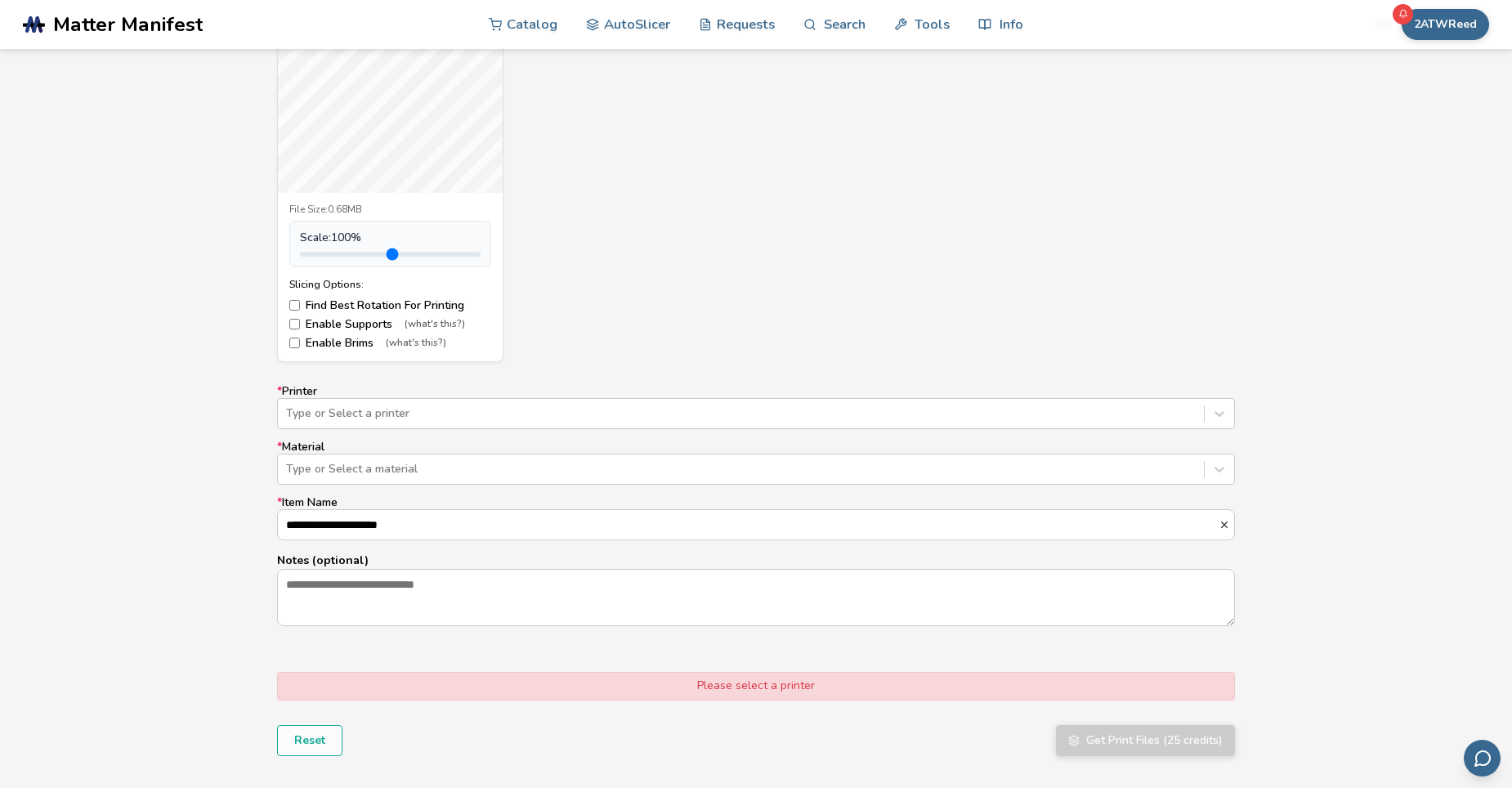
scroll to position [1799, 0]
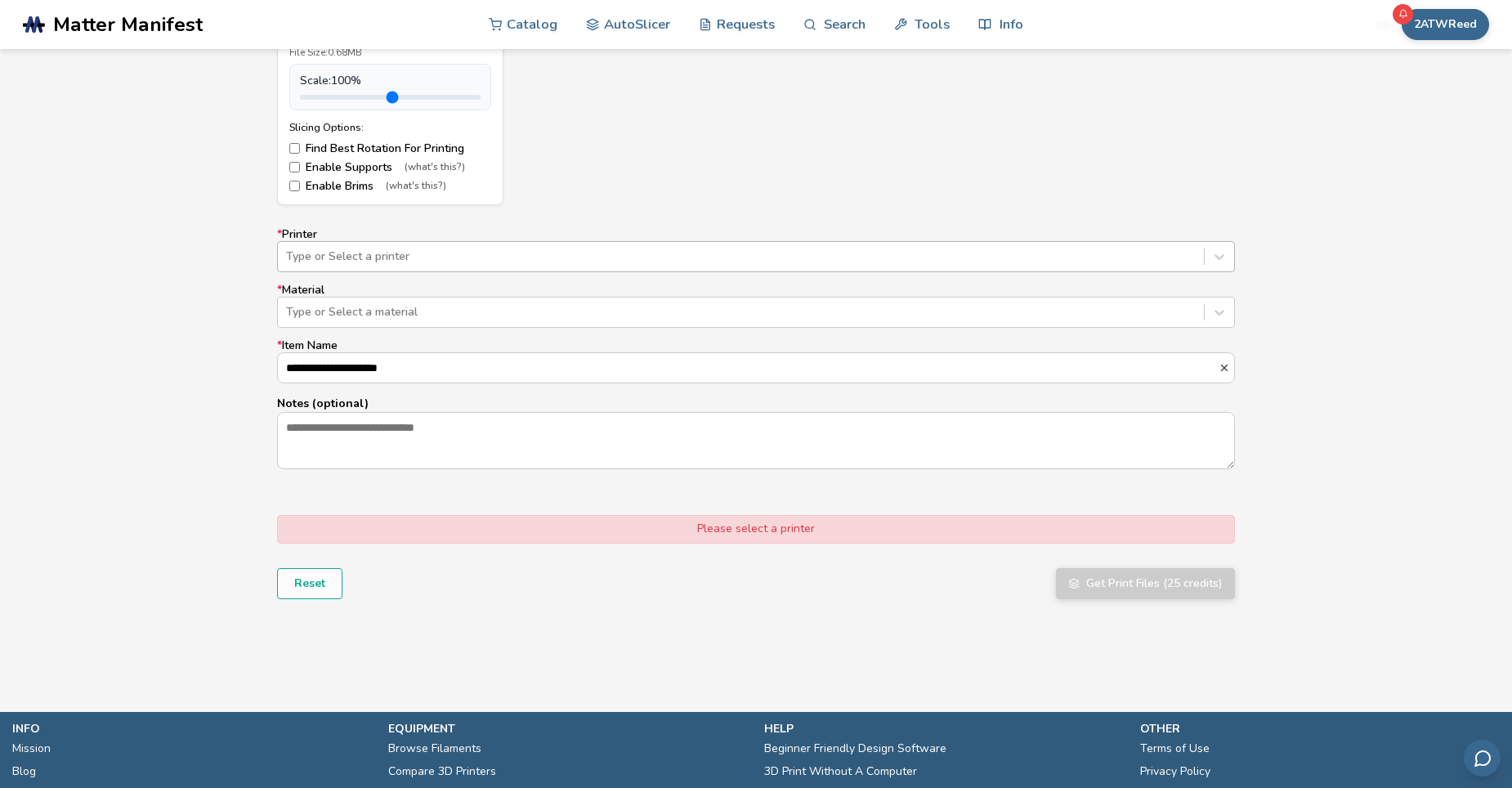
click at [604, 255] on div at bounding box center [741, 256] width 910 height 16
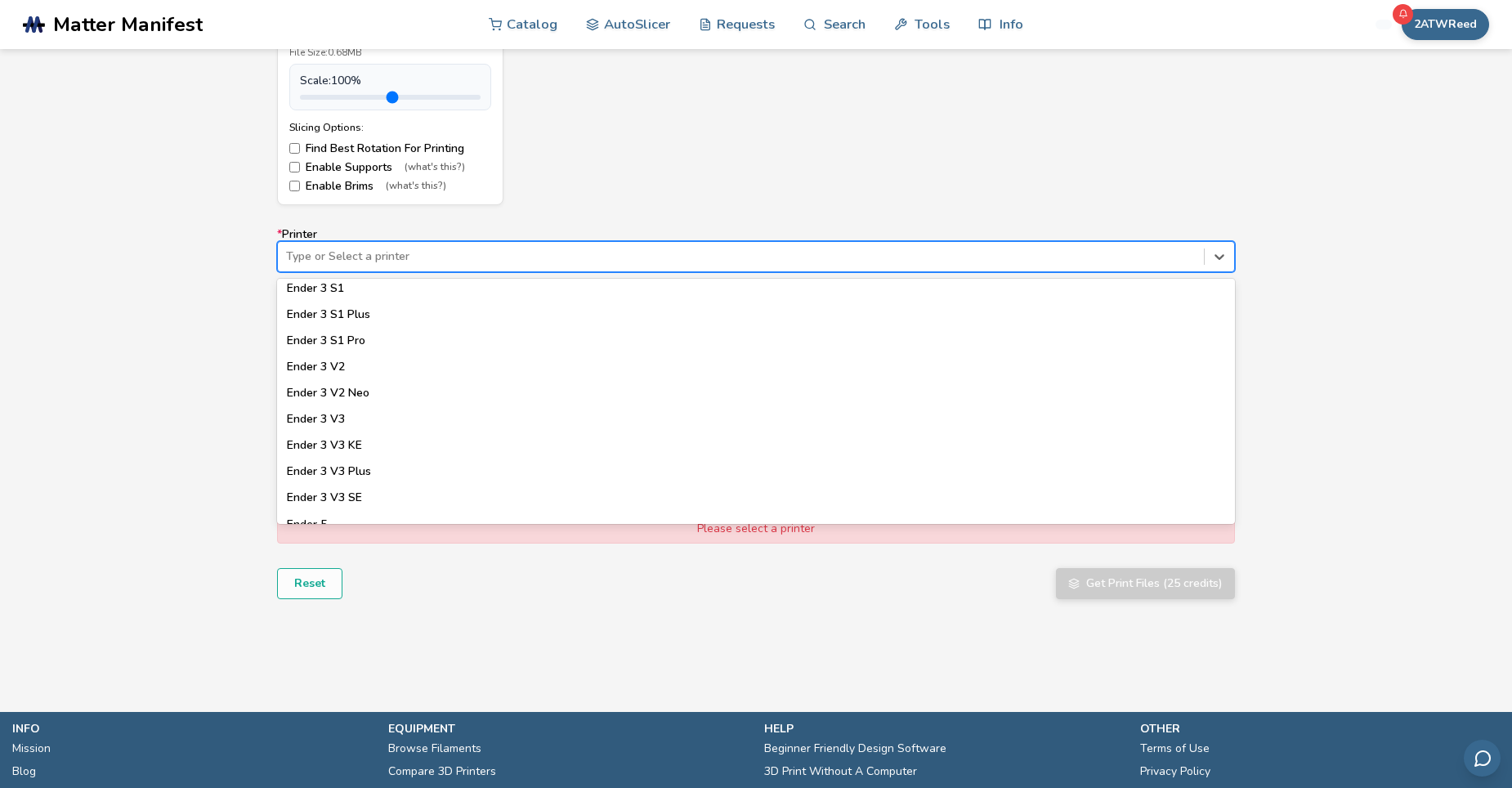
scroll to position [1063, 0]
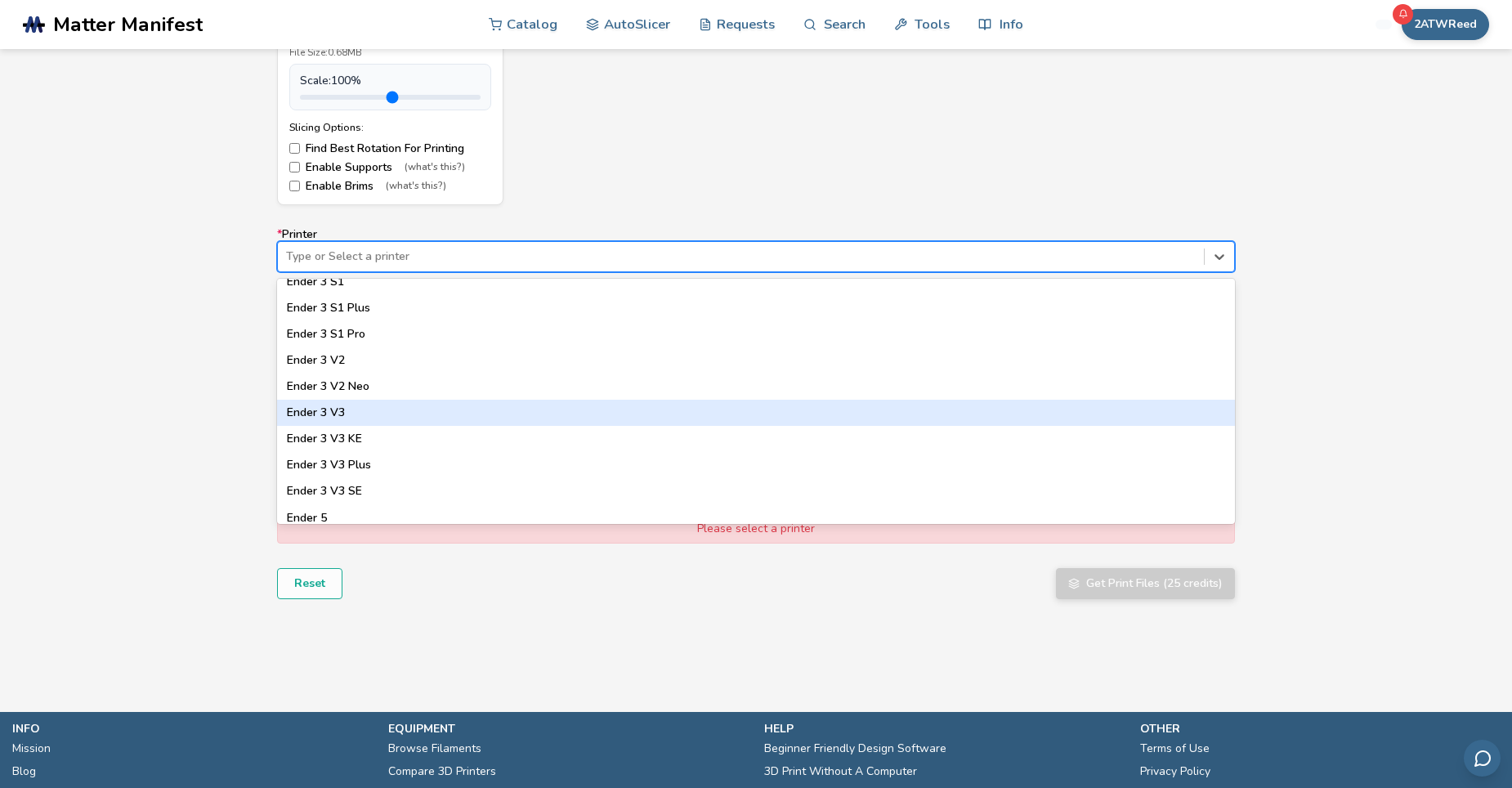
click at [334, 408] on div "Ender 3 V3" at bounding box center [756, 413] width 958 height 26
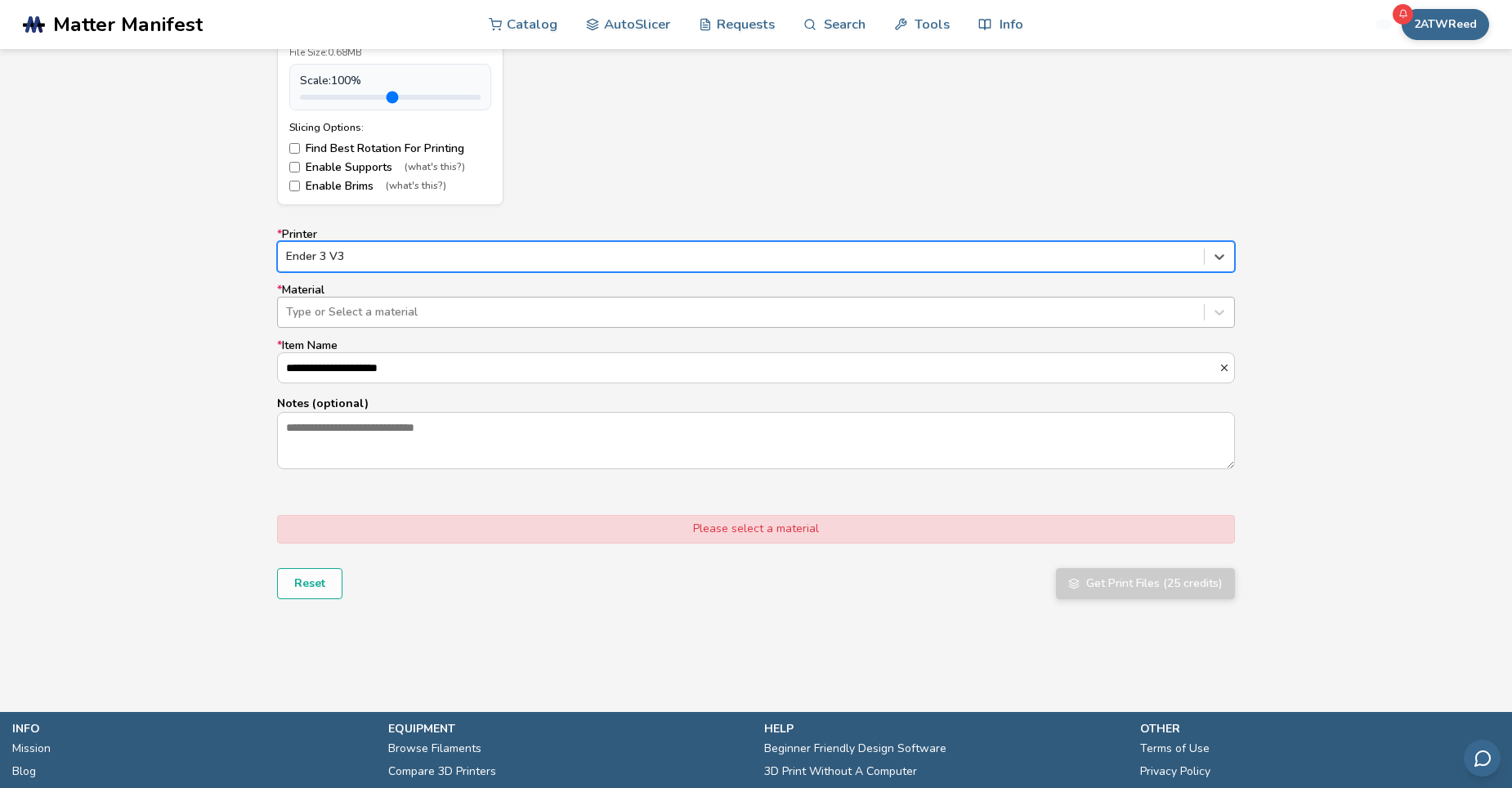
click at [367, 317] on div at bounding box center [741, 312] width 910 height 16
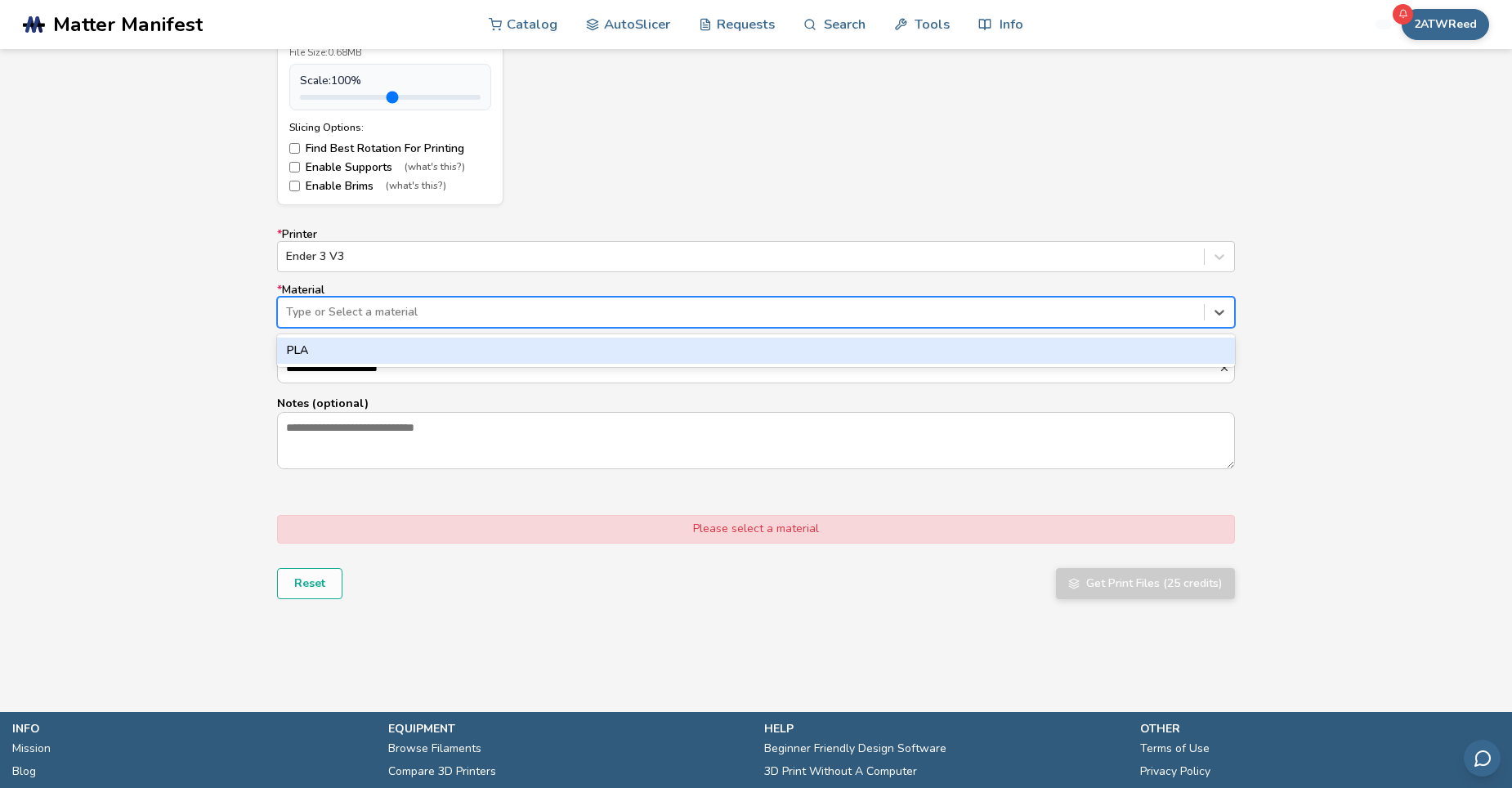
click at [356, 347] on div "PLA" at bounding box center [756, 350] width 958 height 26
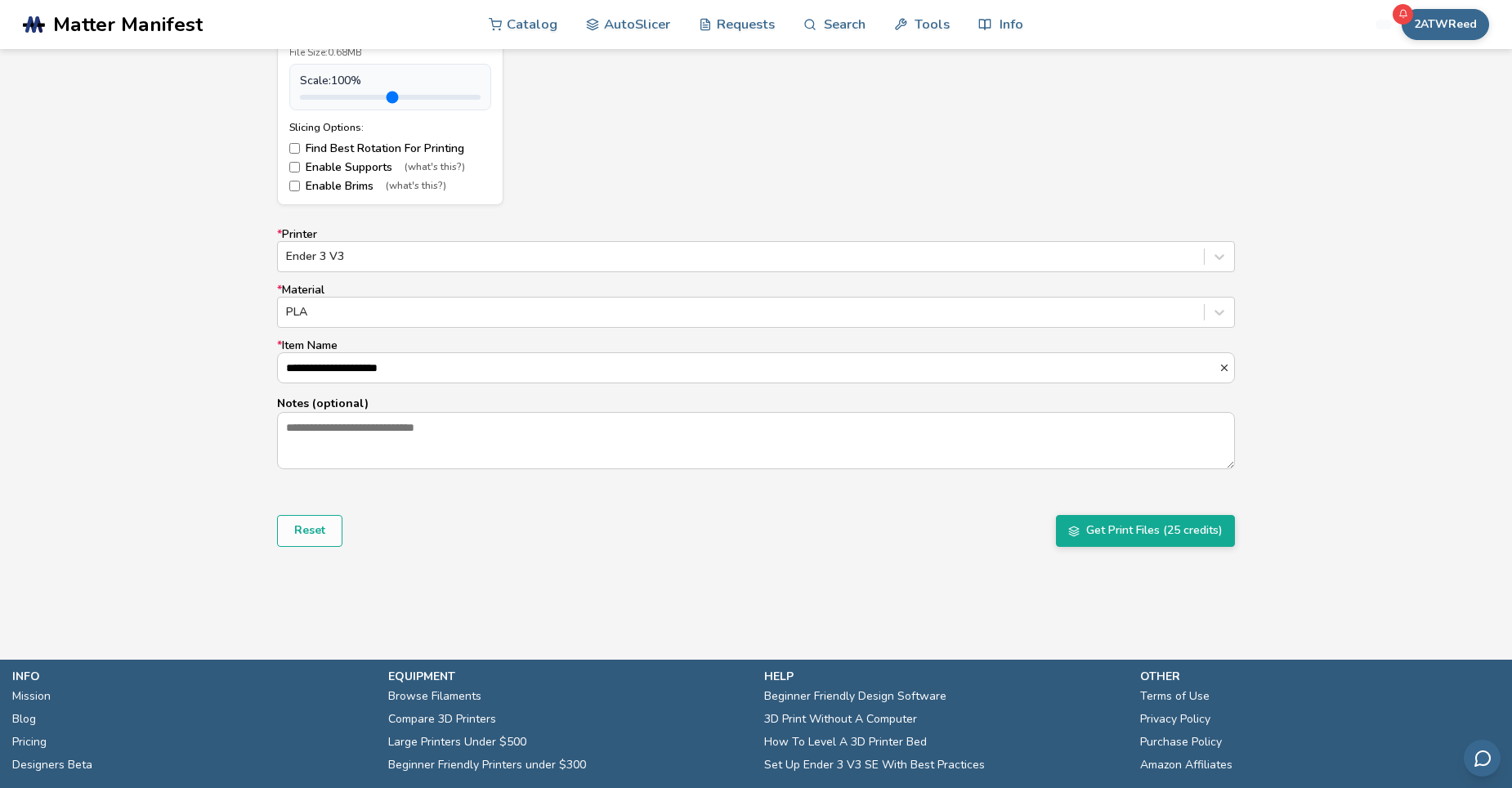
drag, startPoint x: 437, startPoint y: 368, endPoint x: 249, endPoint y: 362, distance: 188.1
type input "**********"
click at [1150, 528] on button "Get Print Files (25 credits)" at bounding box center [1146, 530] width 179 height 31
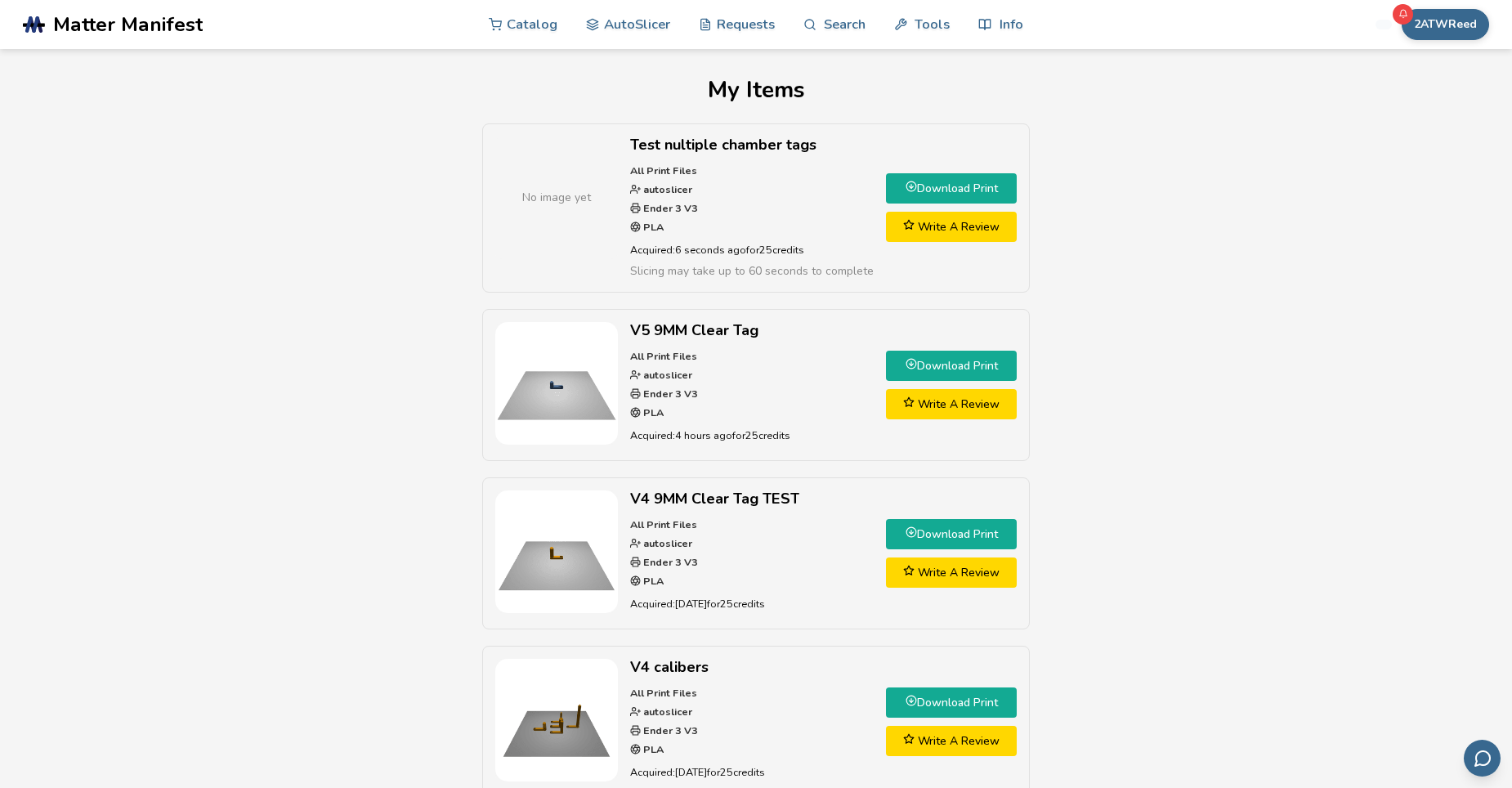
click at [943, 185] on link "Download Print" at bounding box center [951, 189] width 131 height 30
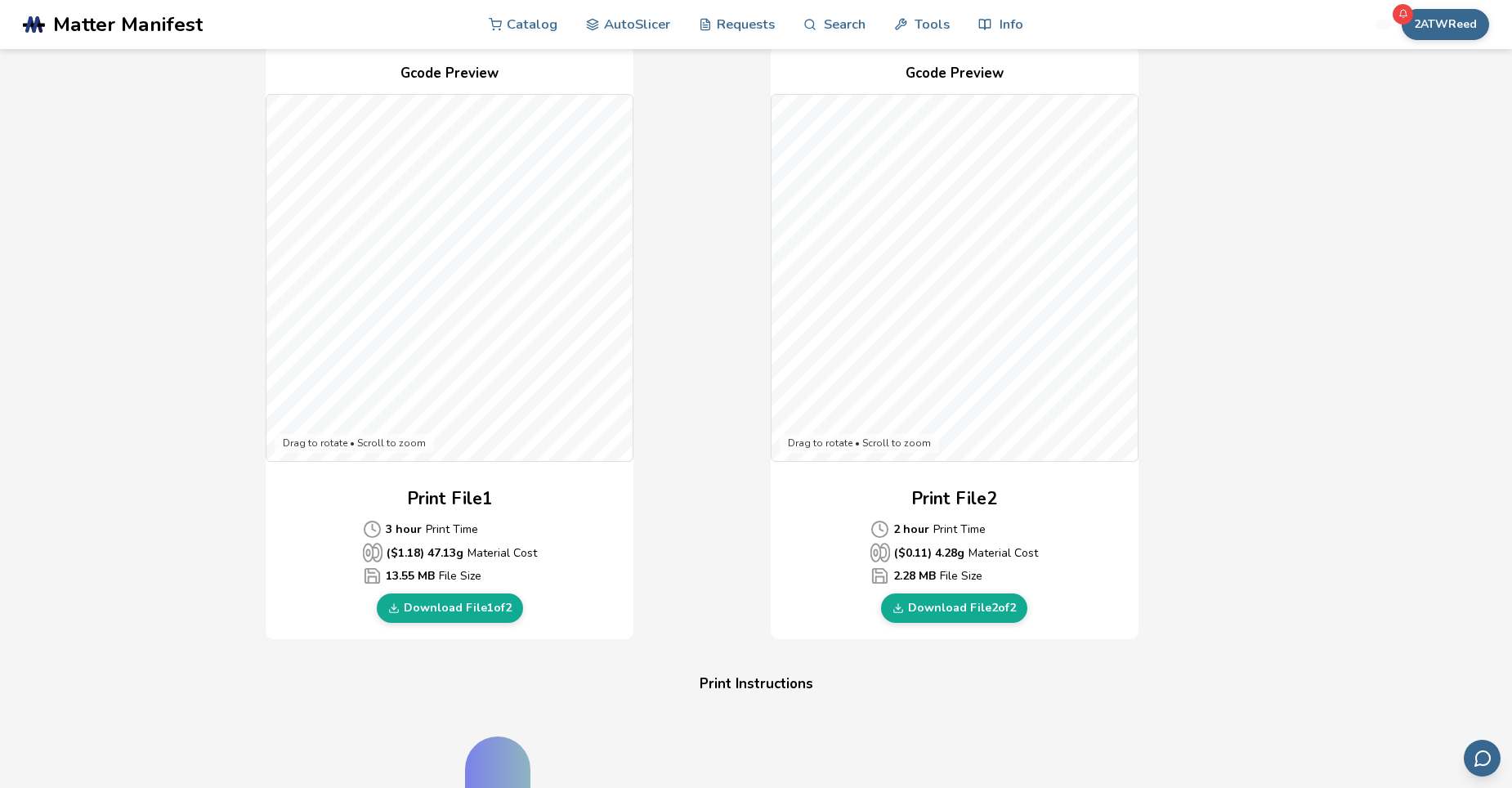
scroll to position [409, 0]
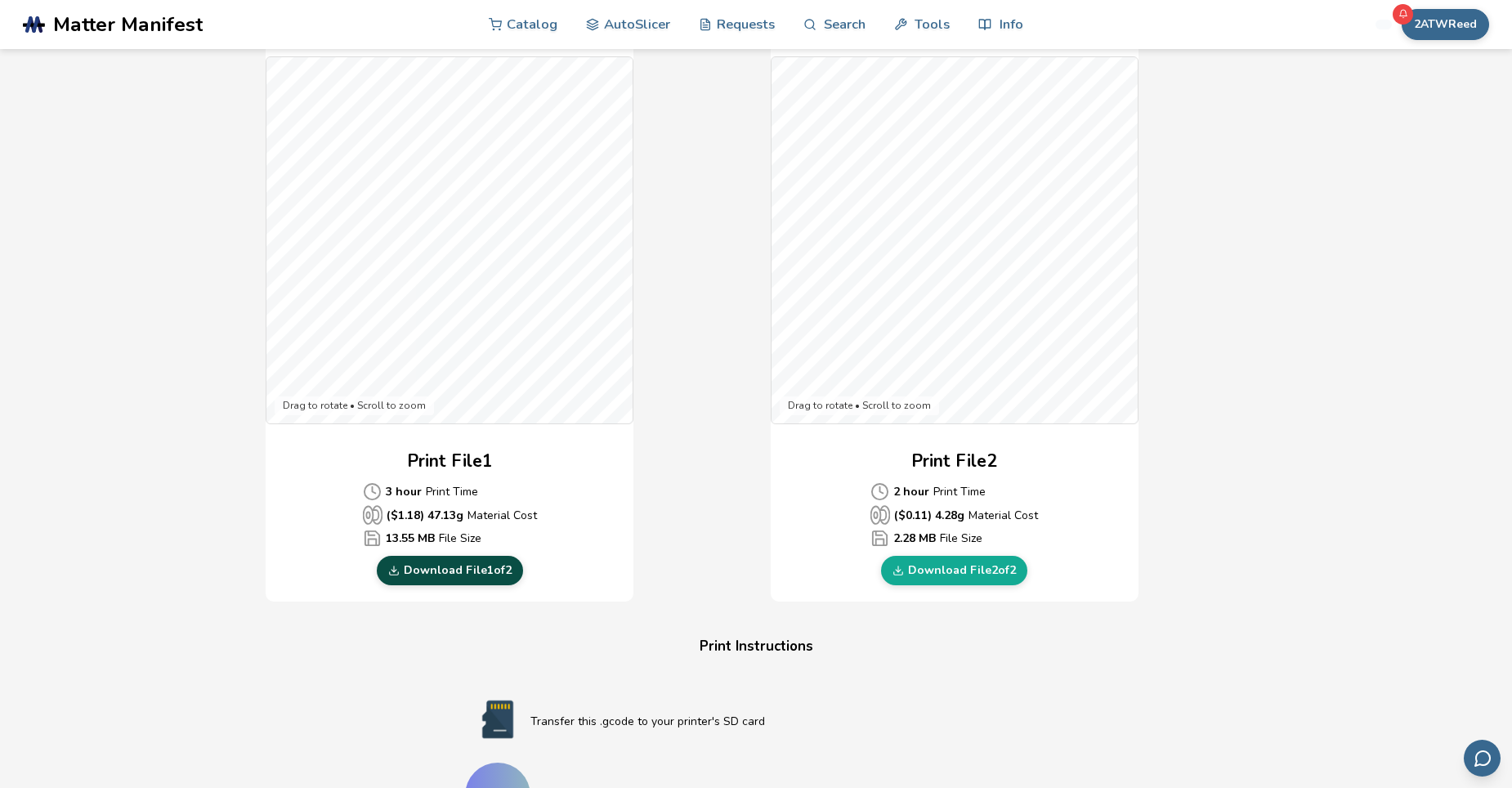
click at [458, 571] on link "Download File 1 of 2" at bounding box center [450, 570] width 147 height 29
click at [709, 483] on div "Gcode Preview Drag to rotate • Scroll to zoom Print File 1 3 hour Print Time ($…" at bounding box center [756, 305] width 980 height 595
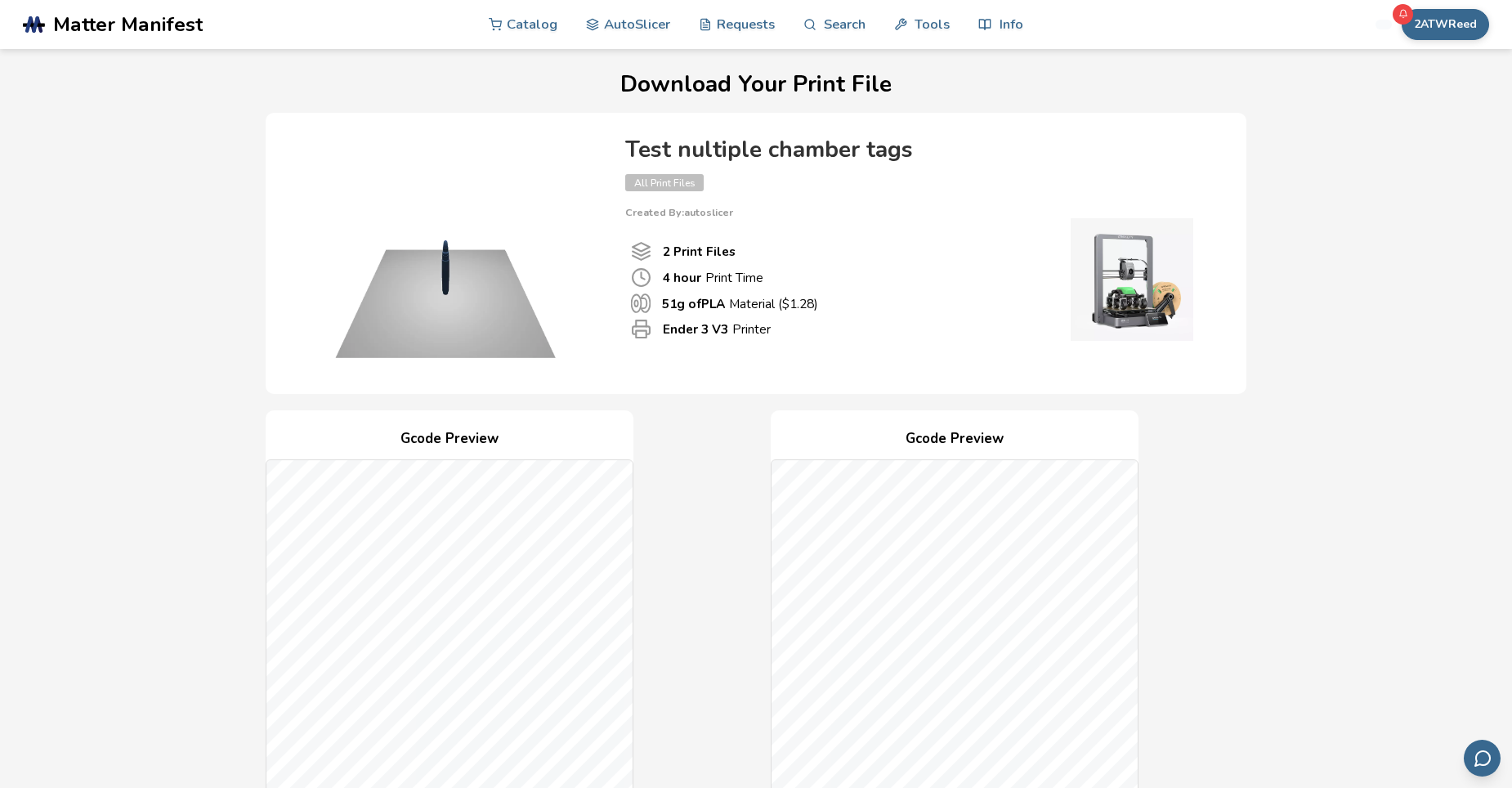
scroll to position [0, 0]
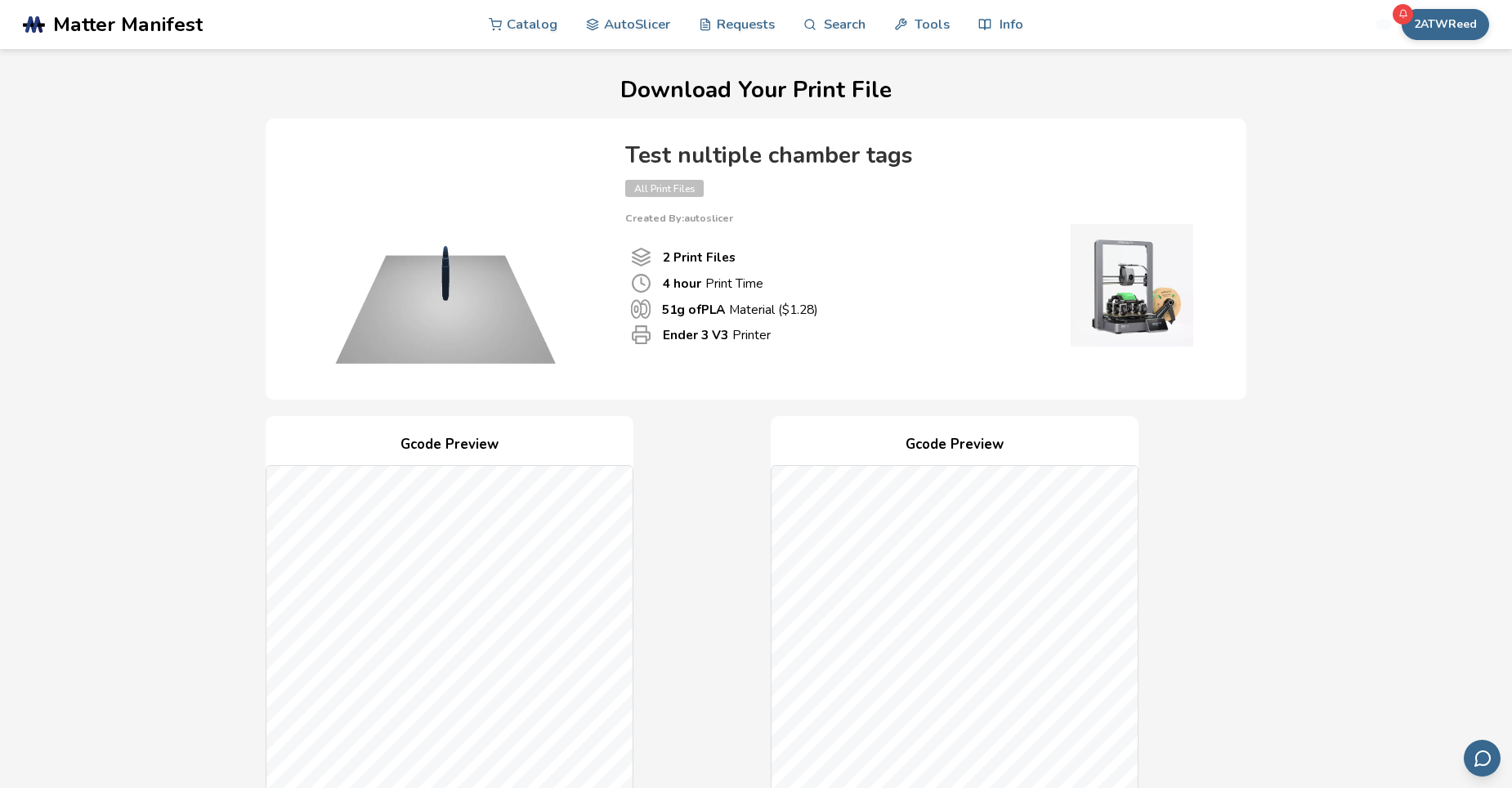
drag, startPoint x: 452, startPoint y: 301, endPoint x: 407, endPoint y: 296, distance: 45.3
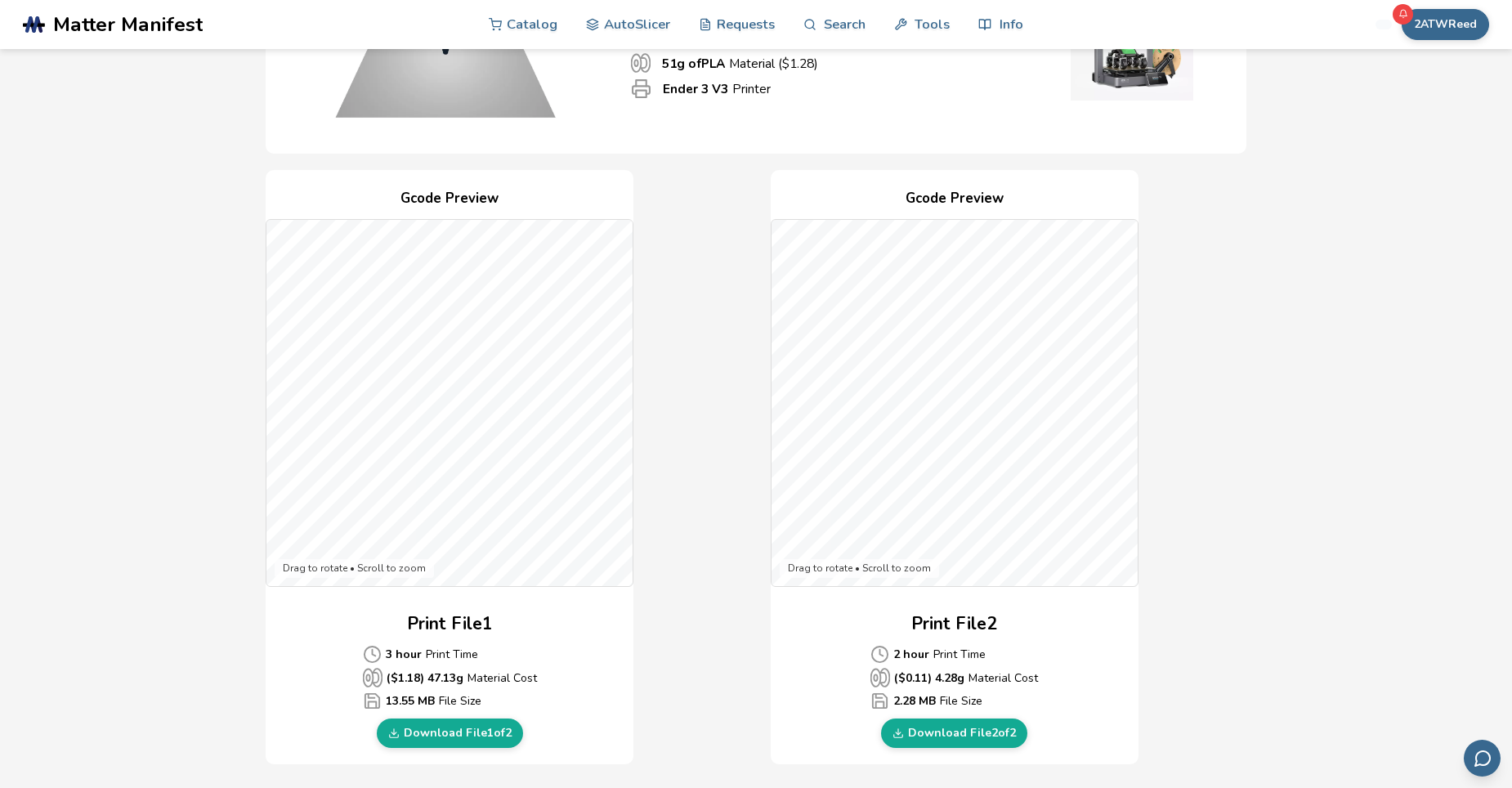
scroll to position [245, 0]
click at [954, 736] on link "Download File 2 of 2" at bounding box center [954, 734] width 147 height 29
click at [1344, 445] on div "Download Your Print File Test nultiple chamber tags All Print Files Created By:…" at bounding box center [756, 608] width 1452 height 1550
